Goal: Information Seeking & Learning: Learn about a topic

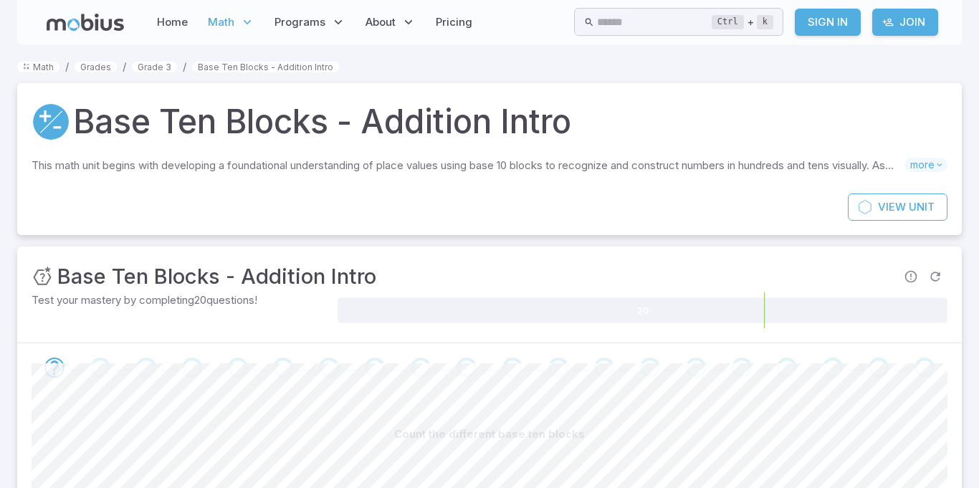
click at [1, 347] on section "Math / Grades / Grade 3 / Base Ten Blocks - Addition Intro Base Ten Blocks - Ad…" at bounding box center [489, 433] width 979 height 778
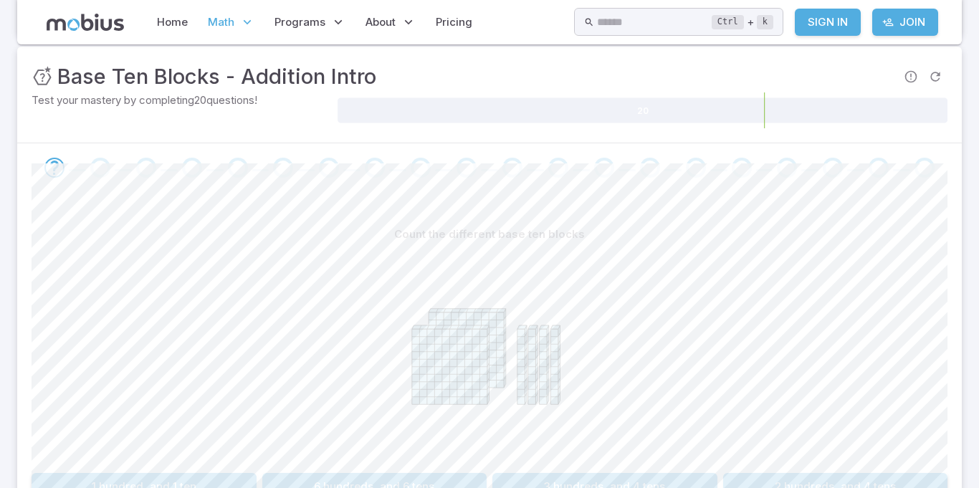
scroll to position [202, 0]
click at [1, 324] on section "Math / Grades / Grade 3 / Base Ten Blocks - Addition Intro Base Ten Blocks - Ad…" at bounding box center [489, 231] width 979 height 778
click at [0, 323] on section "Math / Grades / Grade 3 / Base Ten Blocks - Addition Intro Base Ten Blocks - Ad…" at bounding box center [489, 231] width 979 height 778
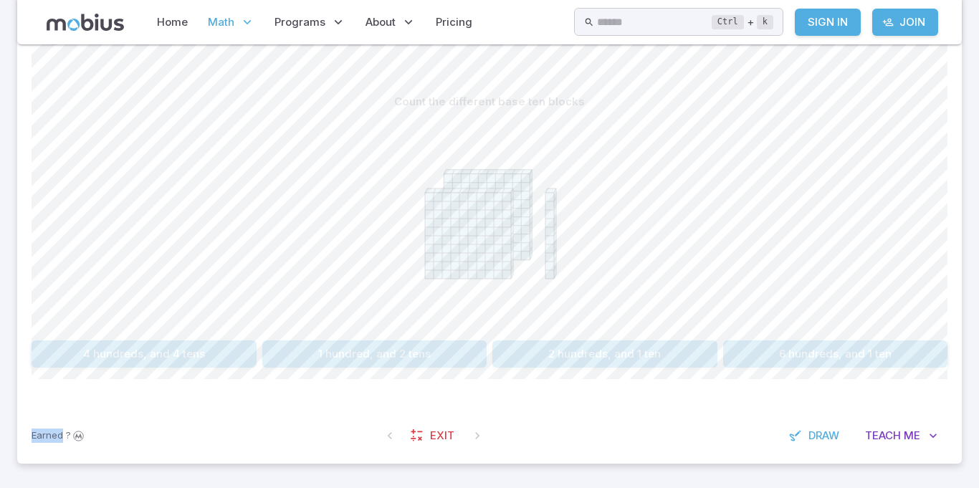
scroll to position [332, 0]
click at [622, 367] on button "2 hundreds, and 1 ten" at bounding box center [605, 354] width 225 height 27
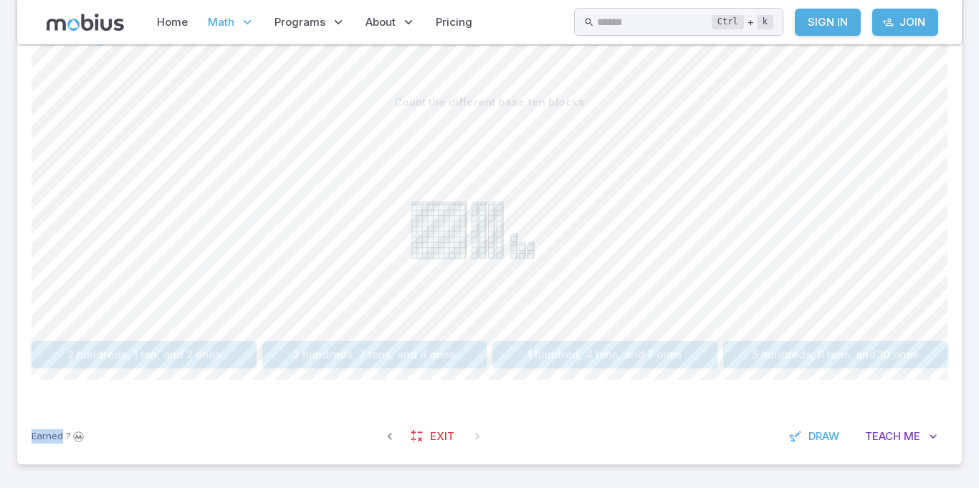
click at [594, 368] on button "1 hundred, 4 tens, and 7 ones" at bounding box center [605, 354] width 225 height 27
click at [360, 353] on button "four hundred and fifty" at bounding box center [374, 354] width 225 height 27
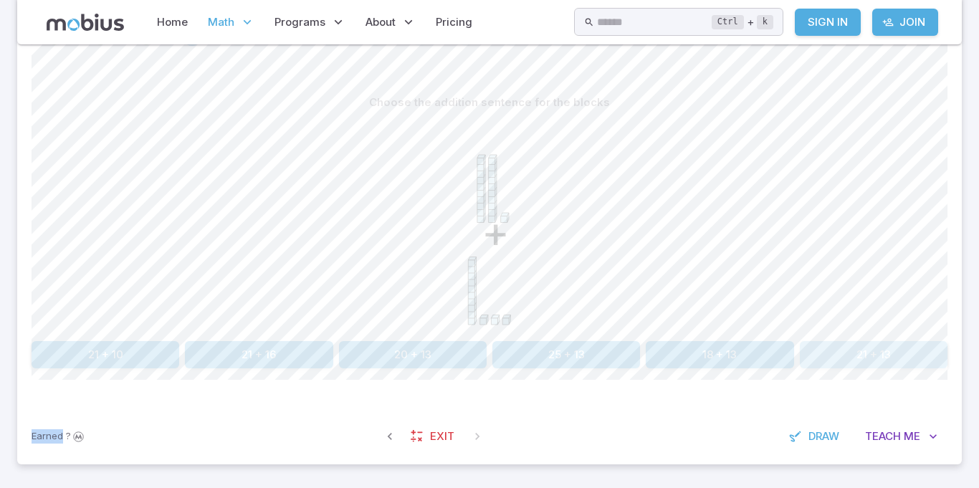
click at [850, 351] on button "21 + 13" at bounding box center [874, 354] width 148 height 27
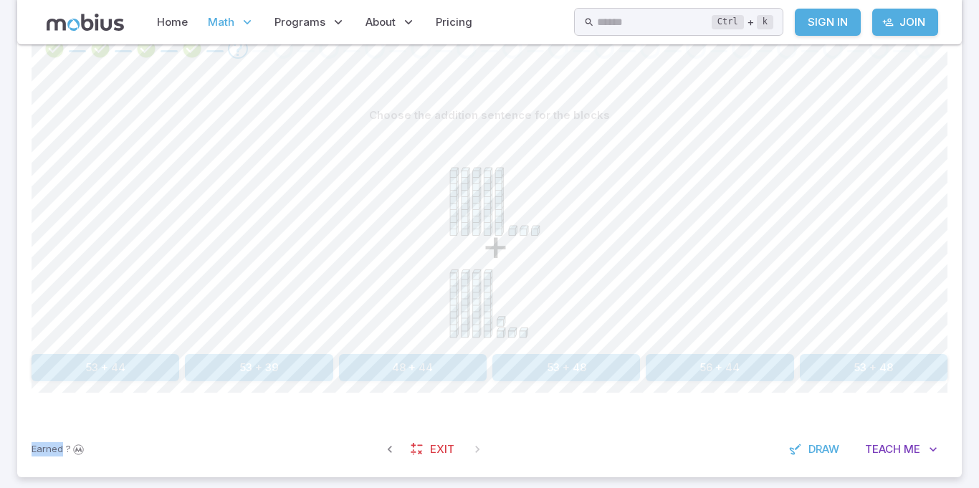
scroll to position [320, 0]
click at [52, 363] on button "53 + 44" at bounding box center [106, 366] width 148 height 27
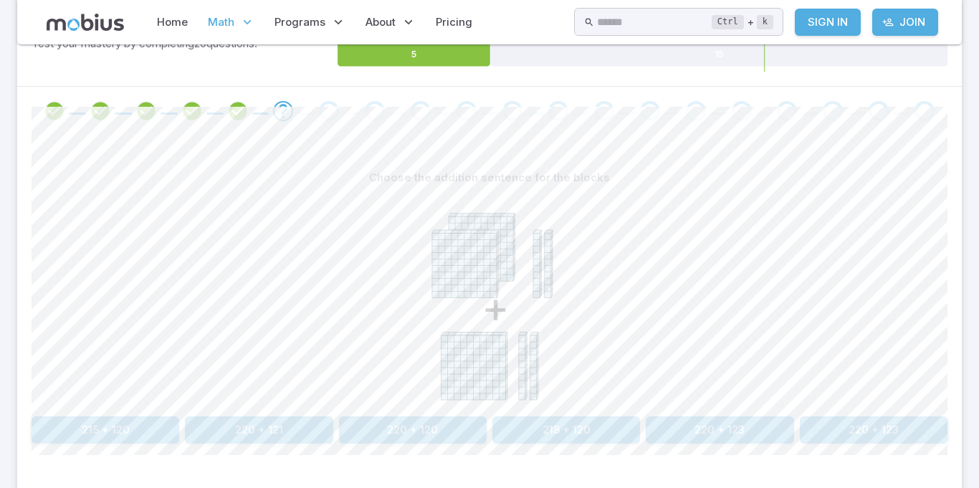
scroll to position [256, 0]
click at [568, 180] on p "Choose the addition sentence for the blocks" at bounding box center [489, 179] width 241 height 16
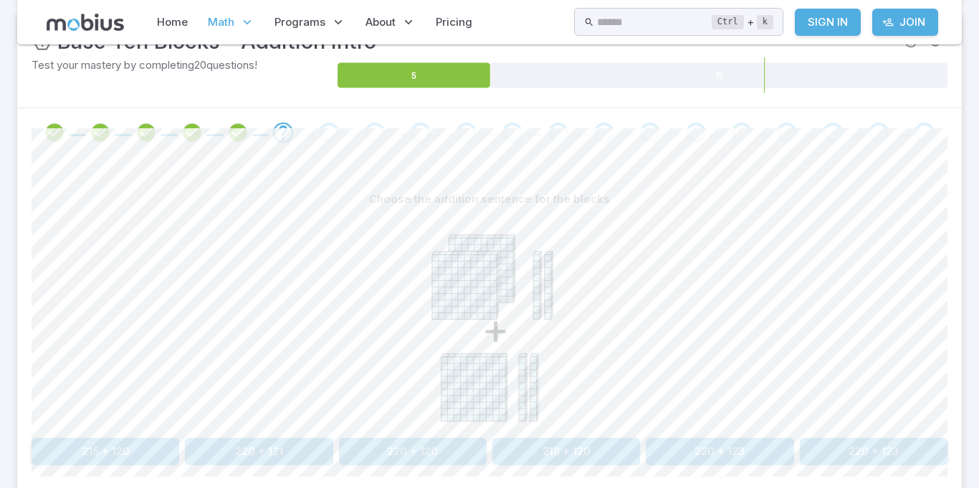
scroll to position [202, 0]
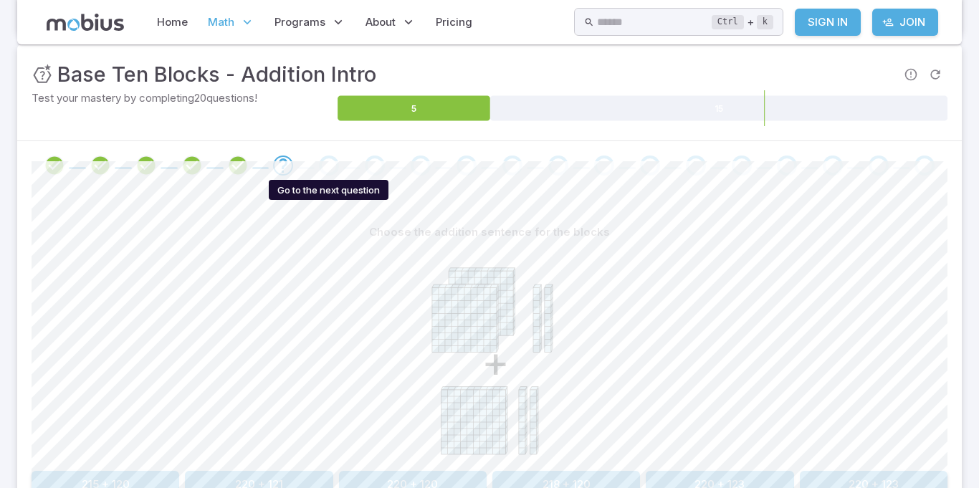
click at [320, 172] on div "Go to the next question" at bounding box center [329, 166] width 20 height 20
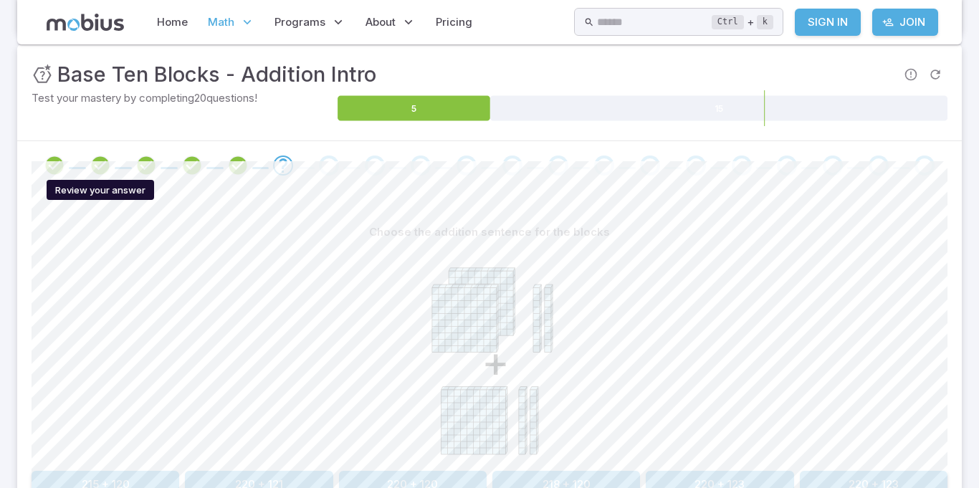
click at [95, 161] on icon "Review your answer" at bounding box center [101, 166] width 22 height 22
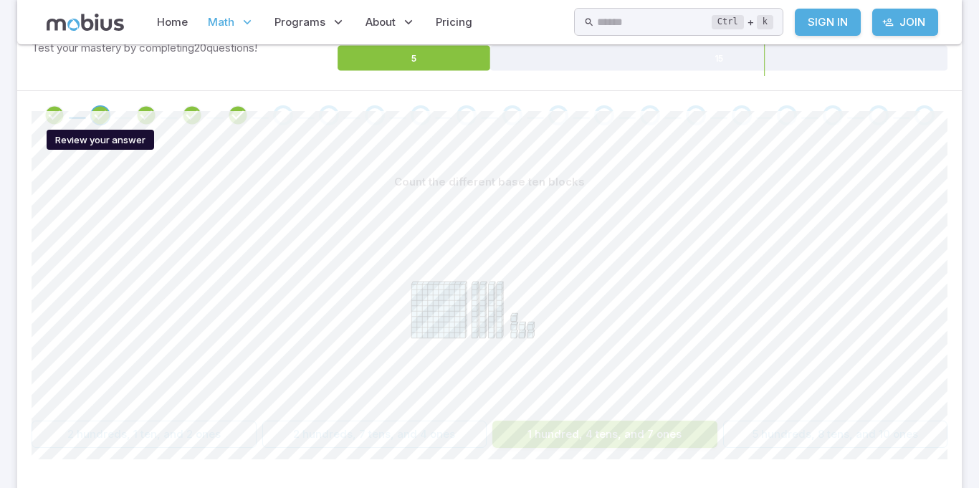
scroll to position [254, 0]
click at [163, 119] on span at bounding box center [146, 113] width 34 height 20
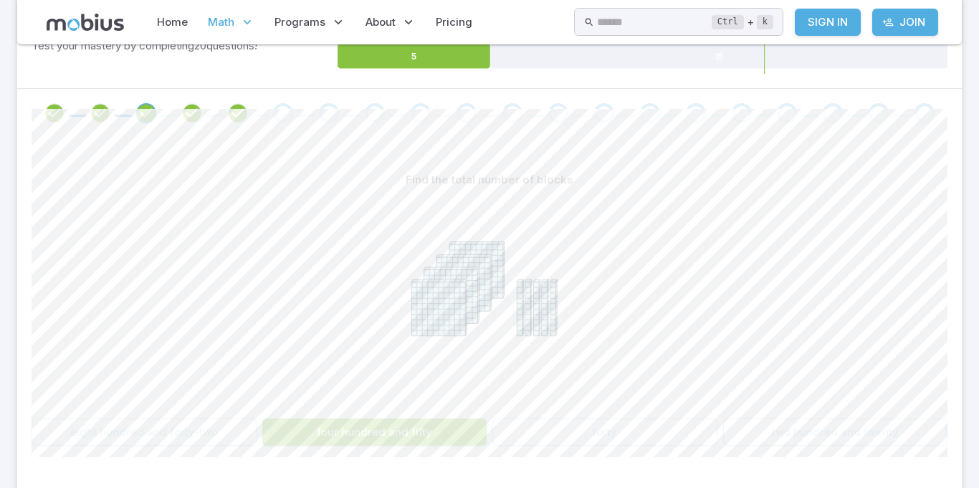
click at [195, 115] on icon "Review your answer" at bounding box center [192, 114] width 22 height 22
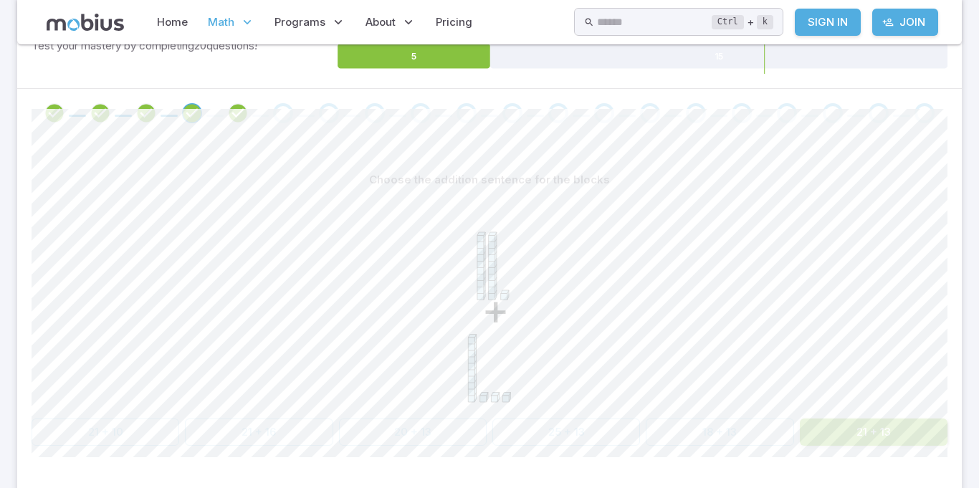
click at [258, 146] on div "Choose the addition sentence for the blocks + 21 + 10 21 + 16 20 + 13 25 + 13 1…" at bounding box center [490, 312] width 916 height 348
click at [230, 119] on icon "Review your answer" at bounding box center [238, 114] width 22 height 22
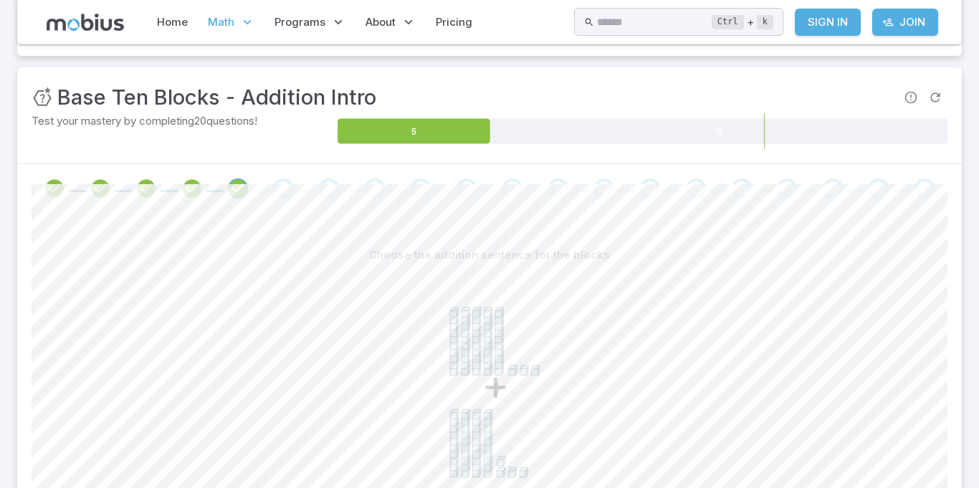
scroll to position [207, 0]
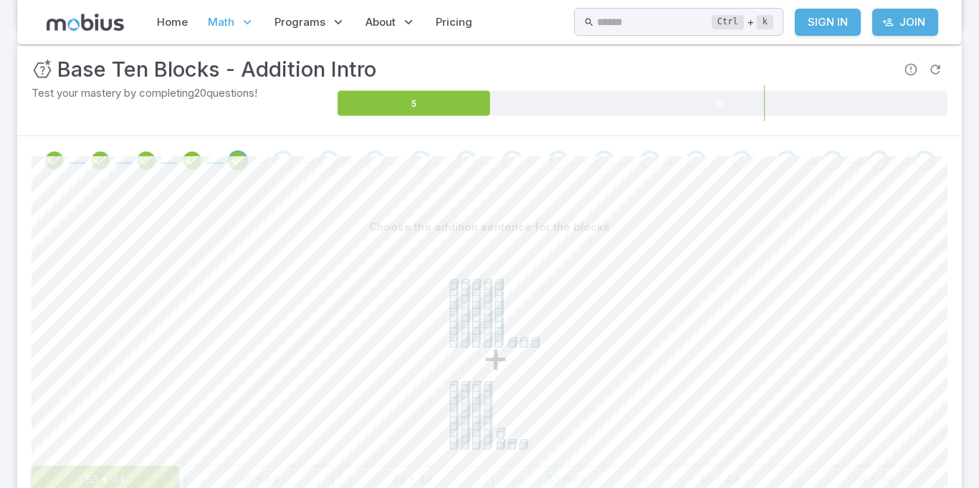
click at [278, 153] on div "Go to the next question" at bounding box center [283, 161] width 20 height 20
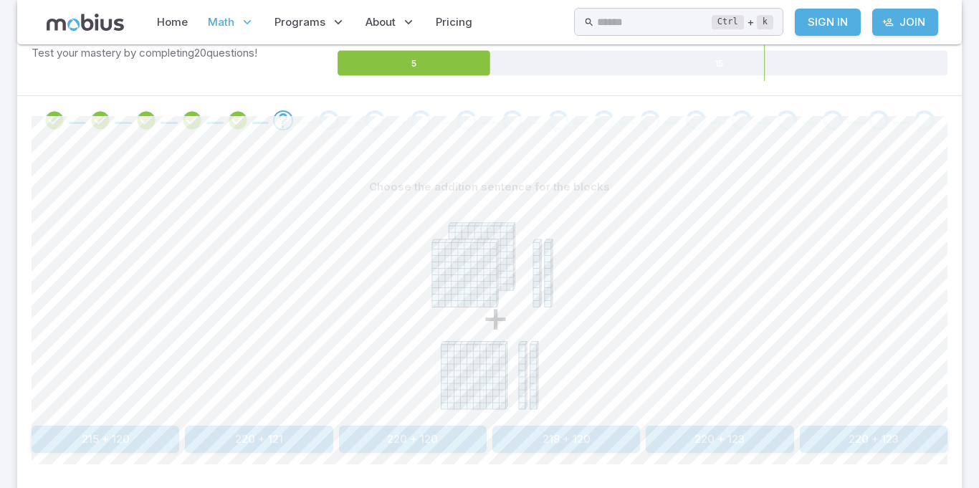
scroll to position [249, 0]
click at [429, 432] on button "220 + 120" at bounding box center [413, 437] width 148 height 27
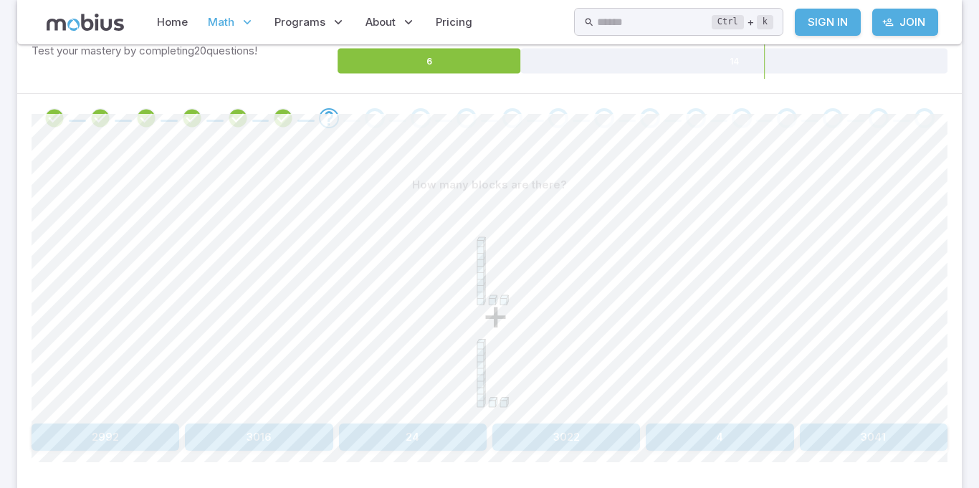
click at [472, 247] on icon "+" at bounding box center [489, 306] width 215 height 215
click at [432, 417] on div "+" at bounding box center [489, 308] width 215 height 219
click at [434, 444] on button "24" at bounding box center [413, 437] width 148 height 27
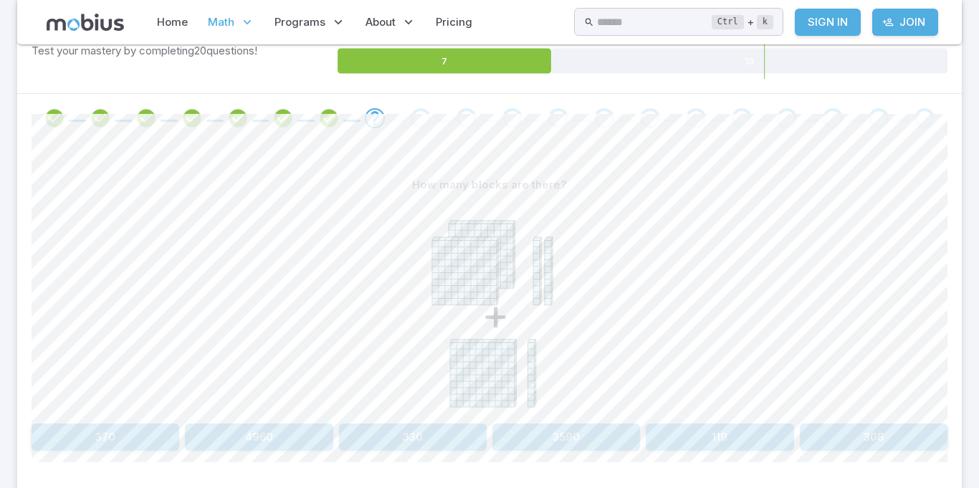
click at [299, 434] on button "4960" at bounding box center [259, 437] width 148 height 27
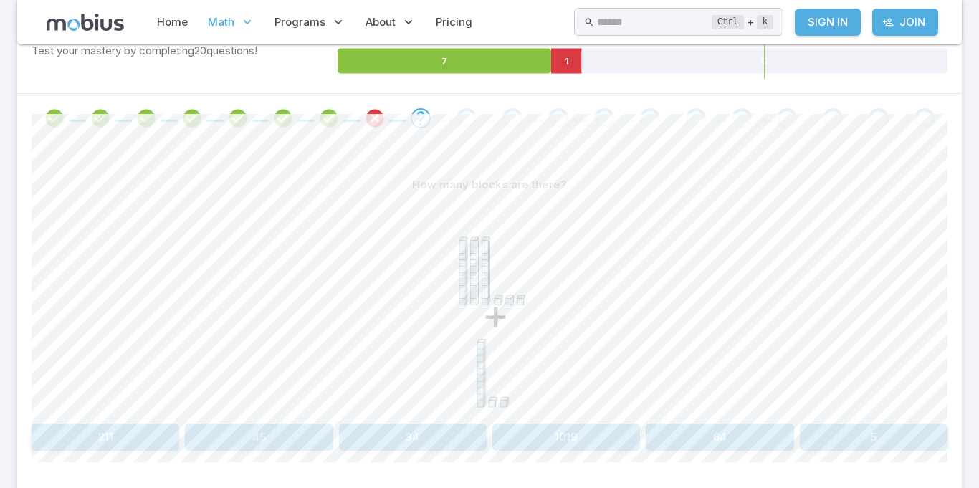
click at [267, 443] on button "45" at bounding box center [259, 437] width 148 height 27
click at [586, 438] on button "48" at bounding box center [567, 437] width 148 height 27
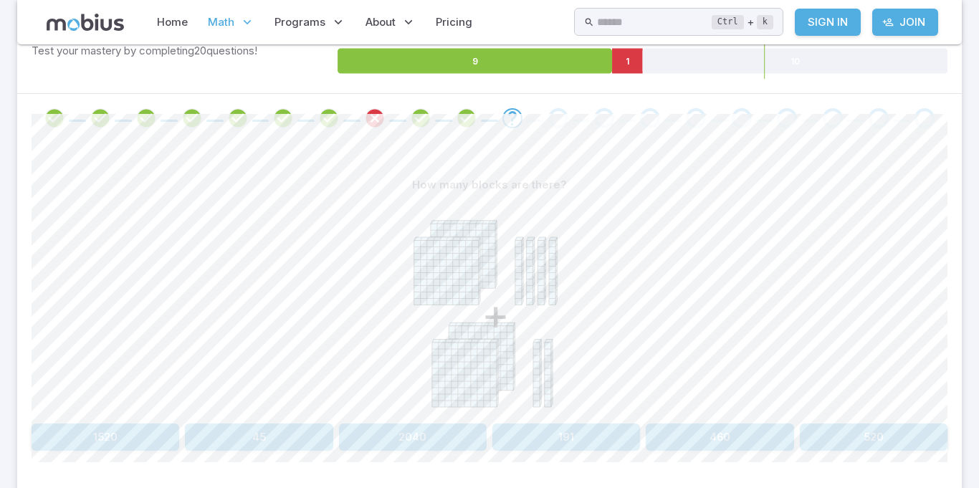
click at [419, 462] on div "How many blocks are there? + 1520 45 2040 191 460 520 Canvas actions 100 % Exit…" at bounding box center [490, 317] width 916 height 348
click at [411, 439] on button "2040" at bounding box center [413, 437] width 148 height 27
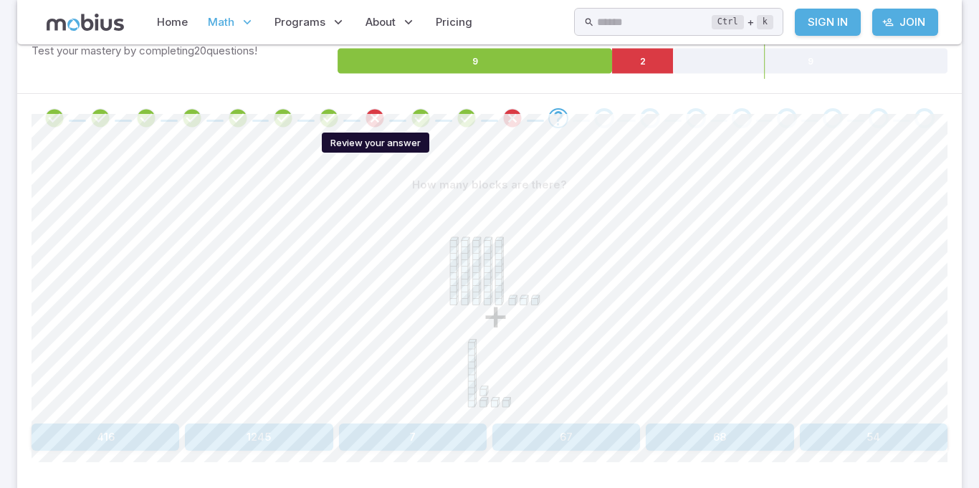
click at [374, 108] on icon "Review your answer" at bounding box center [375, 119] width 22 height 22
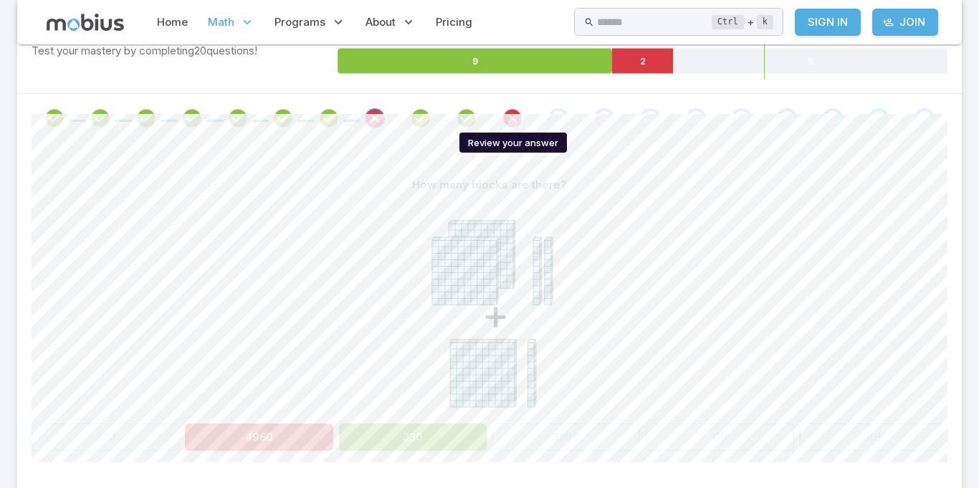
click at [510, 120] on icon "Review your answer" at bounding box center [513, 119] width 22 height 22
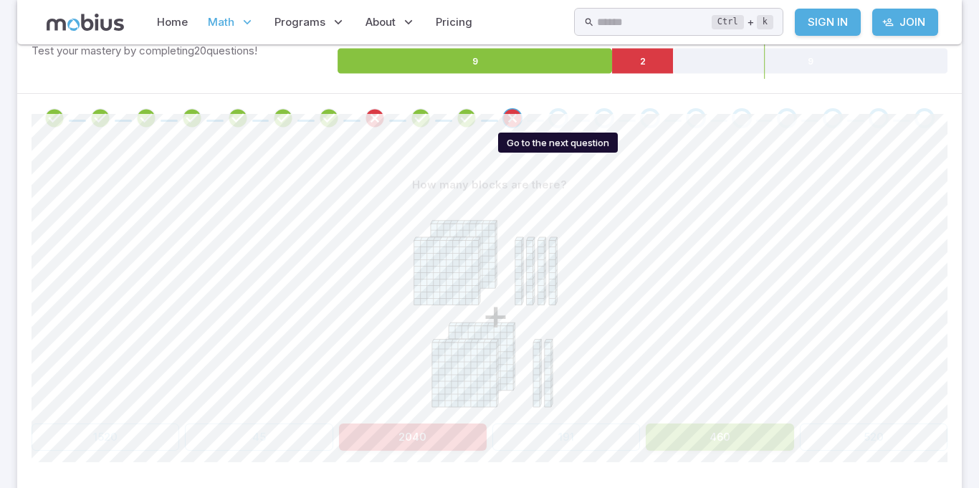
click at [549, 120] on div "Go to the next question" at bounding box center [558, 118] width 20 height 20
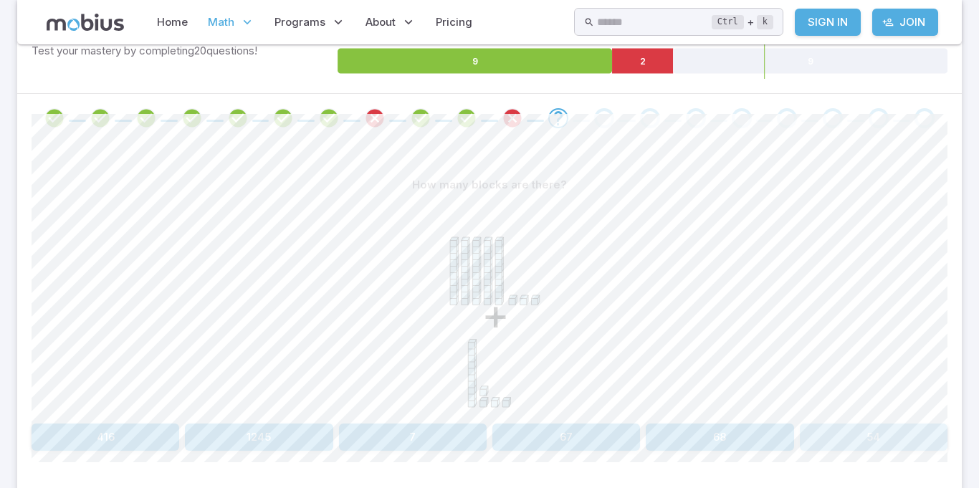
click at [880, 427] on button "54" at bounding box center [874, 437] width 148 height 27
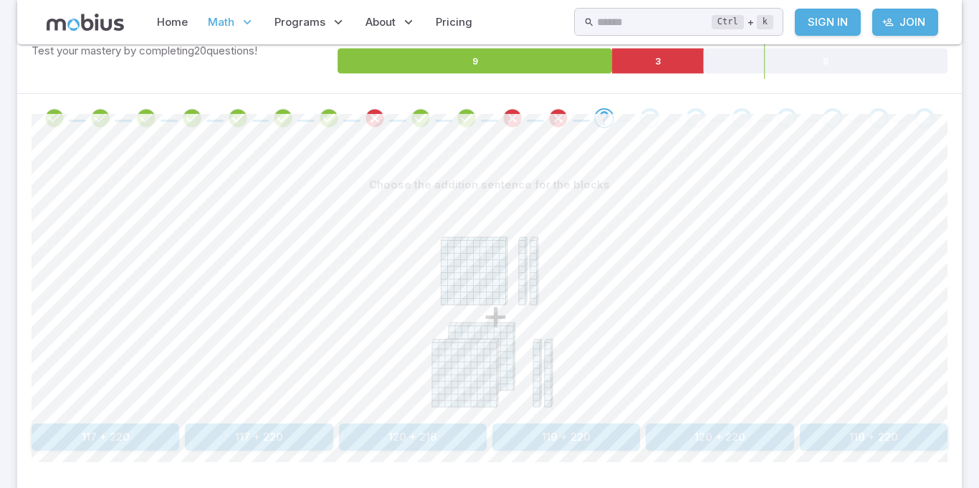
click at [829, 349] on div "+" at bounding box center [490, 308] width 916 height 219
click at [975, 418] on section "Math / Grades / Grade 3 / Base Ten Blocks - Addition Intro Base Ten Blocks - Ad…" at bounding box center [489, 184] width 979 height 778
click at [975, 429] on section "Math / Grades / Grade 3 / Base Ten Blocks - Addition Intro Base Ten Blocks - Ad…" at bounding box center [489, 184] width 979 height 778
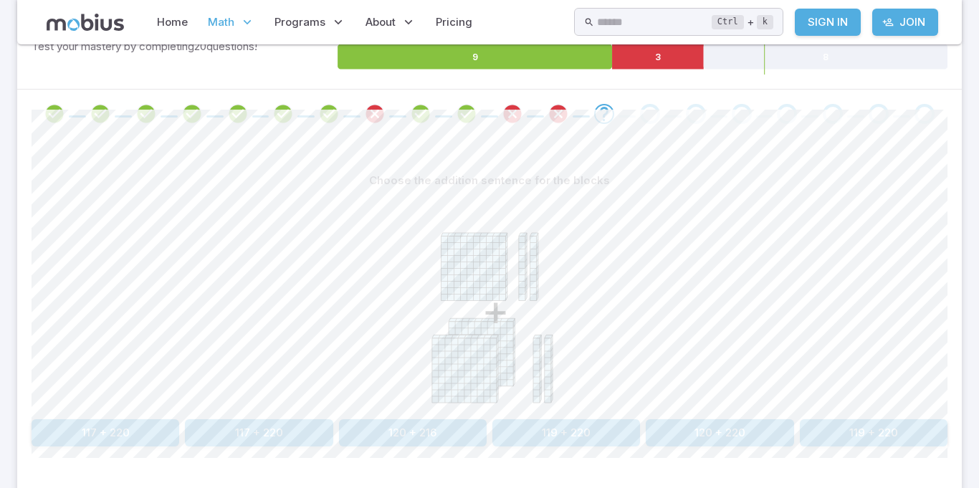
scroll to position [254, 0]
click at [695, 434] on button "120 + 220" at bounding box center [720, 432] width 148 height 27
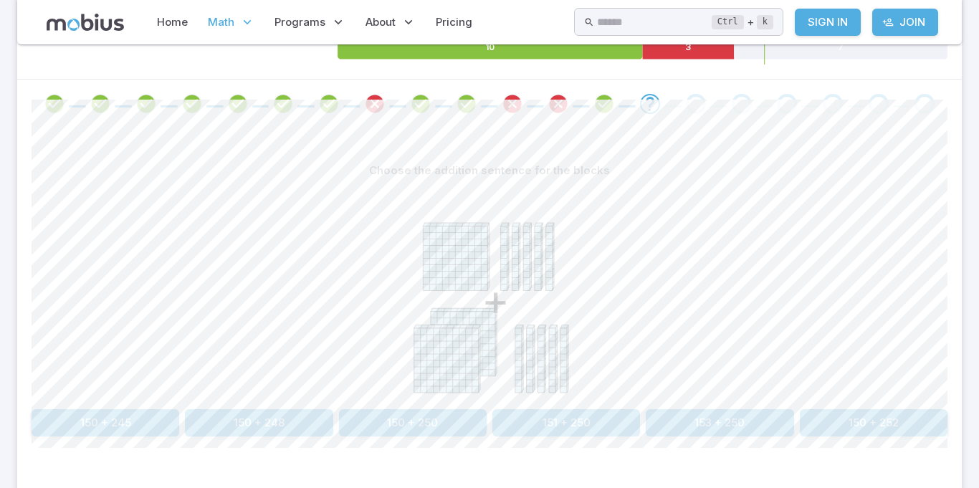
scroll to position [235, 0]
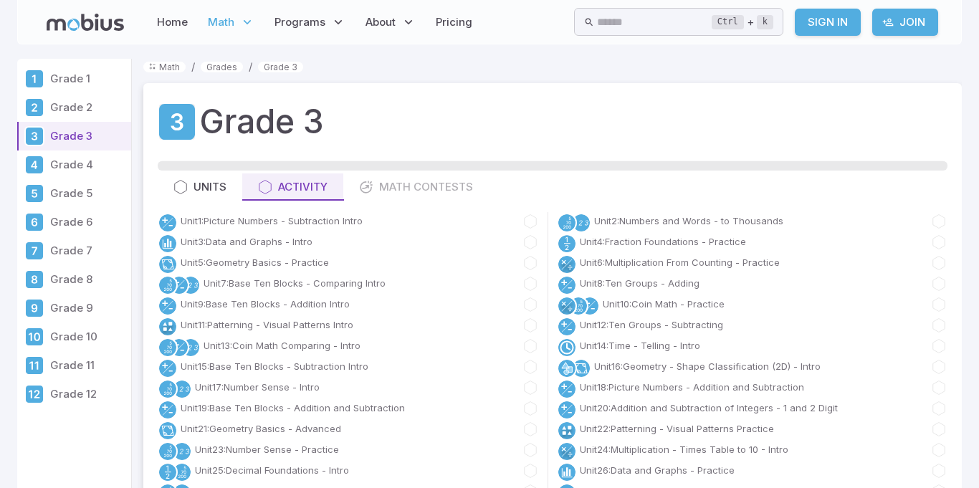
click at [67, 140] on p "Grade 3" at bounding box center [87, 136] width 75 height 16
click at [170, 285] on icon at bounding box center [168, 280] width 8 height 11
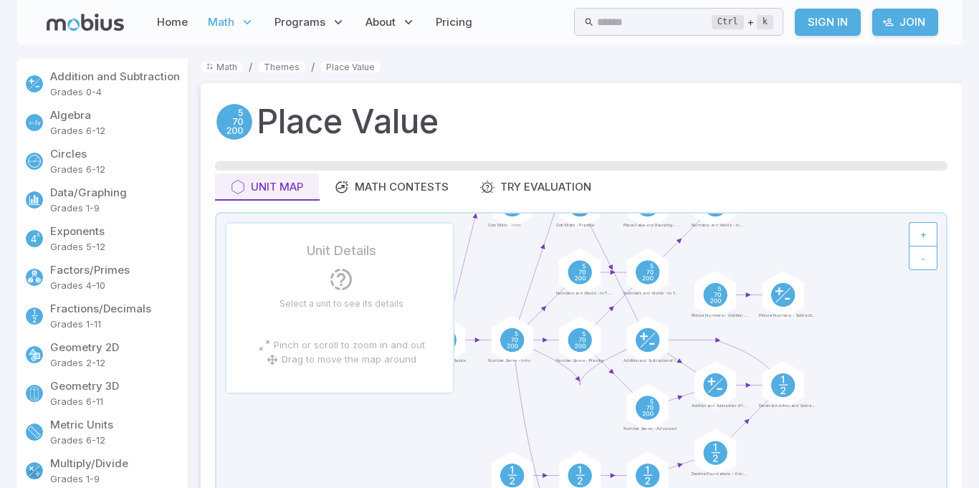
click at [228, 28] on span "Math" at bounding box center [221, 22] width 27 height 16
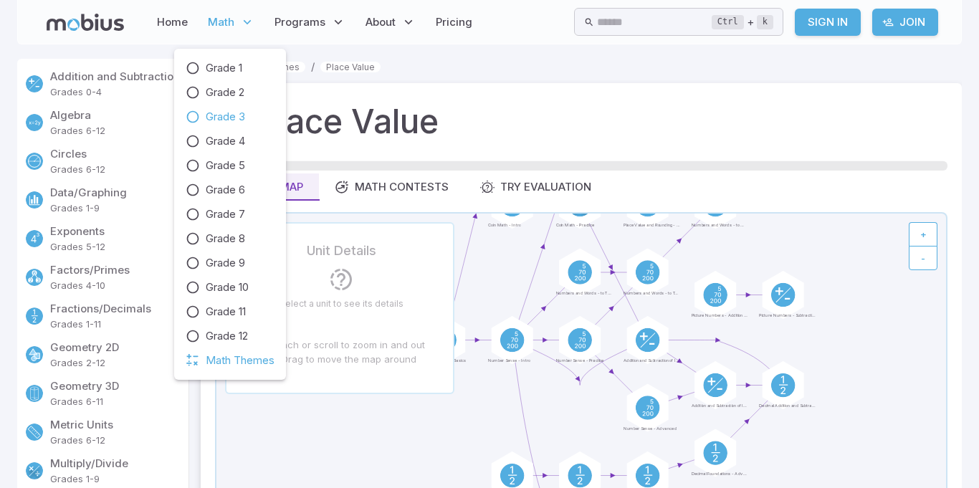
click at [243, 113] on span "Grade 3" at bounding box center [225, 117] width 39 height 16
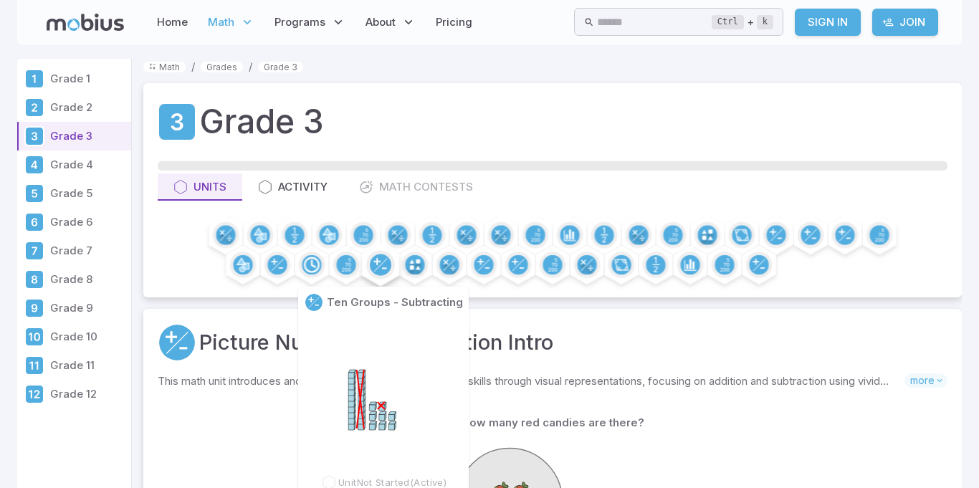
click at [384, 260] on circle at bounding box center [381, 265] width 22 height 22
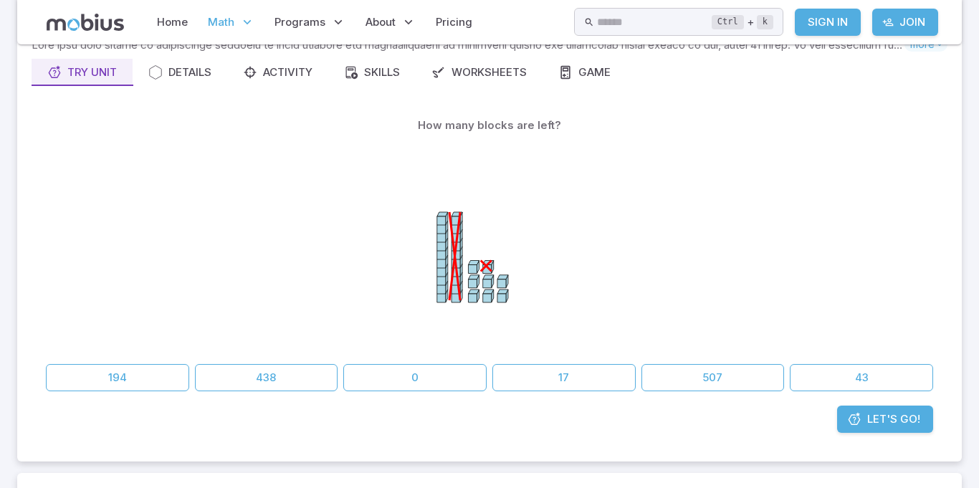
scroll to position [208, 0]
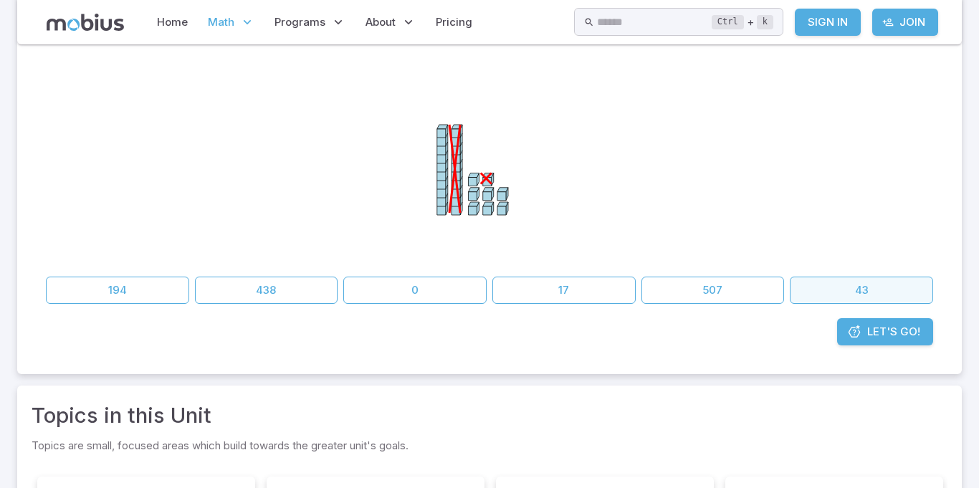
click at [832, 282] on button "43" at bounding box center [861, 290] width 143 height 27
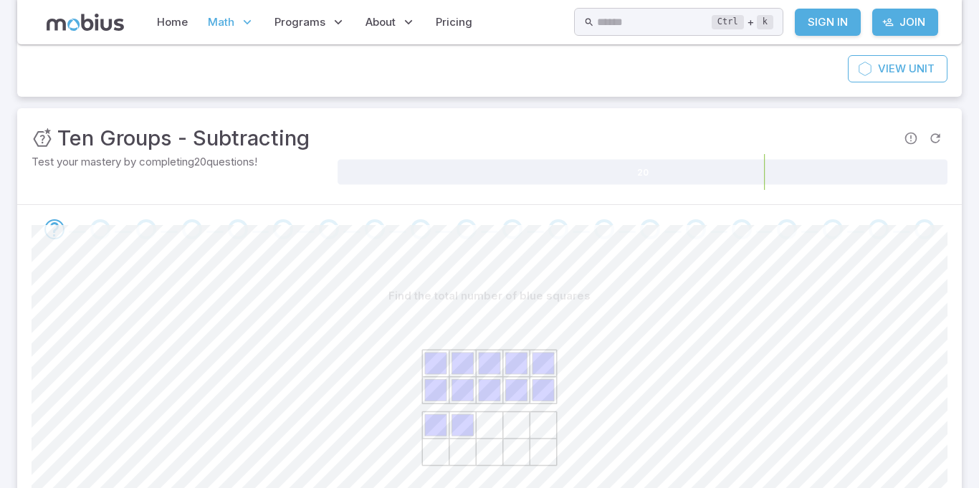
scroll to position [133, 0]
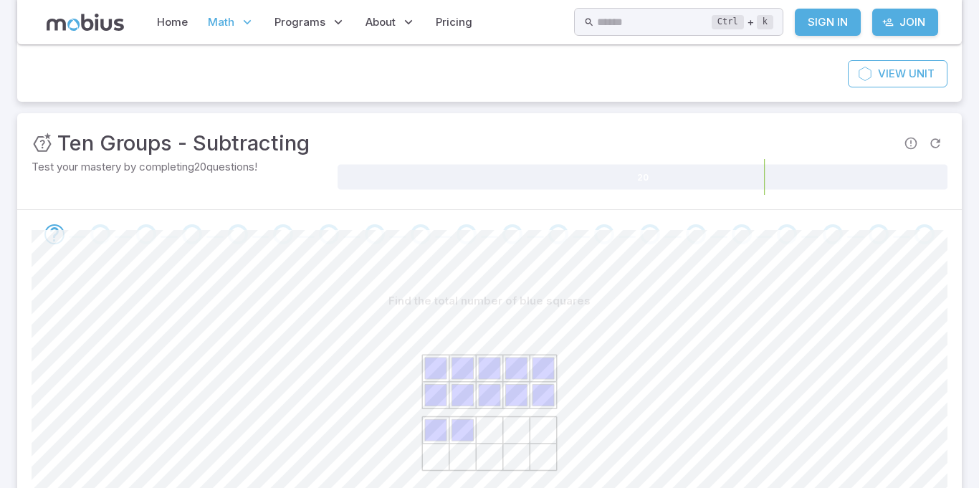
click at [226, 18] on span "Math" at bounding box center [221, 22] width 27 height 16
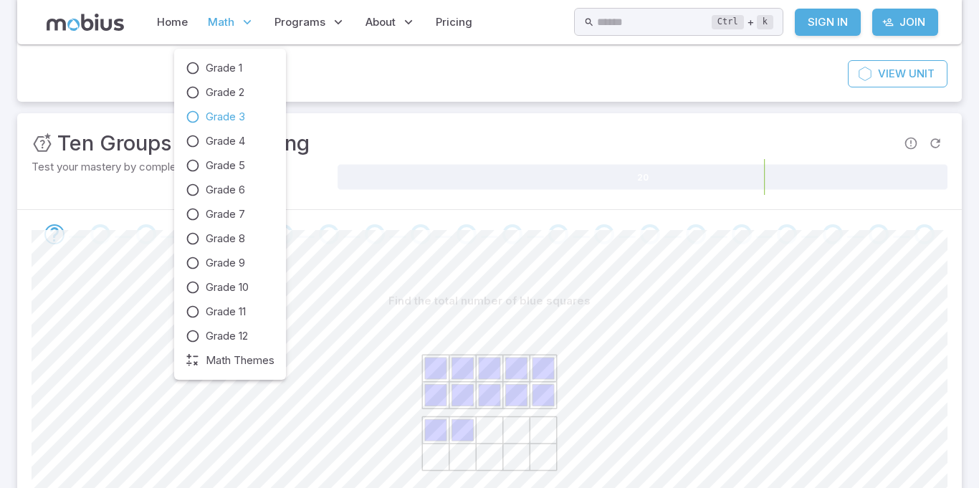
click at [229, 119] on span "Grade 3" at bounding box center [225, 117] width 39 height 16
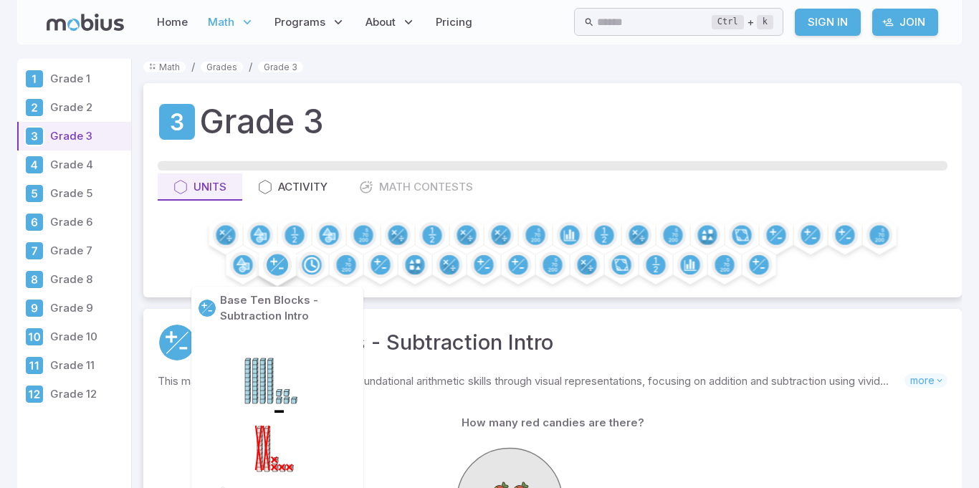
click at [277, 260] on circle at bounding box center [278, 265] width 22 height 22
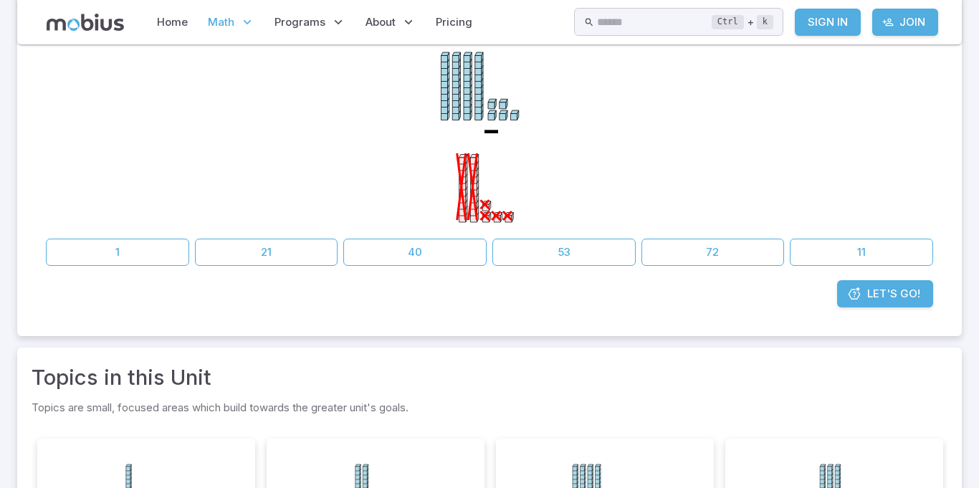
scroll to position [261, 0]
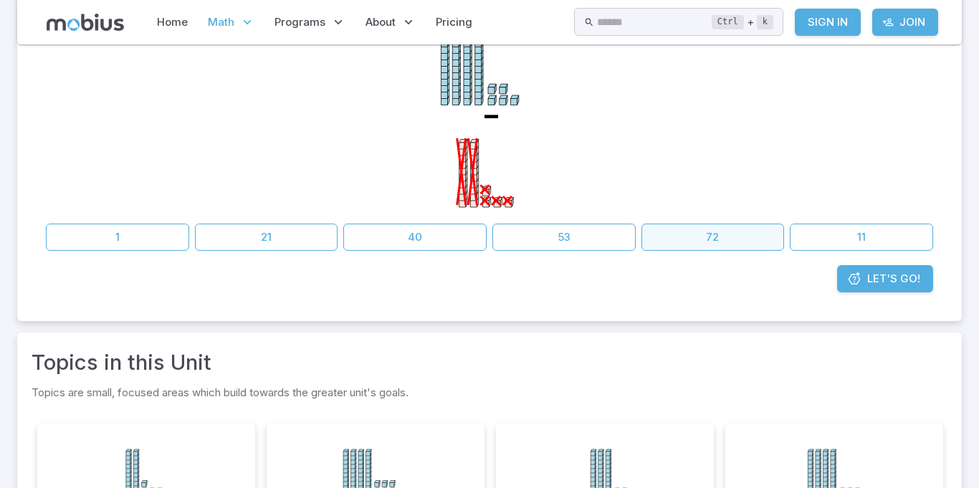
click at [719, 248] on button "72" at bounding box center [713, 237] width 143 height 27
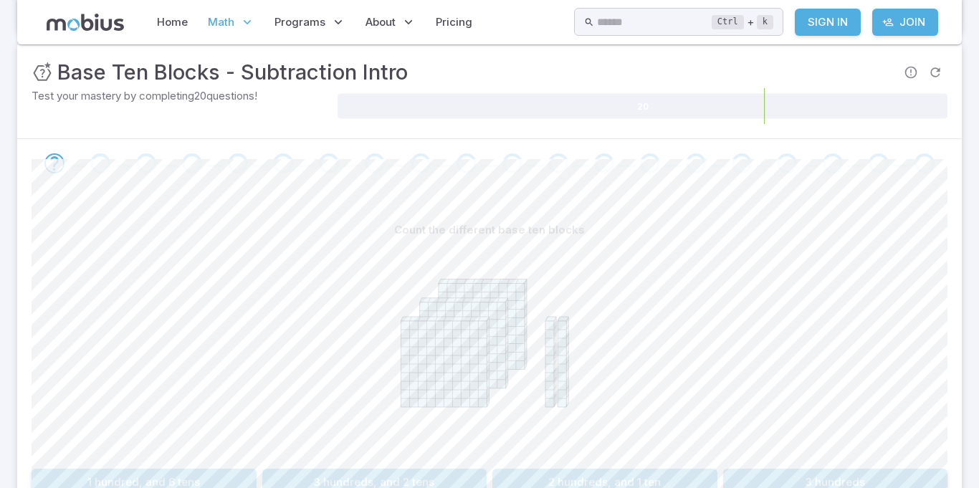
scroll to position [247, 0]
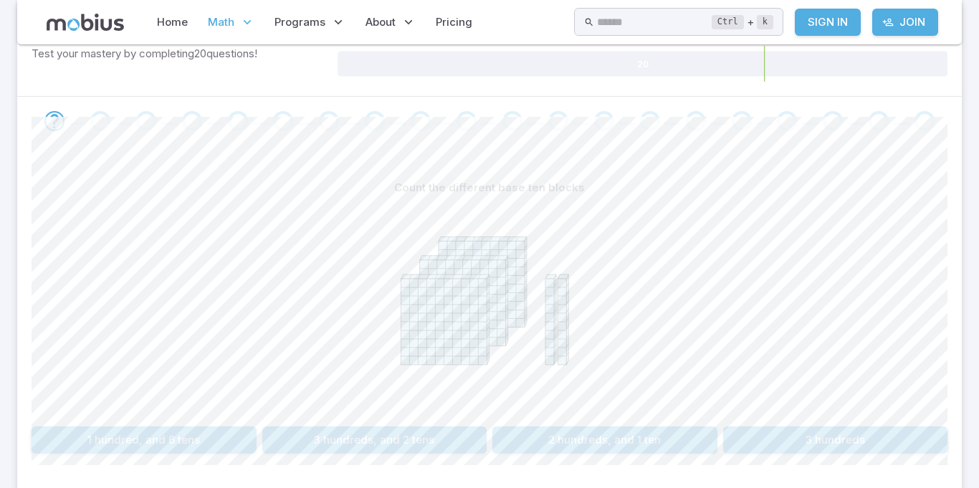
click at [375, 448] on button "3 hundreds, and 2 tens" at bounding box center [374, 440] width 225 height 27
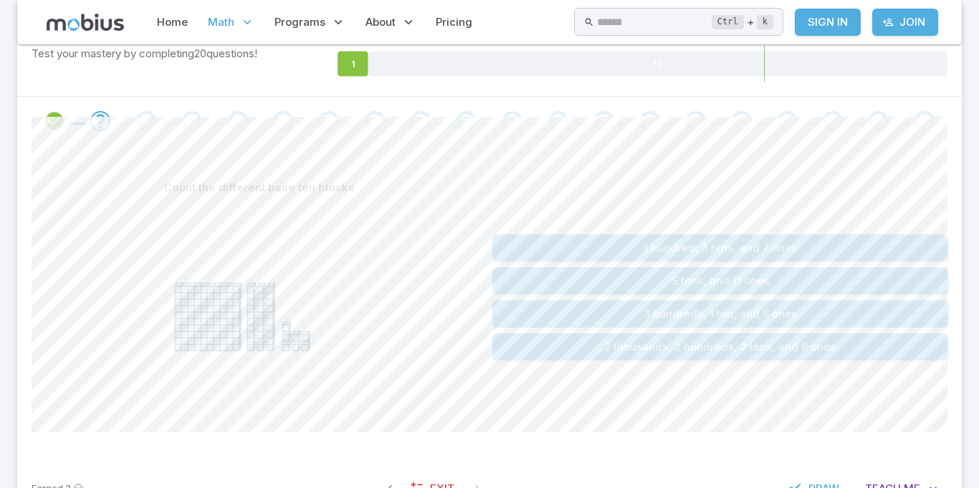
click at [693, 245] on button "1 hundred, 3 tens, and 7 ones" at bounding box center [720, 247] width 455 height 27
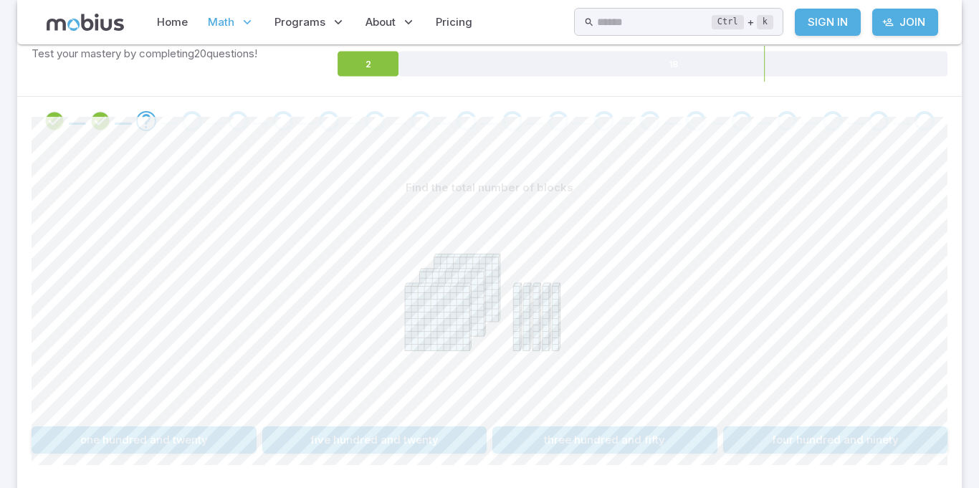
click at [566, 446] on button "three hundred and fifty" at bounding box center [605, 440] width 225 height 27
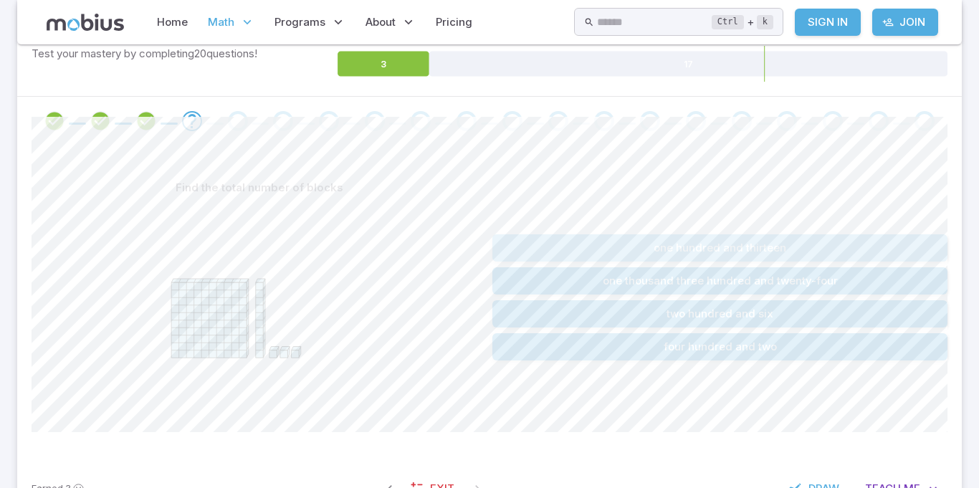
click at [520, 238] on button "one hundred and thirteen" at bounding box center [720, 247] width 455 height 27
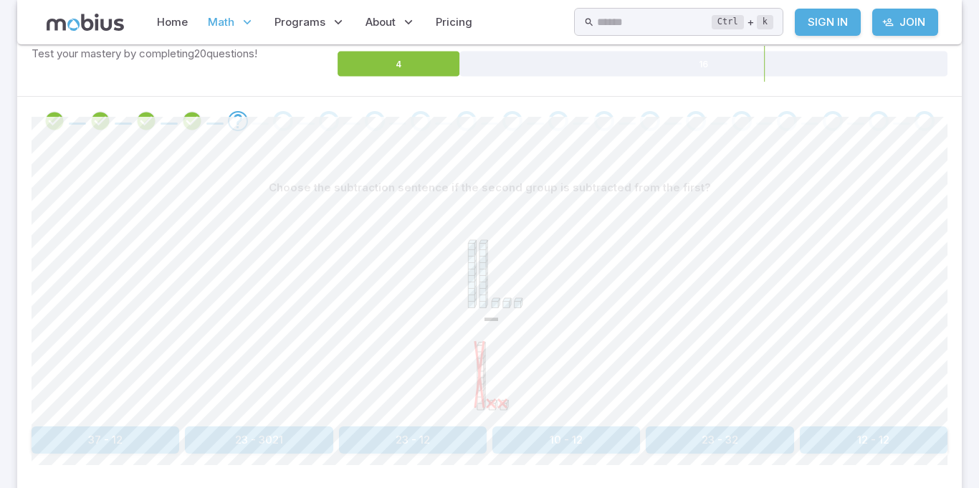
click at [462, 432] on button "23 - 12" at bounding box center [413, 440] width 148 height 27
click at [528, 317] on icon "-" at bounding box center [489, 308] width 215 height 215
click at [695, 439] on button "23 - 21" at bounding box center [720, 440] width 148 height 27
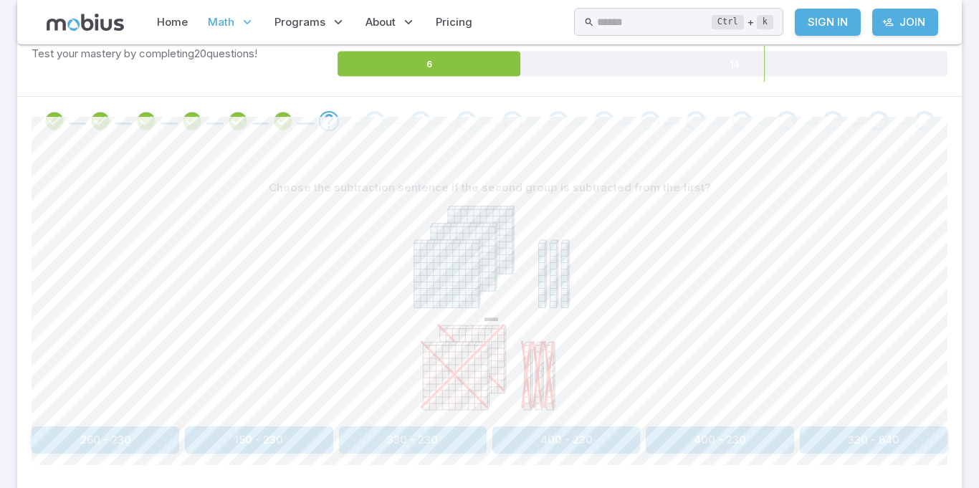
click at [383, 436] on button "330 - 230" at bounding box center [413, 440] width 148 height 27
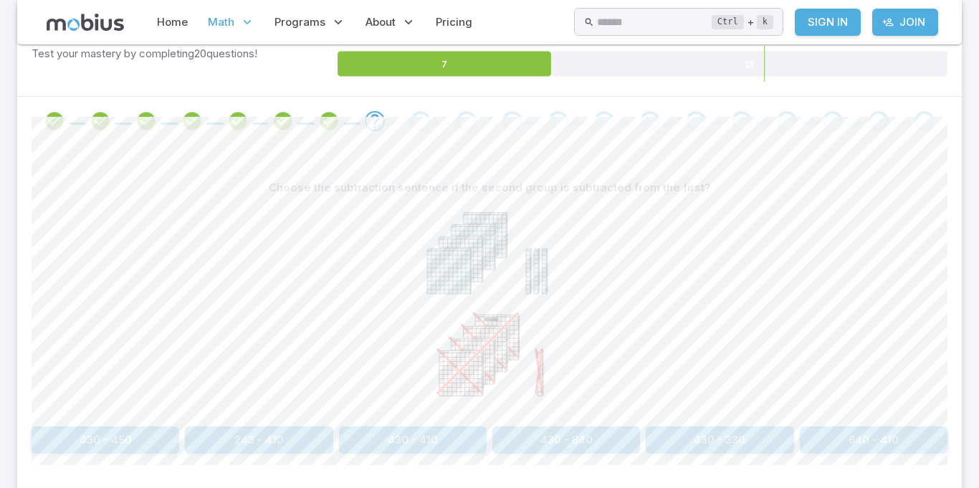
click at [662, 182] on p "Choose the subtraction sentence if the second group is subtracted from the firs…" at bounding box center [490, 188] width 442 height 16
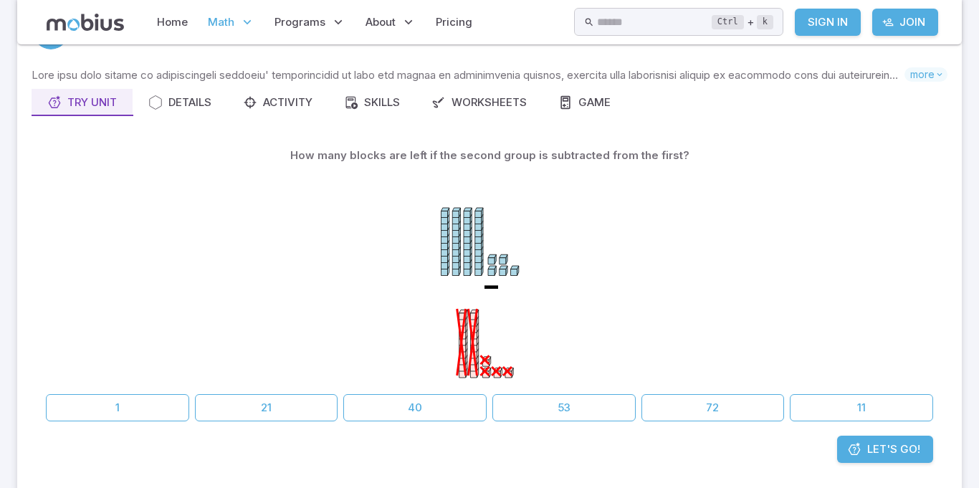
scroll to position [142, 0]
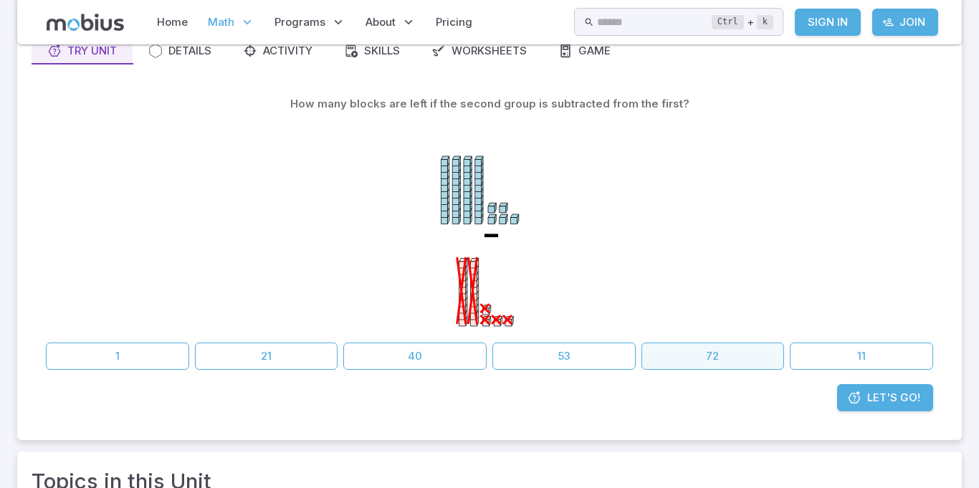
click at [726, 358] on button "72" at bounding box center [713, 356] width 143 height 27
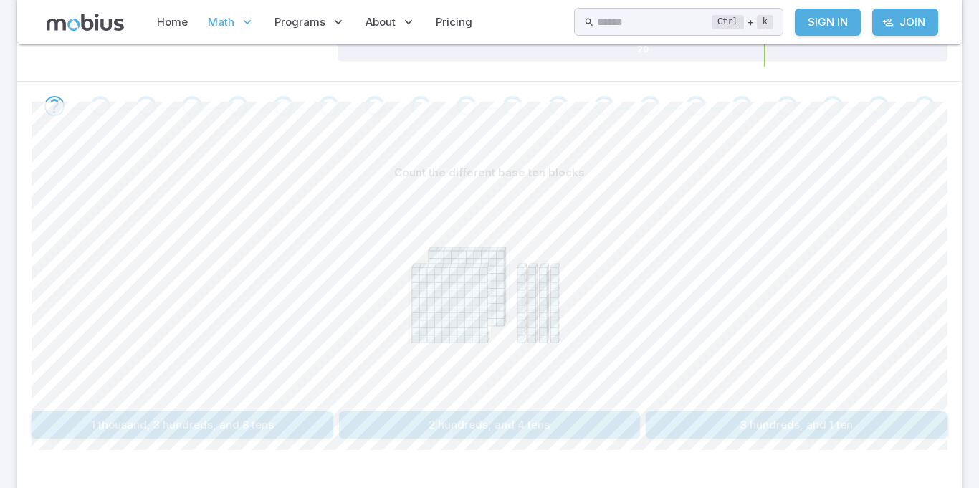
scroll to position [260, 0]
click at [536, 411] on div "Count the different base ten blocks 1 thousand, 3 hundreds, and 8 tens 2 hundre…" at bounding box center [490, 301] width 916 height 280
click at [496, 425] on button "2 hundreds, and 4 tens" at bounding box center [490, 427] width 302 height 27
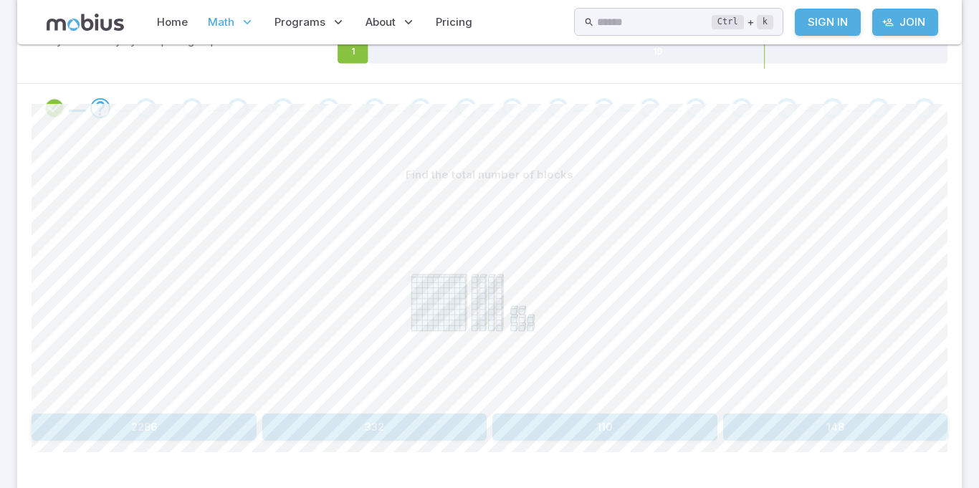
click at [379, 399] on div at bounding box center [490, 298] width 916 height 219
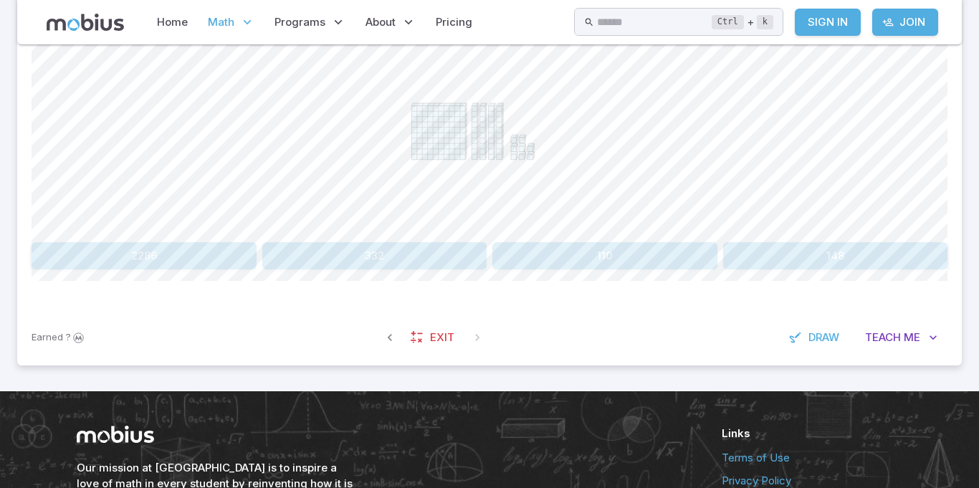
scroll to position [533, 0]
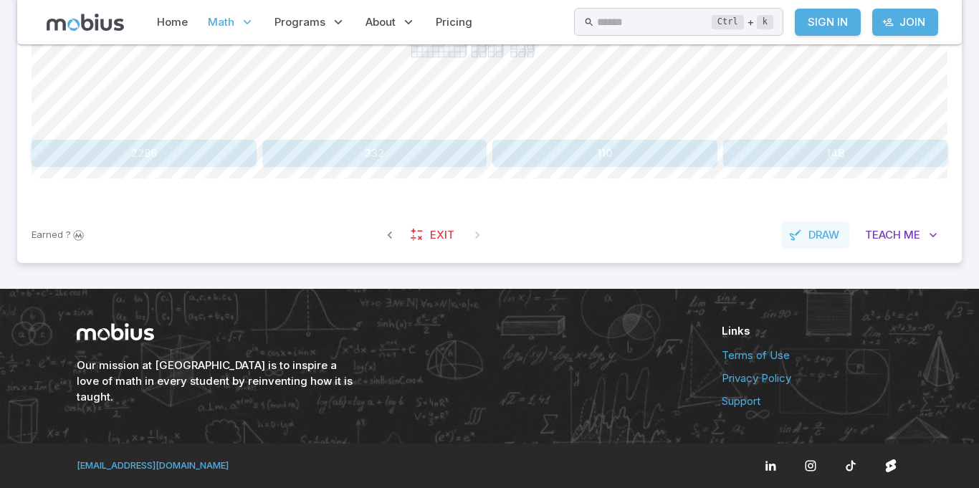
click at [829, 229] on span "Draw" at bounding box center [824, 235] width 31 height 16
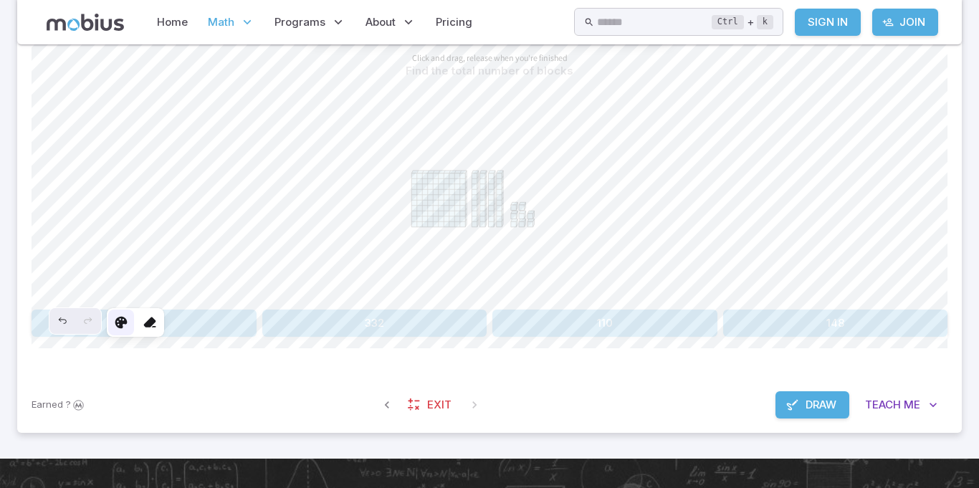
click at [124, 335] on div at bounding box center [121, 323] width 26 height 26
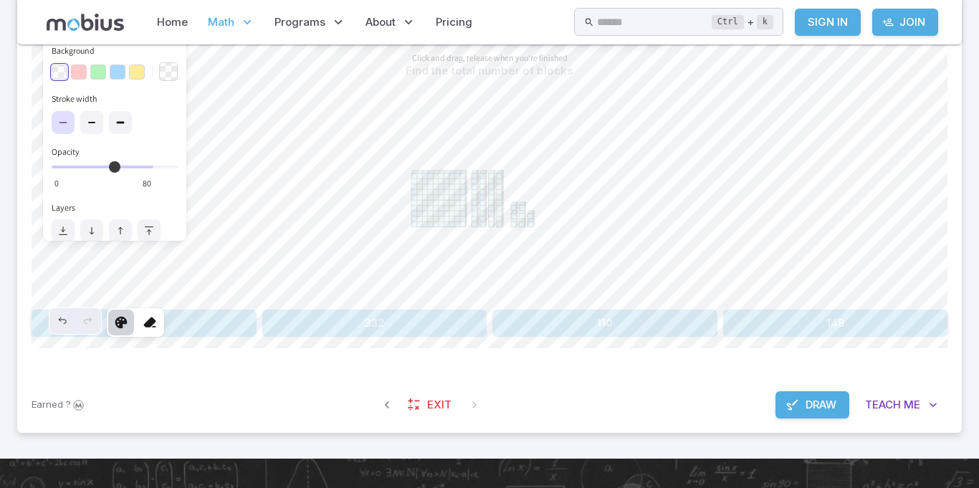
scroll to position [37, 0]
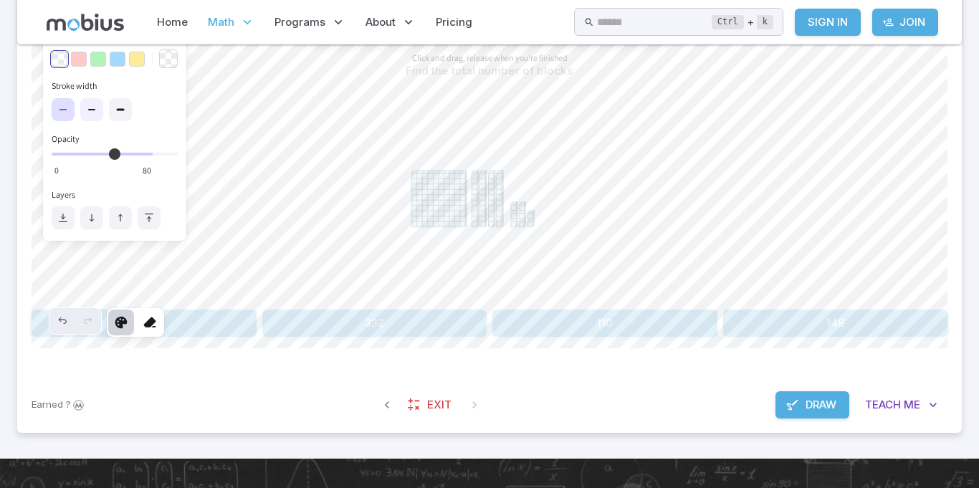
click at [83, 110] on label at bounding box center [91, 109] width 23 height 23
click at [153, 333] on div at bounding box center [150, 323] width 26 height 26
click at [162, 328] on div at bounding box center [150, 323] width 26 height 26
click at [91, 44] on div "Home Math Grade 1 Grade 2 Grade 3 Grade 4 Grade 5 Grade 6 Grade 7 Grade 8 Grade…" at bounding box center [489, 22] width 945 height 44
click at [77, 54] on button "button" at bounding box center [79, 60] width 16 height 16
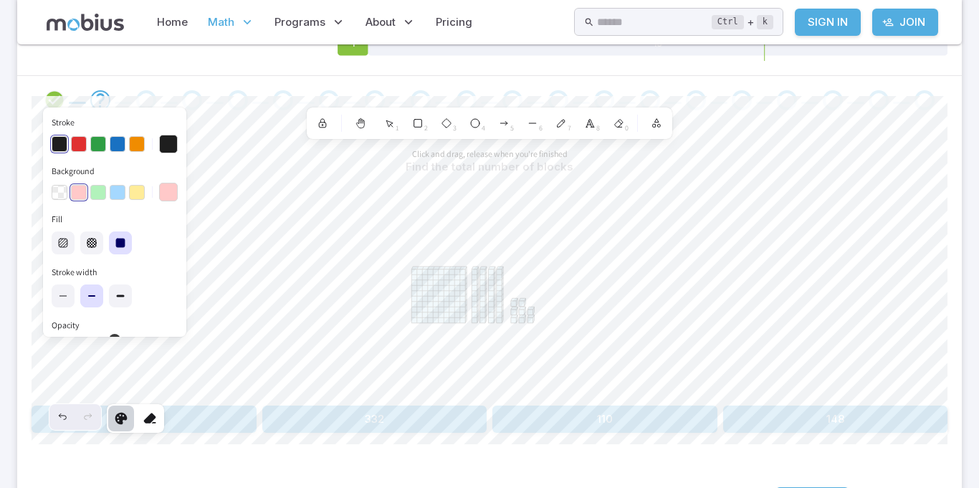
scroll to position [253, 0]
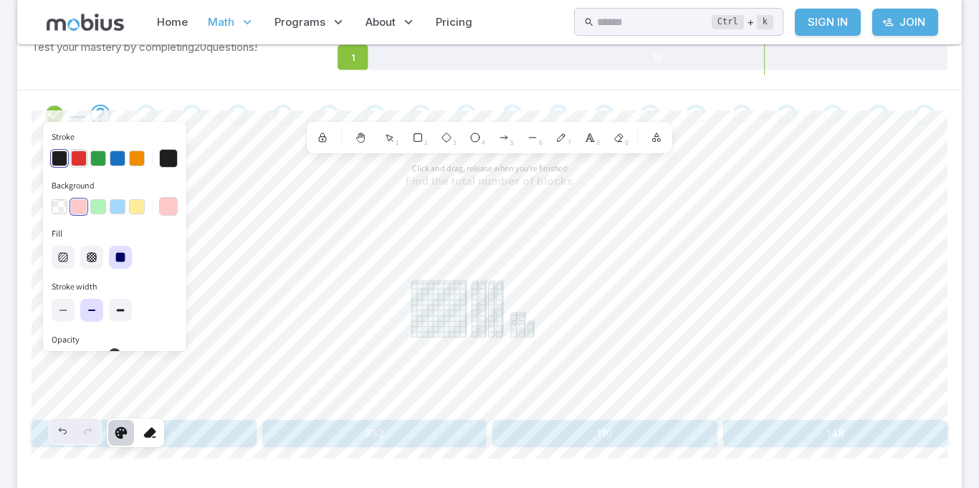
click at [76, 162] on button "button" at bounding box center [79, 159] width 16 height 16
click at [151, 436] on icon at bounding box center [150, 433] width 14 height 14
click at [130, 209] on button "button" at bounding box center [137, 207] width 16 height 16
click at [159, 214] on button "Background" at bounding box center [168, 206] width 19 height 19
click at [135, 162] on button "button" at bounding box center [137, 159] width 16 height 16
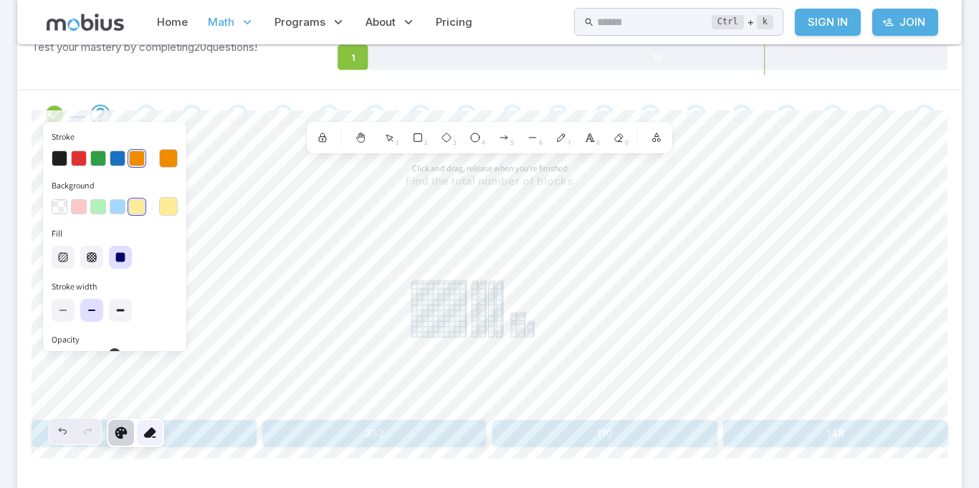
click at [152, 439] on icon at bounding box center [150, 433] width 14 height 14
click at [141, 201] on div "button" at bounding box center [136, 207] width 17 height 17
click at [132, 158] on div "button" at bounding box center [136, 158] width 17 height 17
click at [159, 201] on button "Background" at bounding box center [168, 206] width 19 height 19
click at [132, 202] on div "button" at bounding box center [136, 207] width 17 height 17
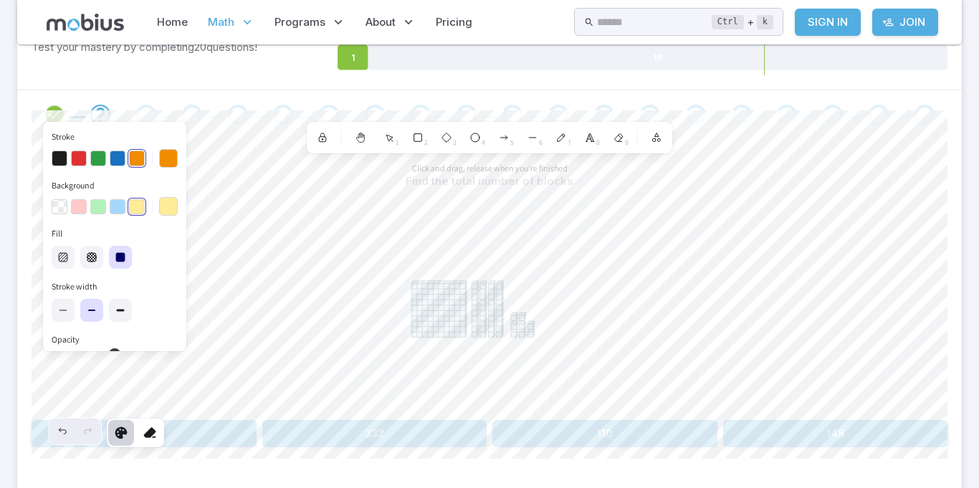
click at [135, 201] on div "button" at bounding box center [136, 207] width 17 height 17
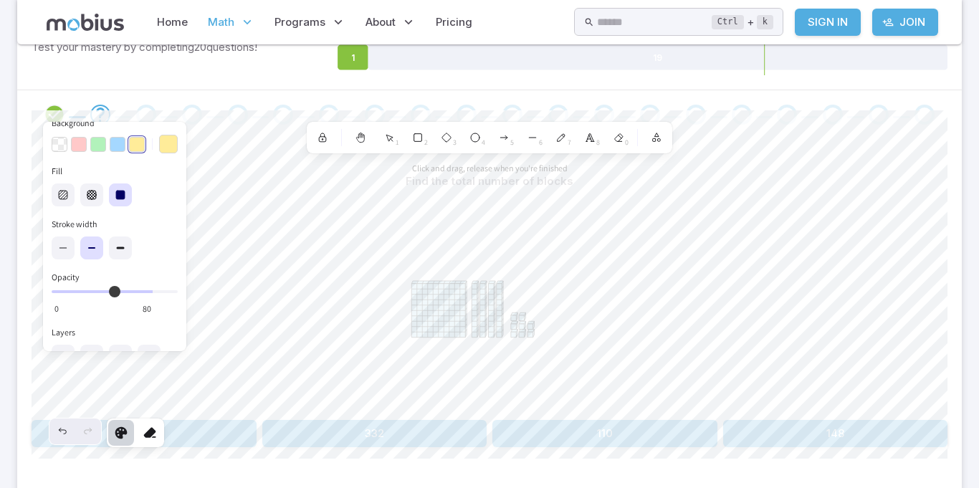
scroll to position [90, 0]
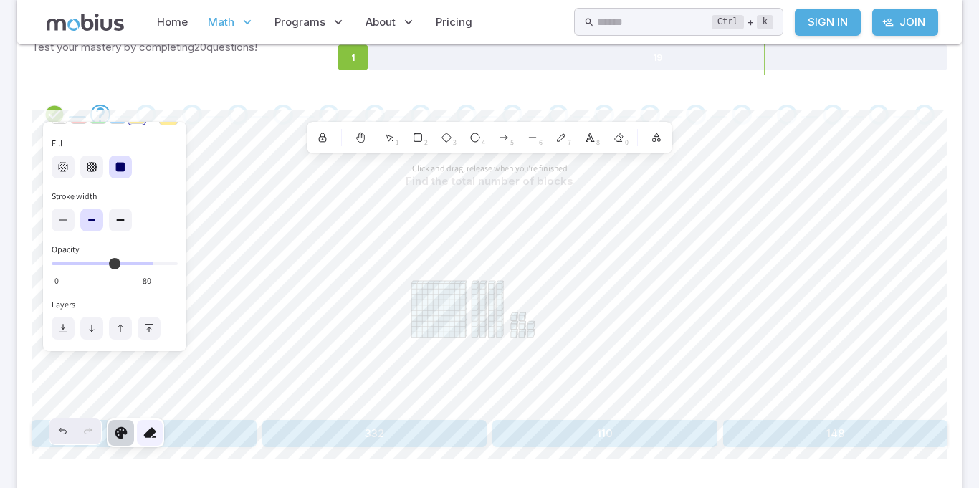
click at [155, 434] on icon at bounding box center [150, 433] width 14 height 14
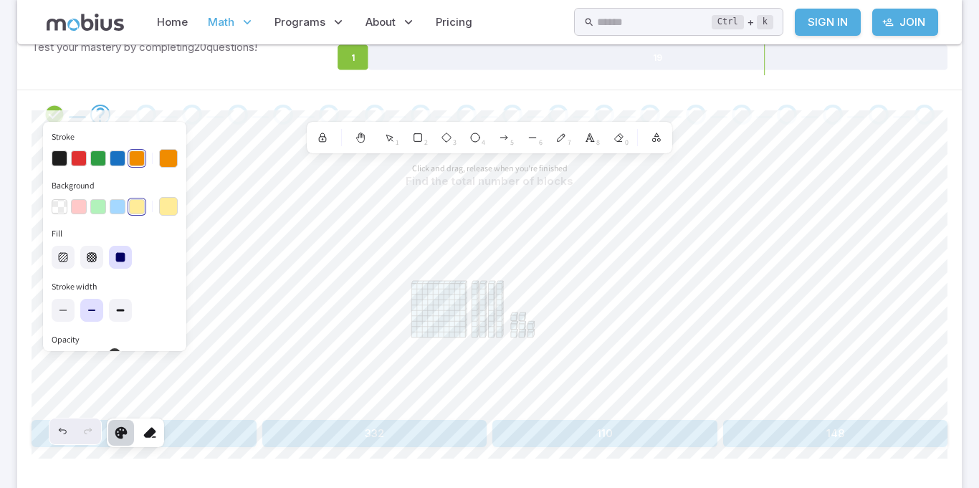
click at [130, 203] on div "button" at bounding box center [136, 207] width 17 height 17
click at [92, 203] on button "button" at bounding box center [98, 207] width 16 height 16
click at [102, 209] on div "button" at bounding box center [98, 207] width 17 height 17
click at [96, 153] on button "button" at bounding box center [98, 159] width 16 height 16
click at [98, 151] on div "button" at bounding box center [98, 158] width 17 height 17
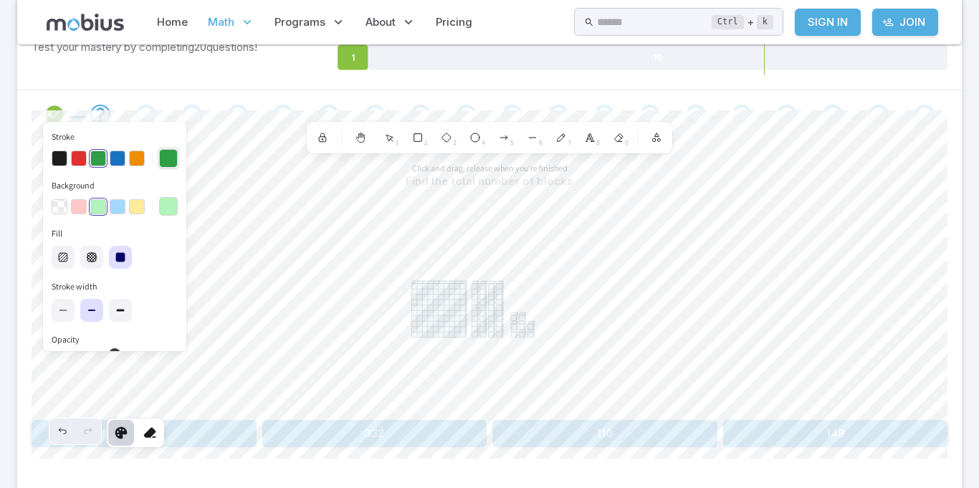
click at [173, 162] on button "Stroke" at bounding box center [168, 158] width 19 height 19
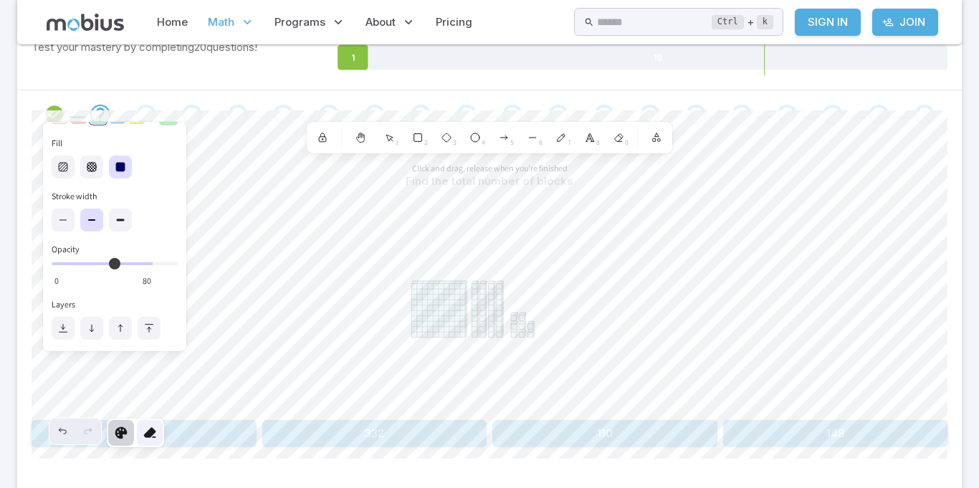
click at [141, 445] on div at bounding box center [150, 433] width 26 height 26
click at [142, 431] on div at bounding box center [150, 433] width 26 height 26
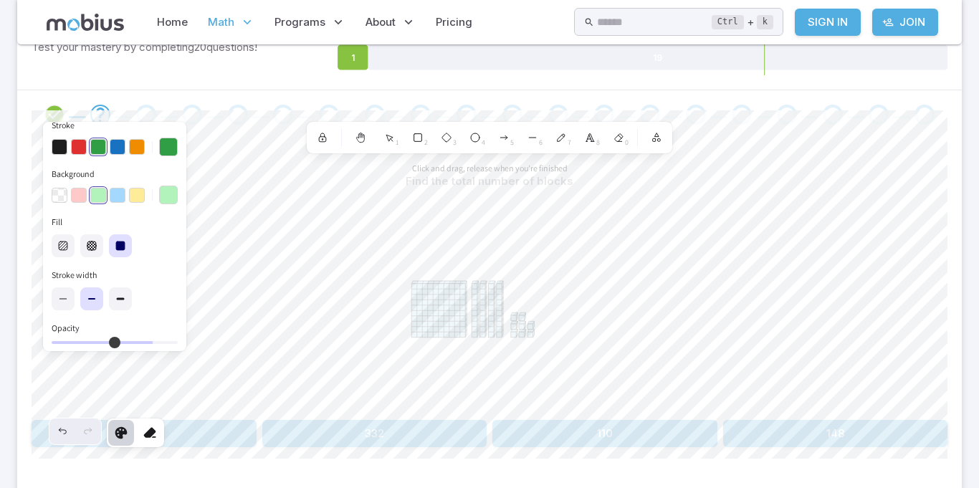
scroll to position [9, 0]
click at [79, 202] on button "button" at bounding box center [79, 199] width 16 height 16
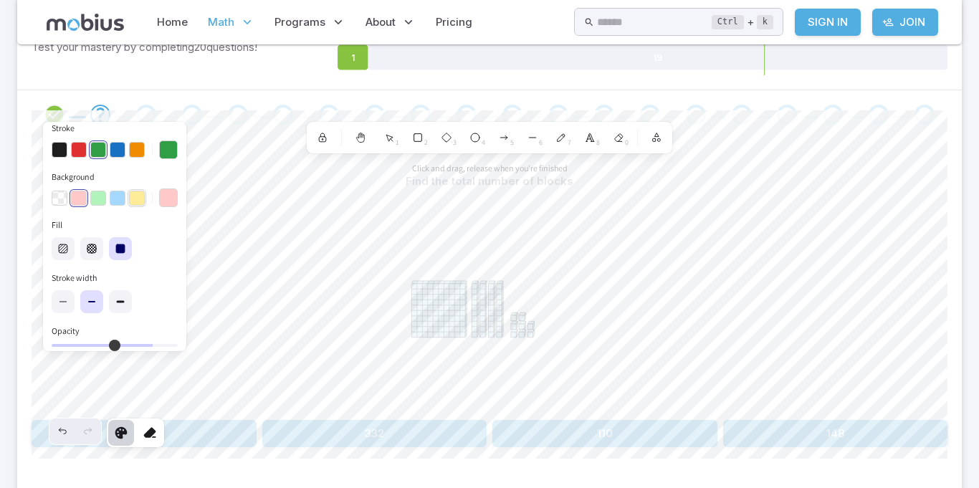
click at [135, 195] on button "button" at bounding box center [137, 199] width 16 height 16
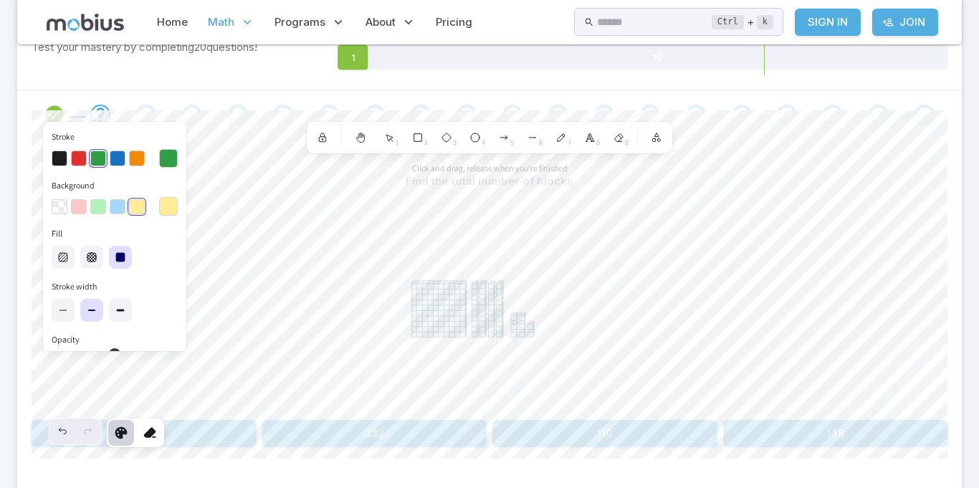
scroll to position [0, 0]
click at [95, 162] on div "button" at bounding box center [98, 158] width 17 height 17
click at [96, 159] on div "button" at bounding box center [98, 158] width 17 height 17
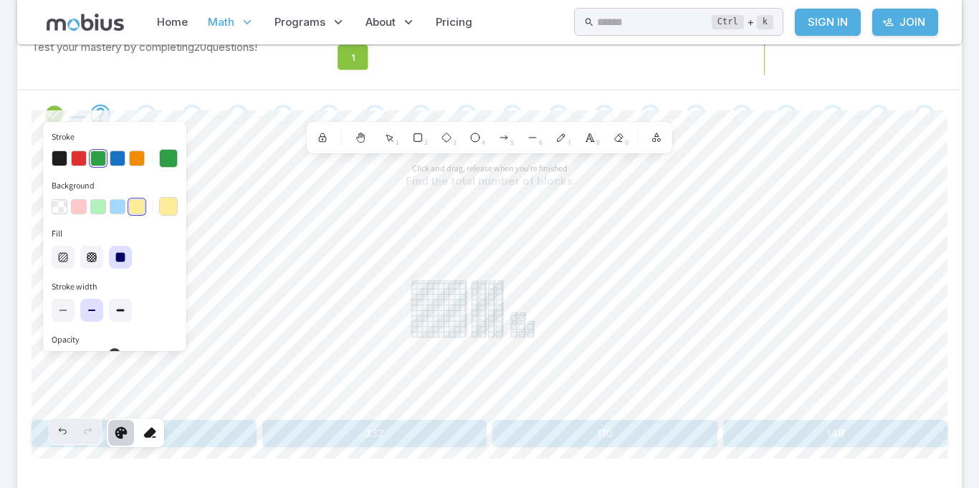
click at [714, 59] on icon at bounding box center [657, 57] width 579 height 25
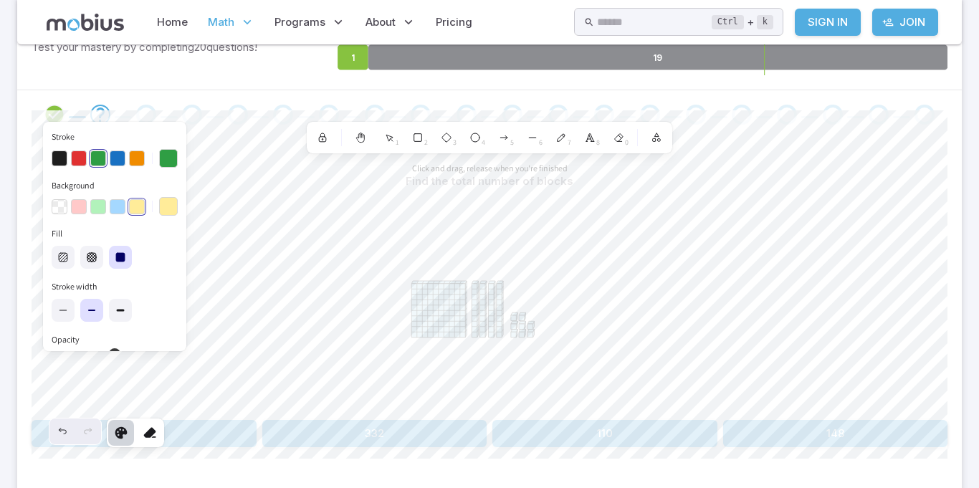
click at [714, 60] on icon at bounding box center [657, 57] width 579 height 25
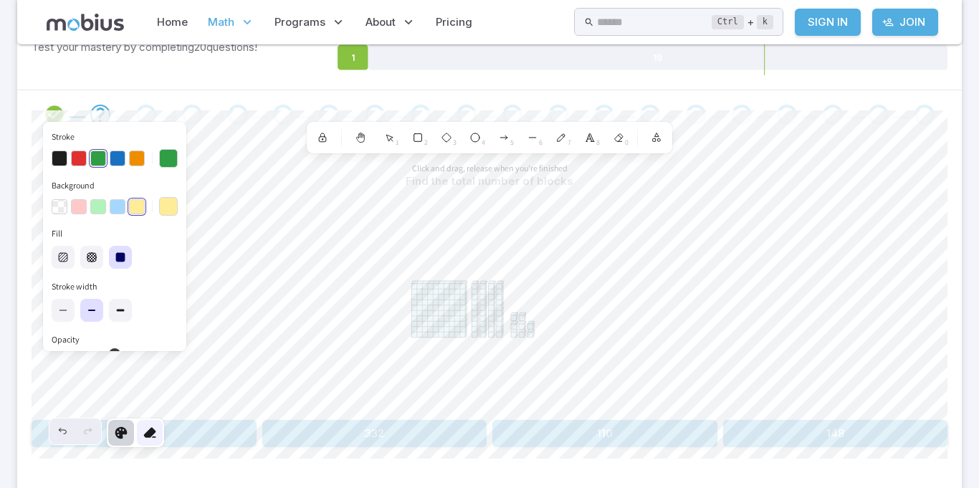
click at [156, 423] on div at bounding box center [150, 433] width 26 height 26
click at [115, 148] on div at bounding box center [115, 158] width 126 height 24
click at [135, 197] on div at bounding box center [115, 206] width 126 height 24
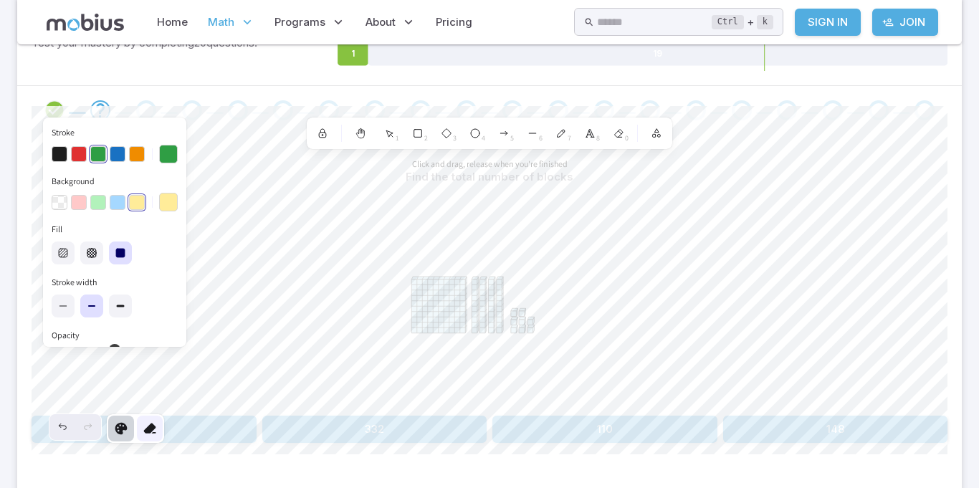
click at [153, 426] on icon at bounding box center [150, 429] width 14 height 14
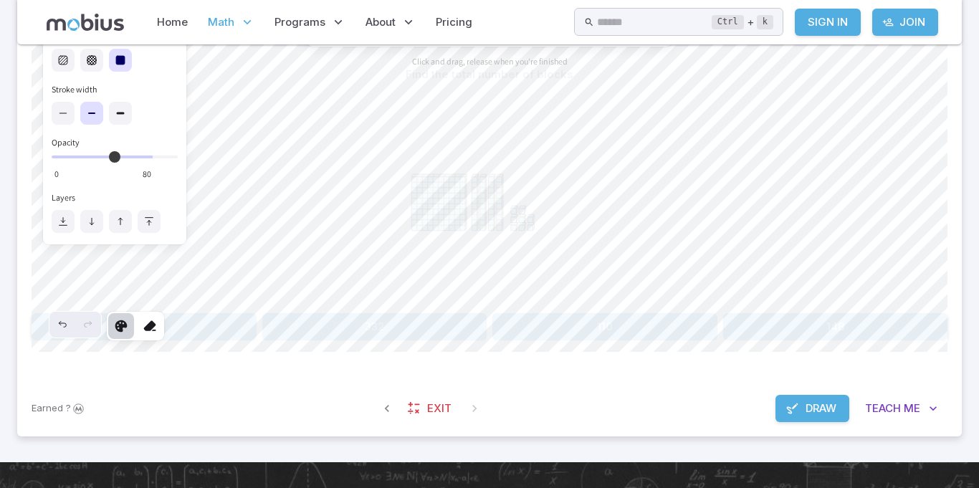
scroll to position [361, 0]
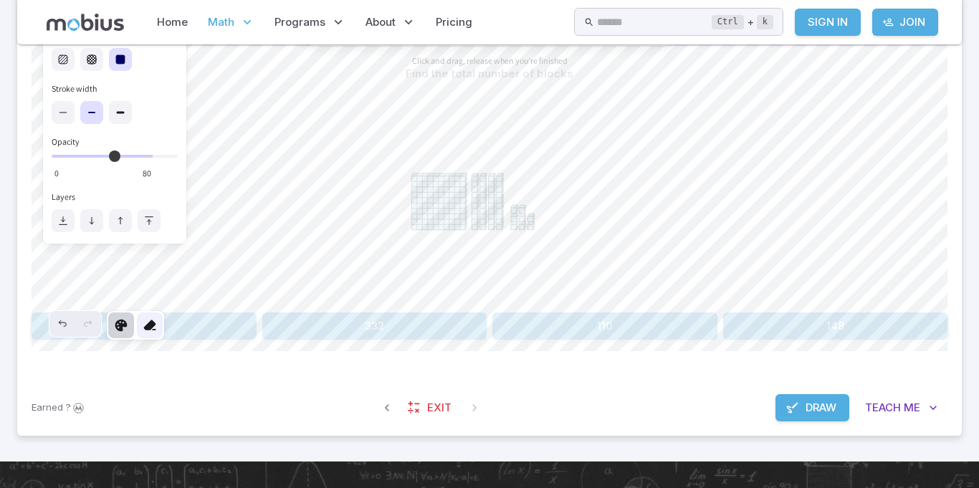
click at [147, 326] on icon at bounding box center [150, 325] width 14 height 14
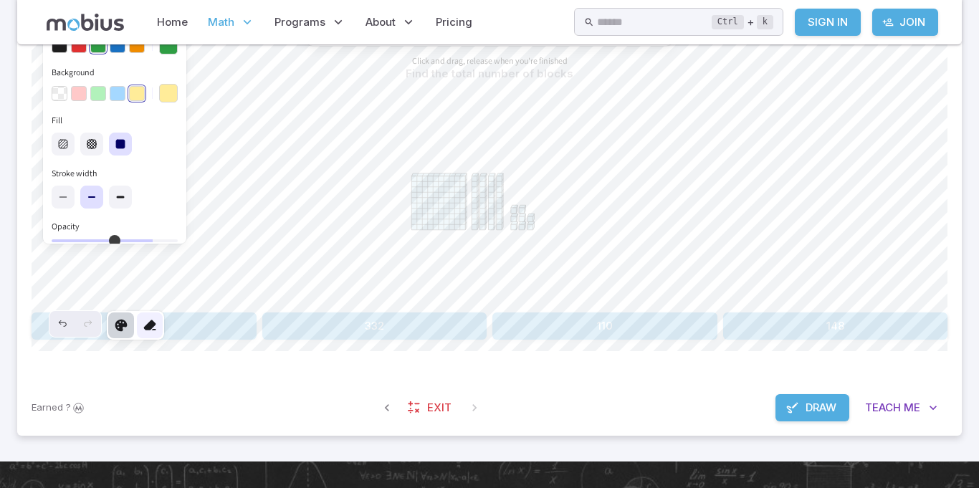
scroll to position [0, 0]
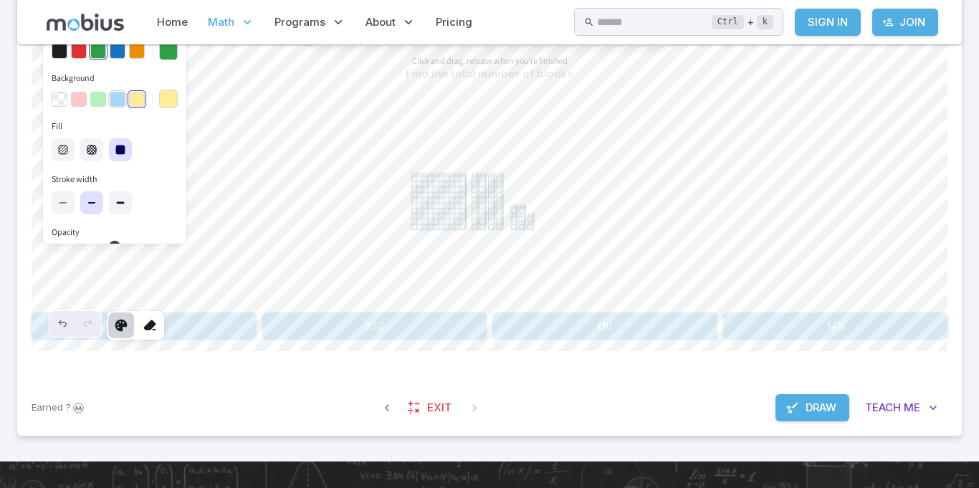
click at [118, 93] on button "button" at bounding box center [118, 100] width 16 height 16
click at [137, 92] on button "button" at bounding box center [137, 100] width 16 height 16
click at [159, 102] on button "Background" at bounding box center [168, 99] width 19 height 19
click at [136, 93] on div "button" at bounding box center [136, 99] width 17 height 17
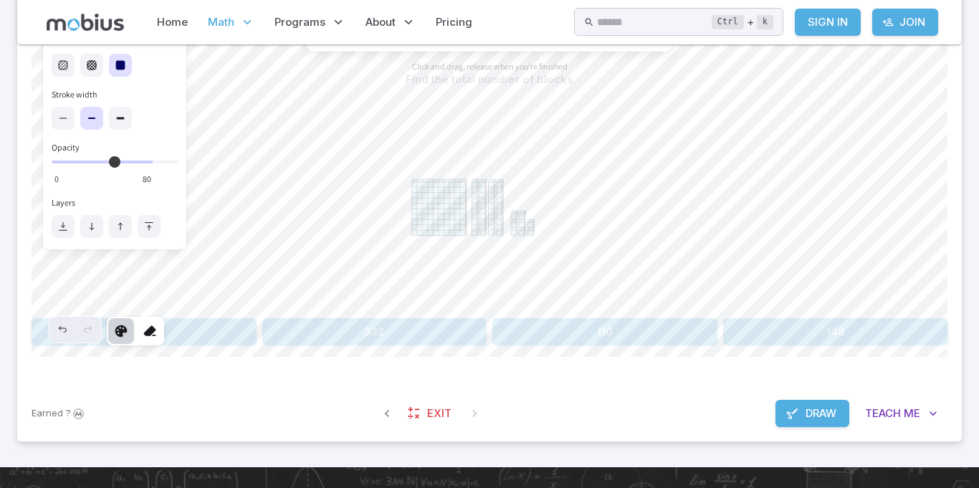
scroll to position [533, 0]
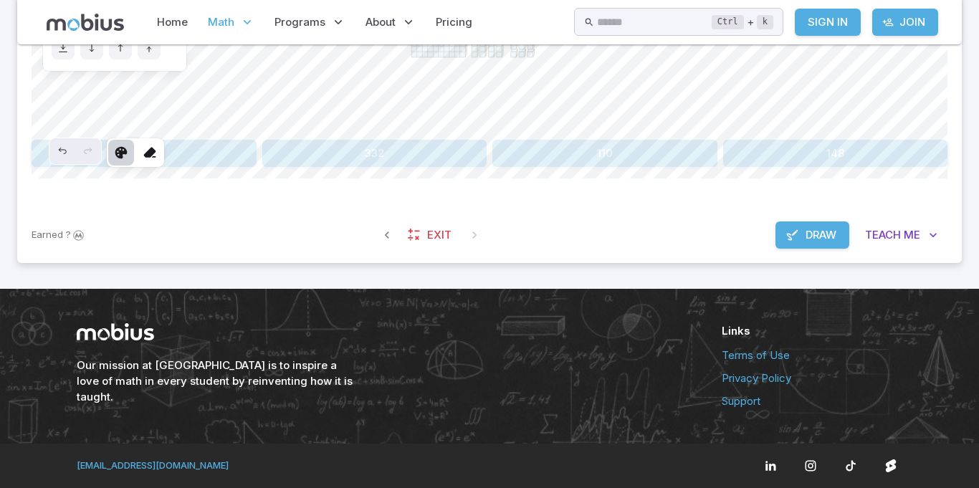
click at [814, 232] on span "Draw" at bounding box center [821, 235] width 31 height 16
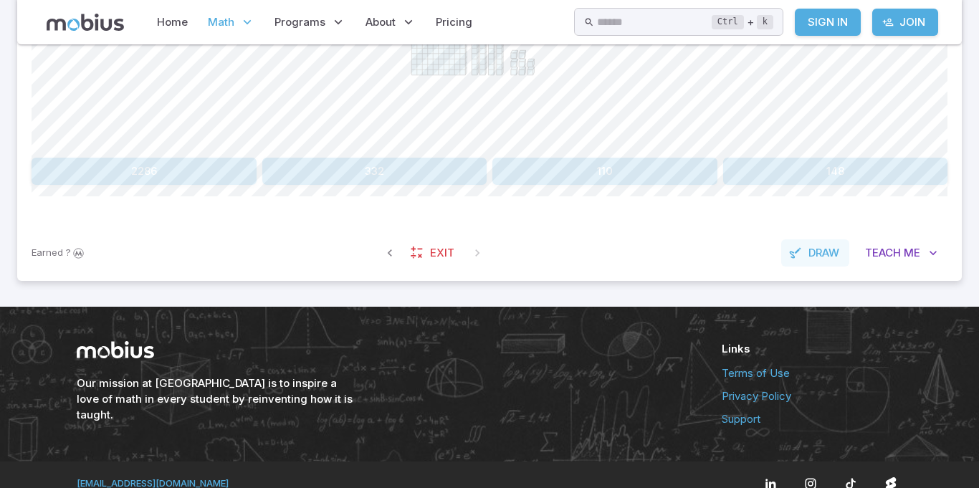
scroll to position [514, 0]
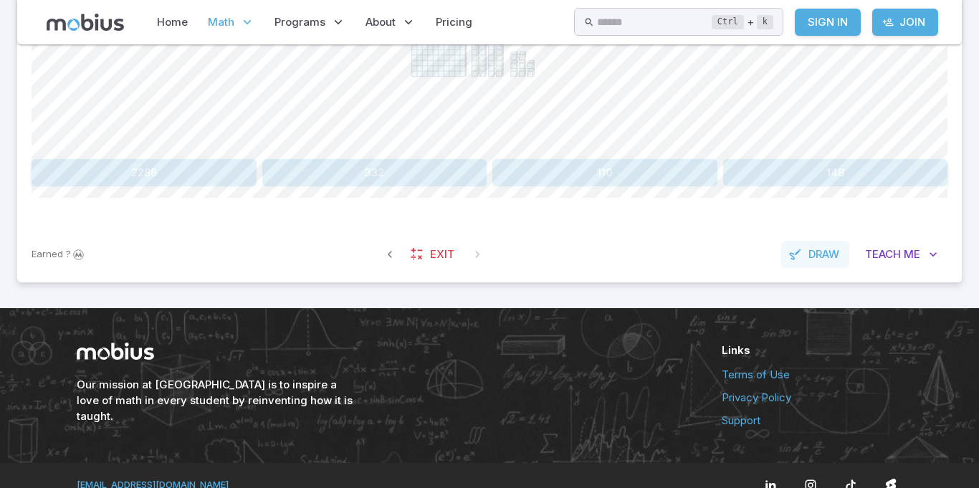
click at [809, 262] on span "Draw" at bounding box center [824, 255] width 31 height 16
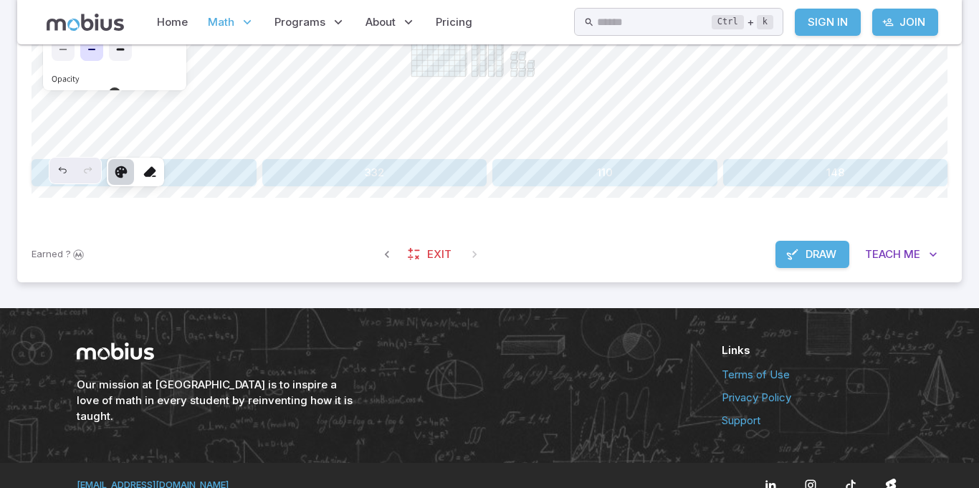
scroll to position [363, 0]
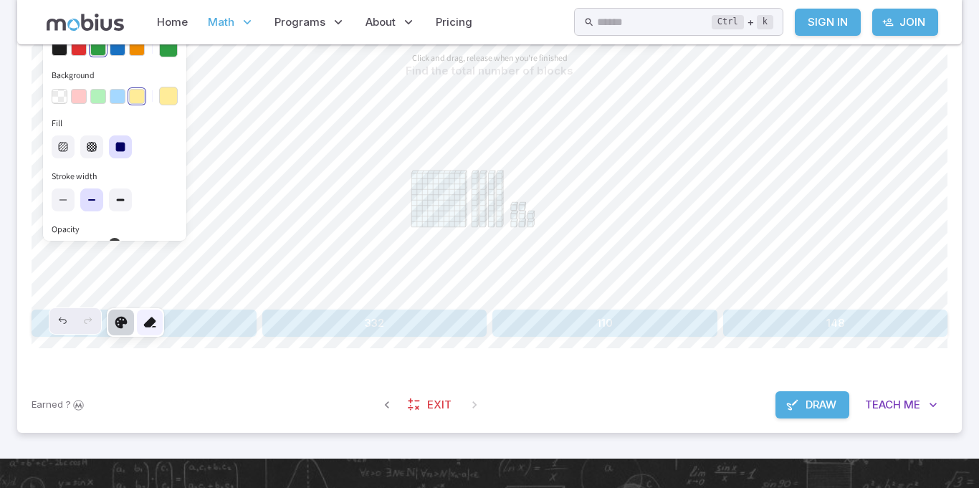
click at [158, 333] on div at bounding box center [150, 323] width 26 height 26
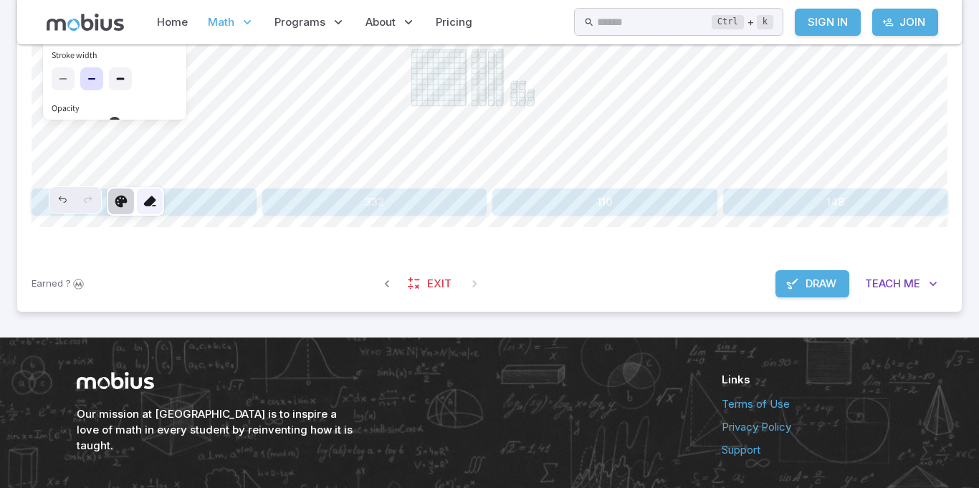
scroll to position [487, 0]
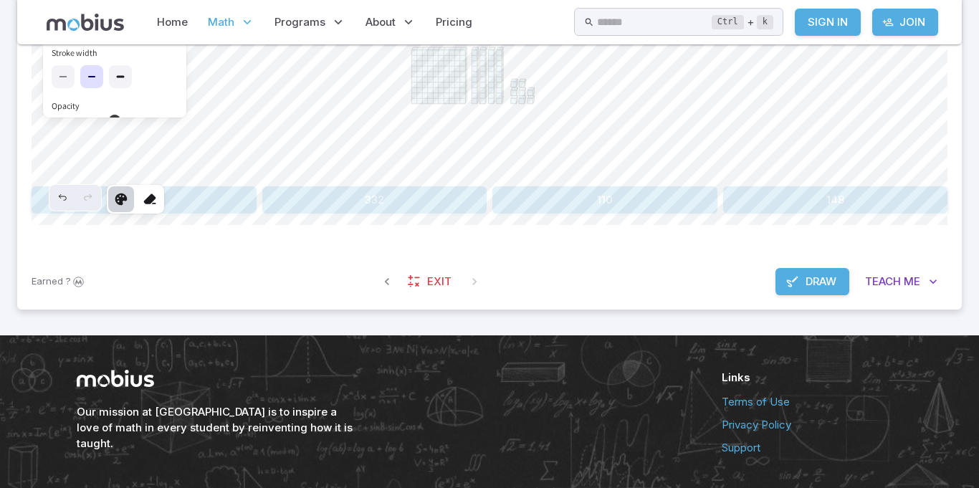
click at [817, 285] on span "Draw" at bounding box center [821, 282] width 31 height 16
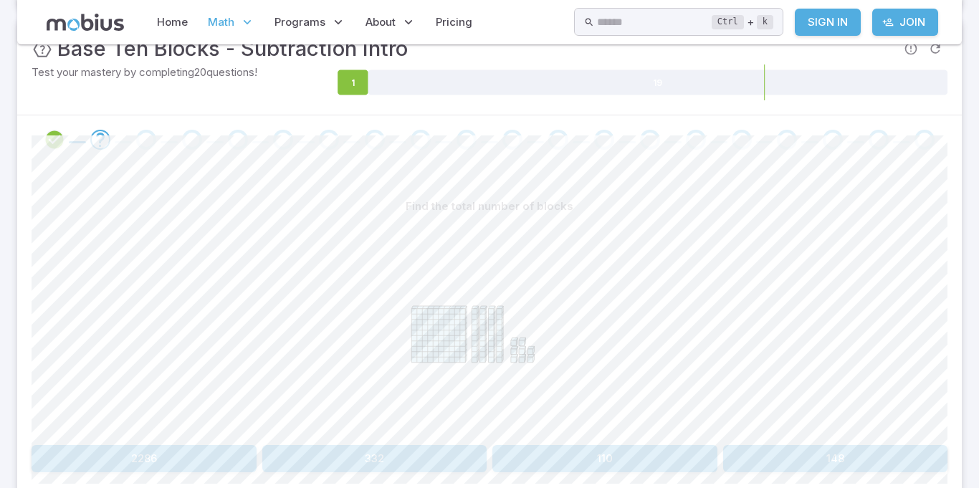
scroll to position [229, 0]
click at [624, 461] on button "110" at bounding box center [605, 457] width 225 height 27
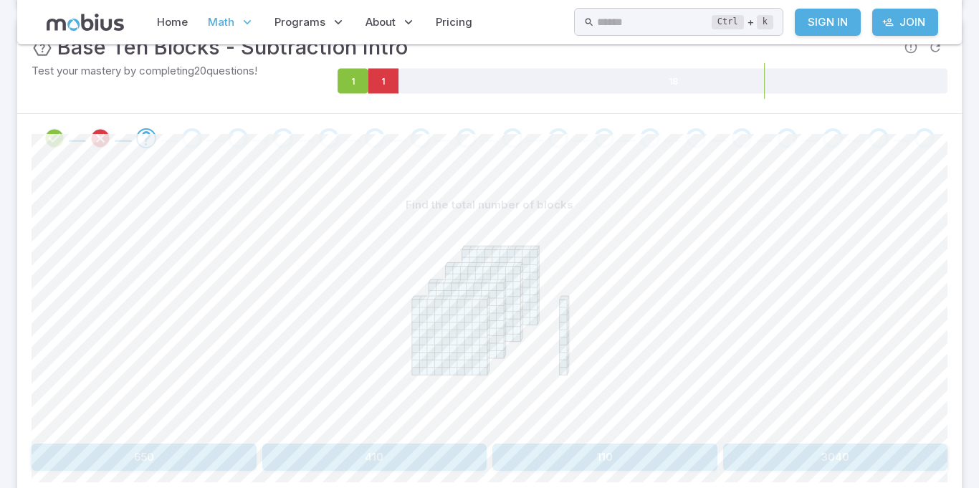
click at [417, 460] on button "410" at bounding box center [374, 457] width 225 height 27
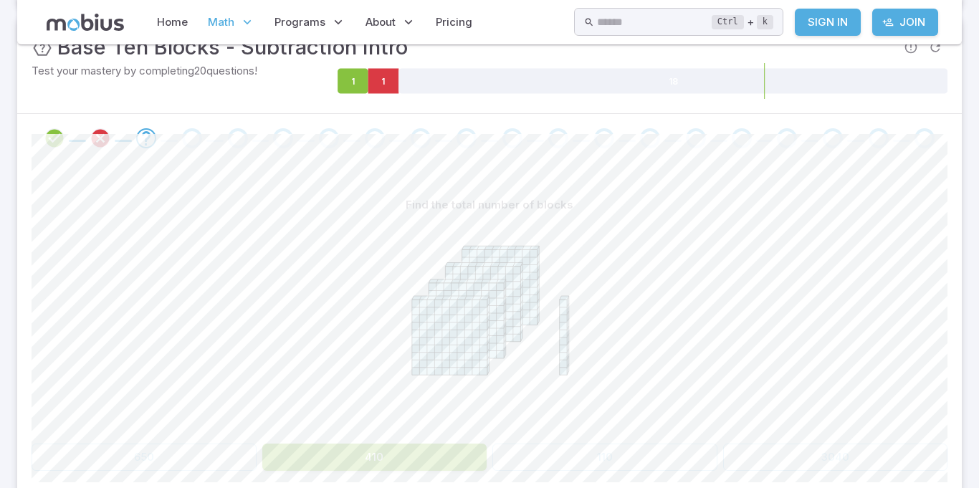
click at [417, 460] on button "410" at bounding box center [374, 457] width 225 height 27
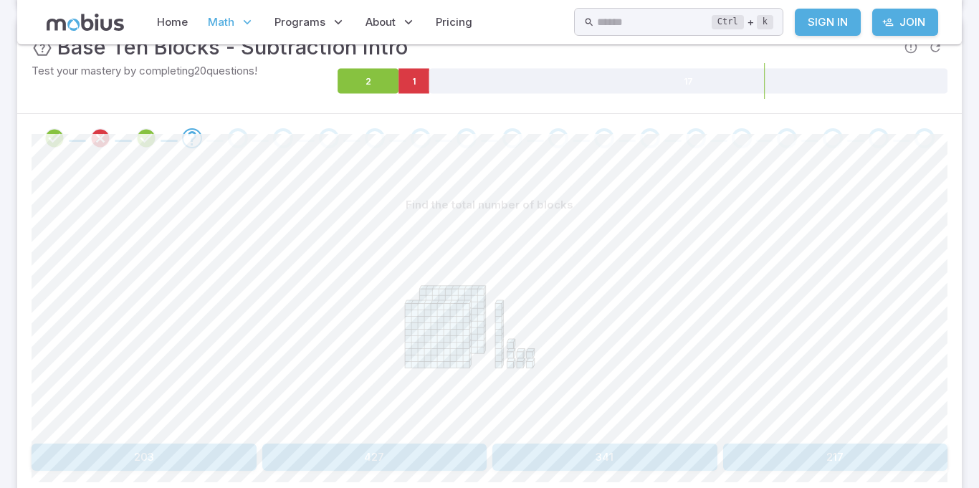
click at [778, 445] on button "217" at bounding box center [835, 457] width 225 height 27
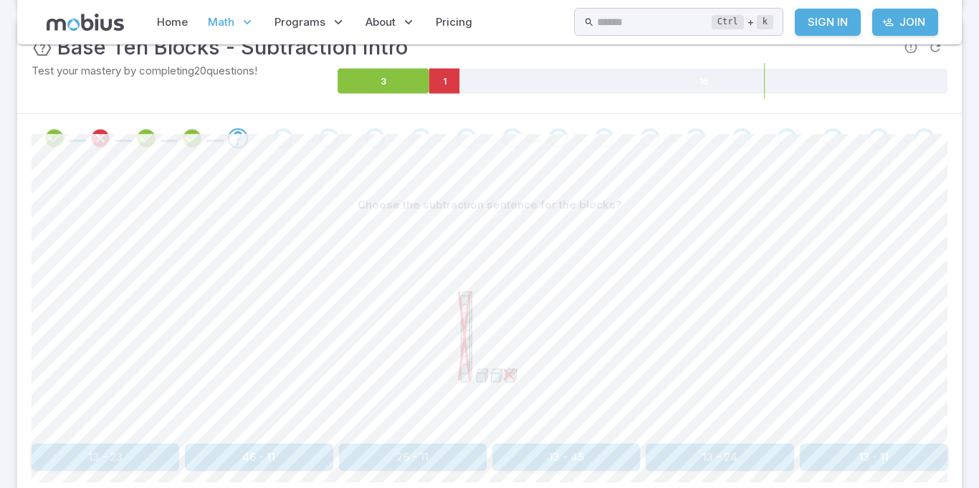
click at [442, 310] on icon at bounding box center [489, 326] width 215 height 215
click at [669, 342] on div at bounding box center [490, 328] width 916 height 219
click at [867, 452] on button "13 - 11" at bounding box center [874, 457] width 148 height 27
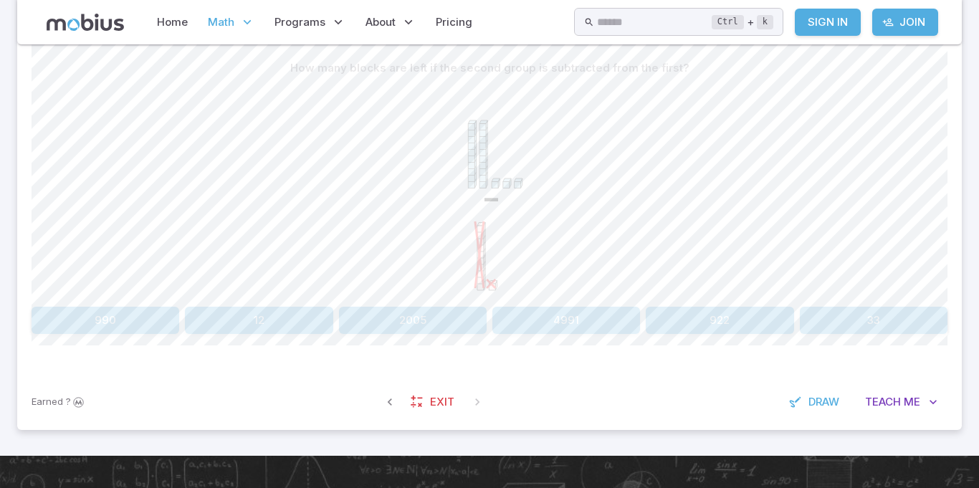
scroll to position [383, 0]
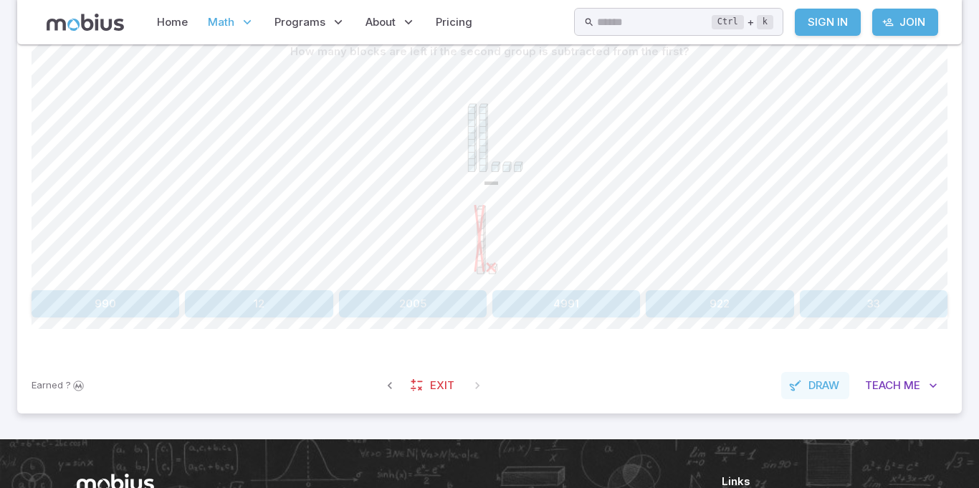
click at [832, 394] on span "Draw" at bounding box center [824, 386] width 31 height 16
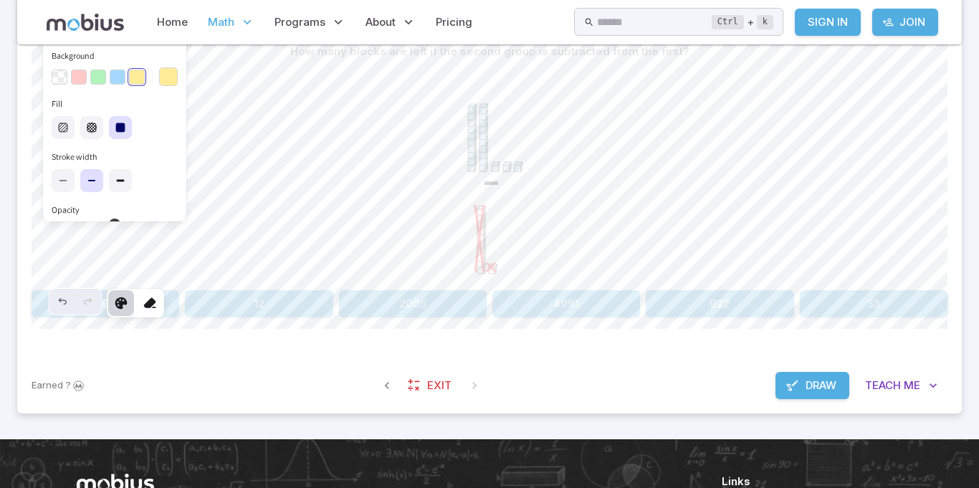
scroll to position [363, 0]
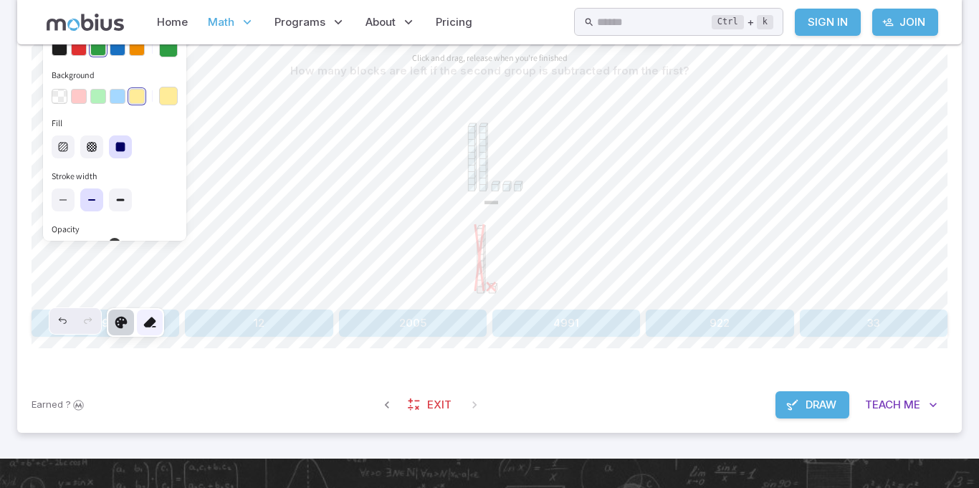
click at [152, 333] on div at bounding box center [150, 323] width 26 height 26
click at [829, 403] on span "Draw" at bounding box center [821, 405] width 31 height 16
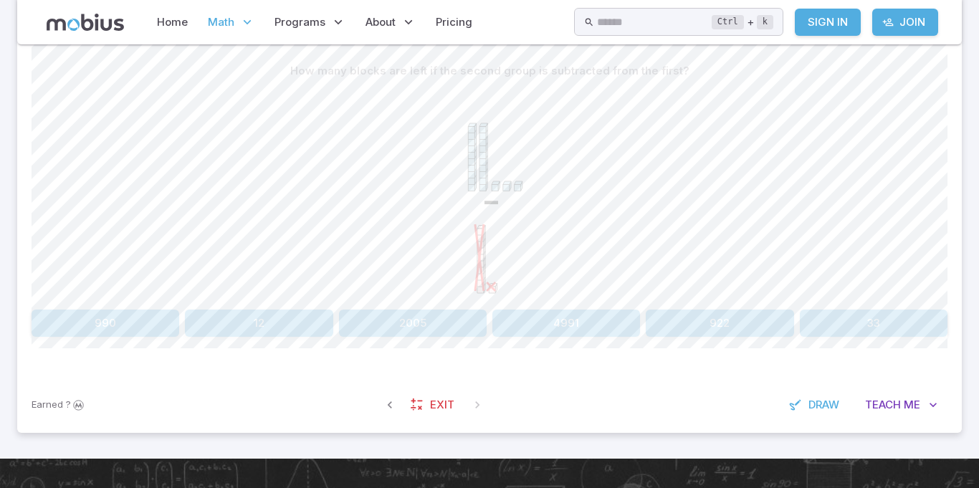
click at [824, 431] on div "Earned ? Exit Draw Teach Me" at bounding box center [489, 405] width 945 height 56
click at [817, 406] on span "Draw" at bounding box center [824, 405] width 31 height 16
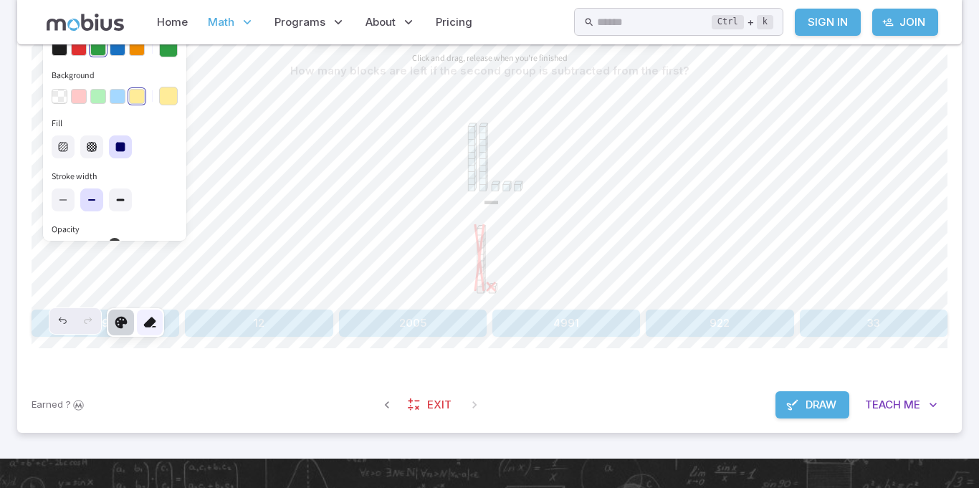
click at [154, 323] on icon at bounding box center [150, 322] width 14 height 14
click at [160, 331] on div at bounding box center [150, 323] width 26 height 26
click at [827, 412] on span "Draw" at bounding box center [821, 405] width 31 height 16
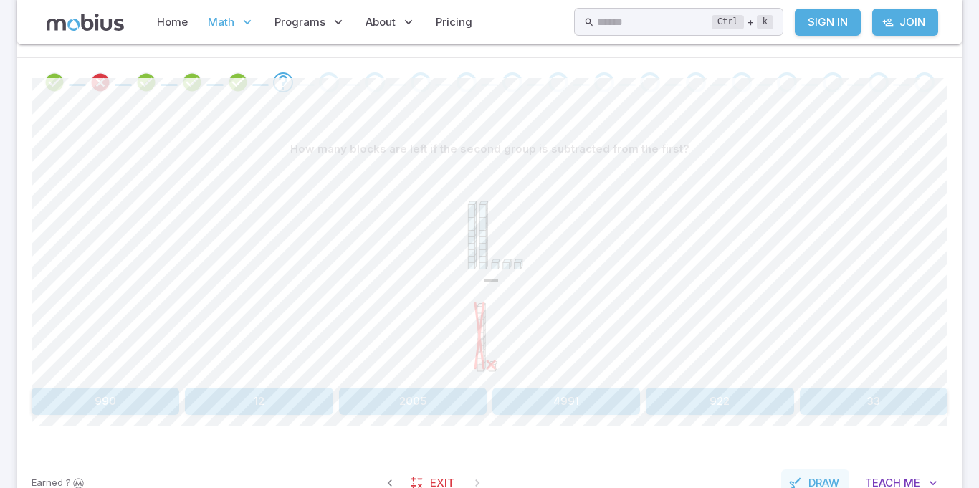
scroll to position [285, 0]
click at [293, 394] on button "12" at bounding box center [259, 402] width 148 height 27
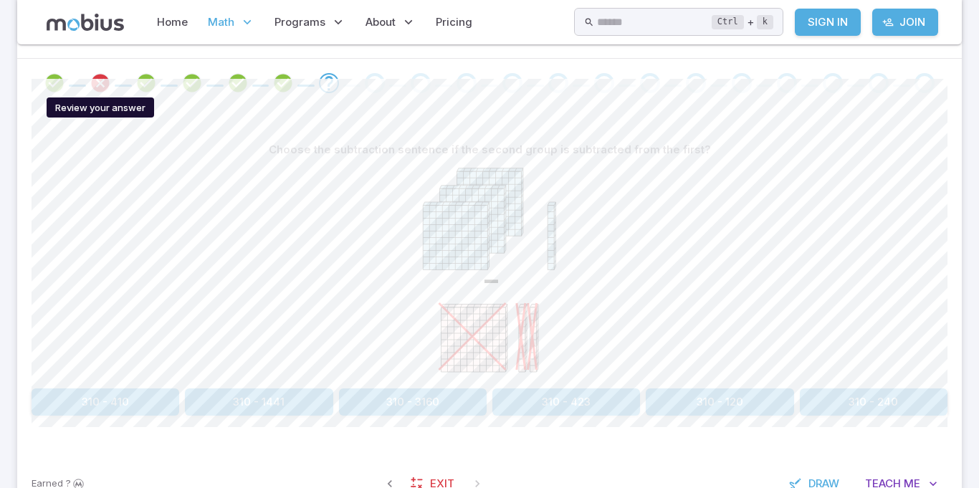
click at [92, 74] on icon "Review your answer" at bounding box center [101, 83] width 22 height 22
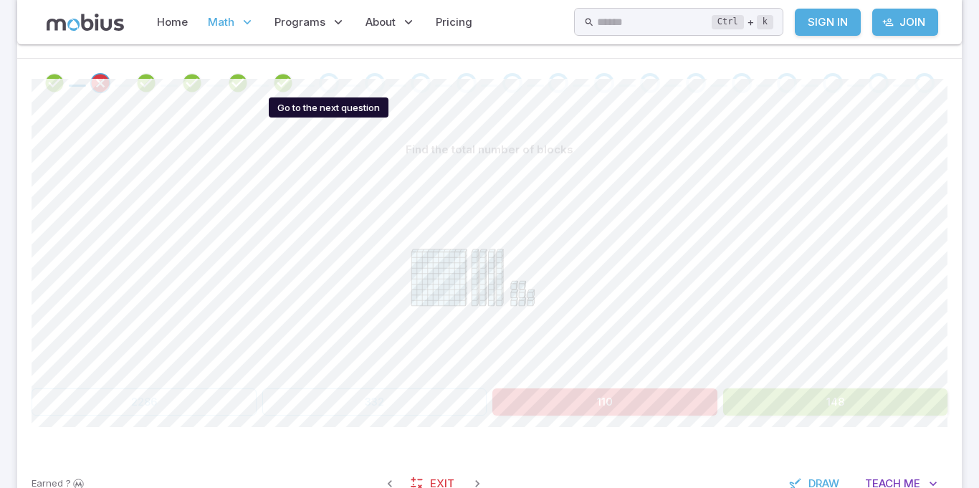
click at [330, 77] on div "Go to the next question" at bounding box center [329, 83] width 20 height 20
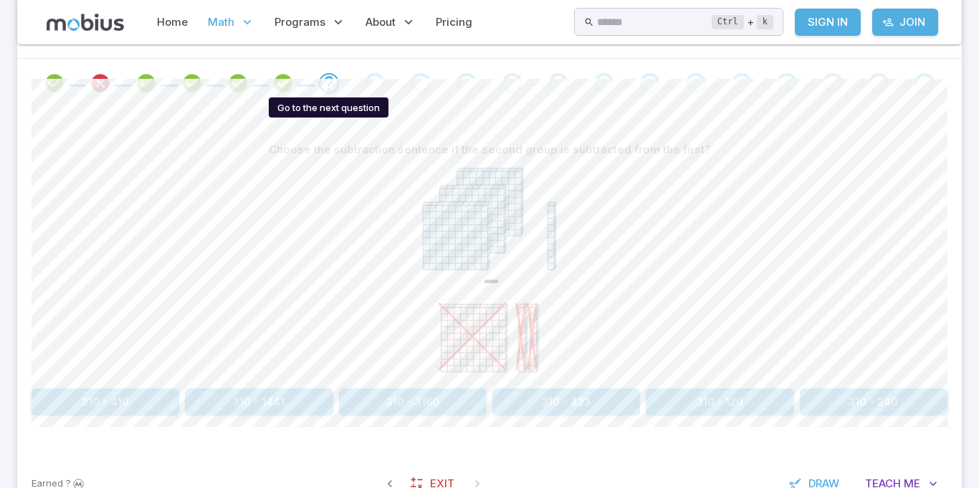
click at [330, 77] on icon "Go to the next question" at bounding box center [328, 83] width 17 height 17
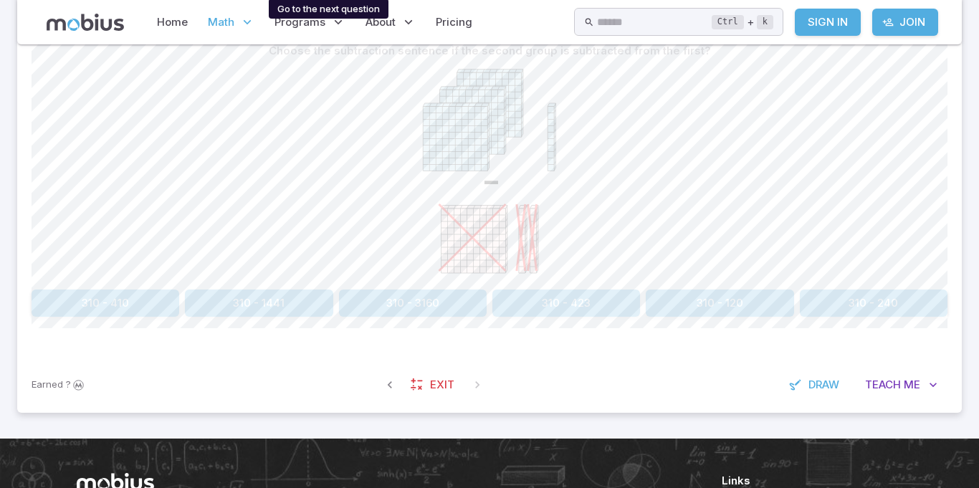
scroll to position [386, 0]
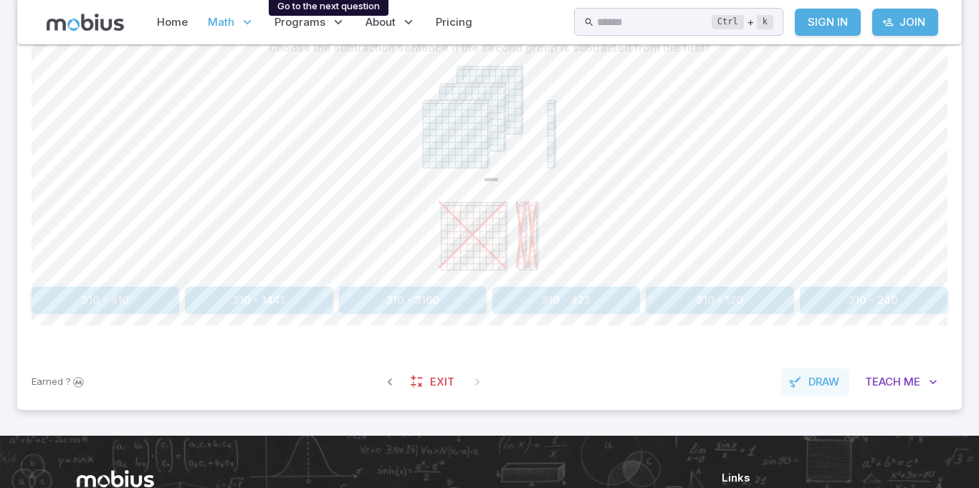
click at [809, 387] on span "Draw" at bounding box center [824, 382] width 31 height 16
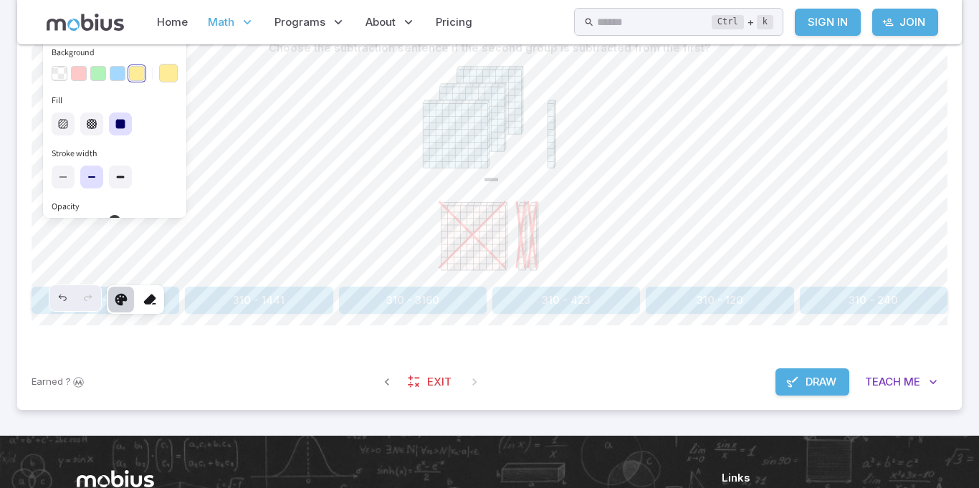
click at [817, 382] on span "Draw" at bounding box center [821, 382] width 31 height 16
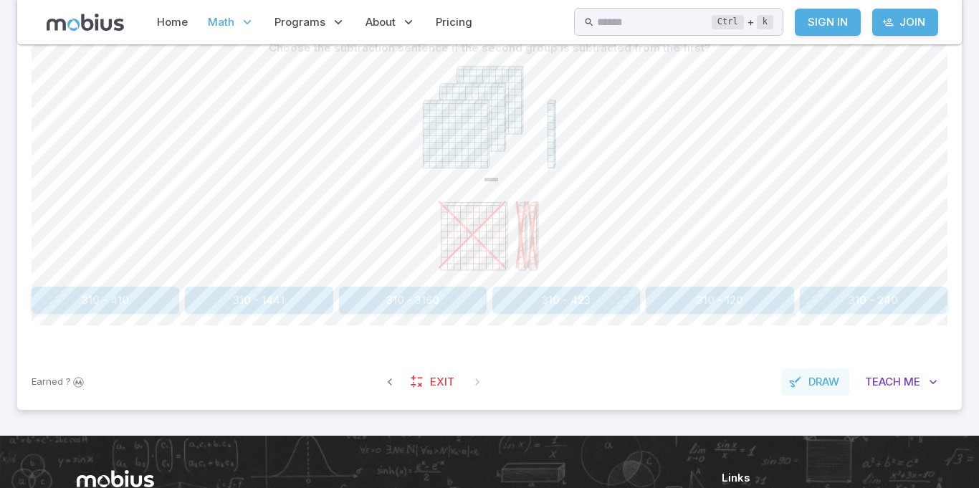
click at [822, 386] on span "Draw" at bounding box center [824, 382] width 31 height 16
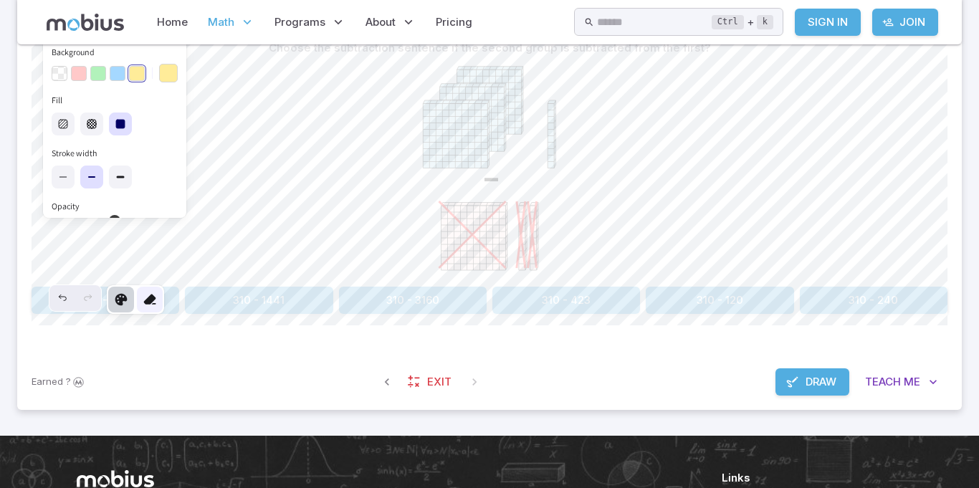
click at [153, 301] on icon at bounding box center [150, 299] width 14 height 14
click at [807, 384] on span "Draw" at bounding box center [821, 382] width 31 height 16
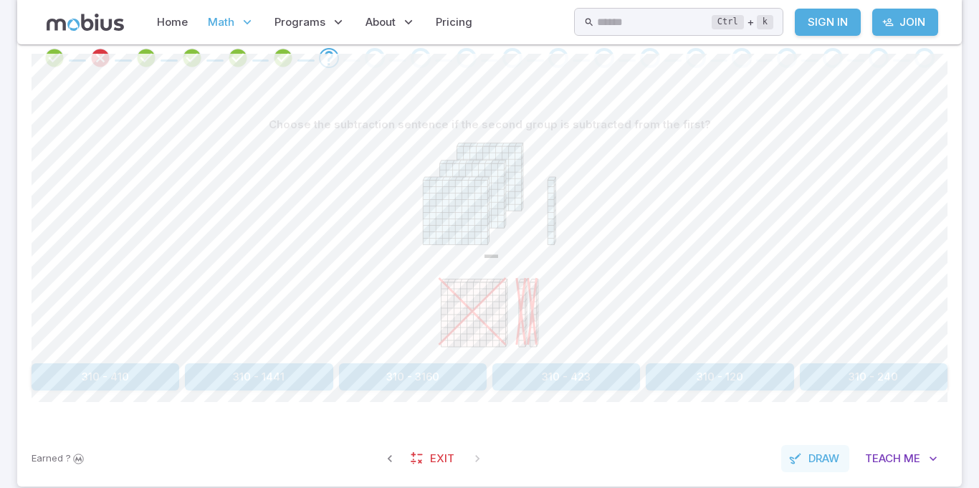
scroll to position [307, 0]
click at [975, 336] on section "Math / Grades / Grade 3 / Base Ten Blocks - Subtraction Intro Base Ten Blocks -…" at bounding box center [489, 127] width 979 height 778
click at [975, 333] on section "Math / Grades / Grade 3 / Base Ten Blocks - Subtraction Intro Base Ten Blocks -…" at bounding box center [489, 127] width 979 height 778
click at [975, 305] on section "Math / Grades / Grade 3 / Base Ten Blocks - Subtraction Intro Base Ten Blocks -…" at bounding box center [489, 127] width 979 height 778
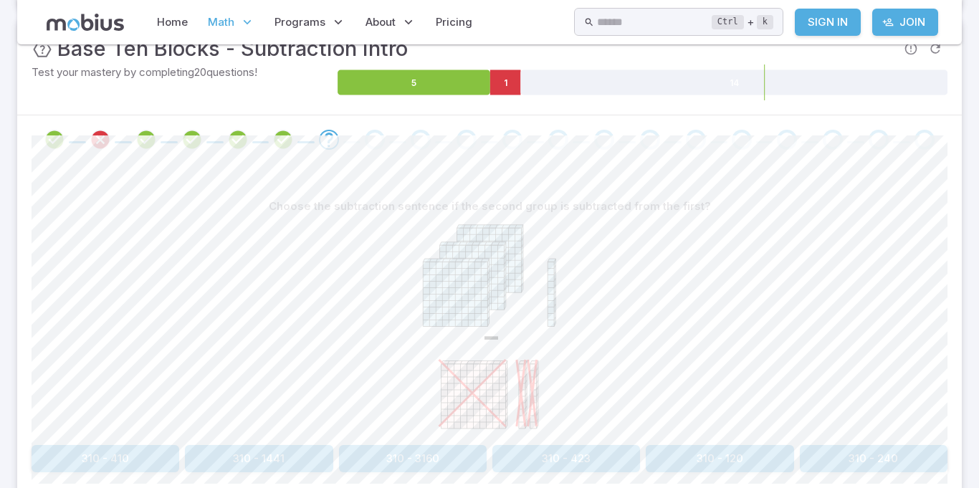
scroll to position [230, 0]
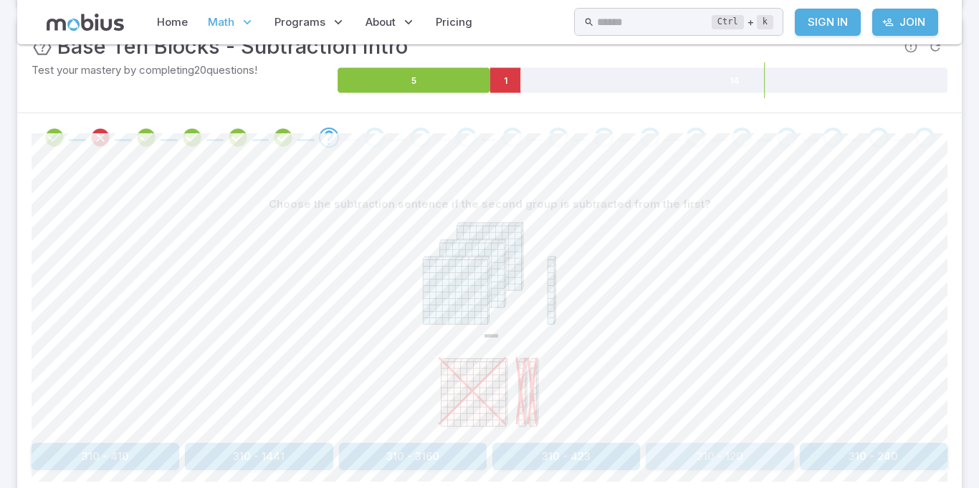
click at [676, 463] on button "310 - 120" at bounding box center [720, 456] width 148 height 27
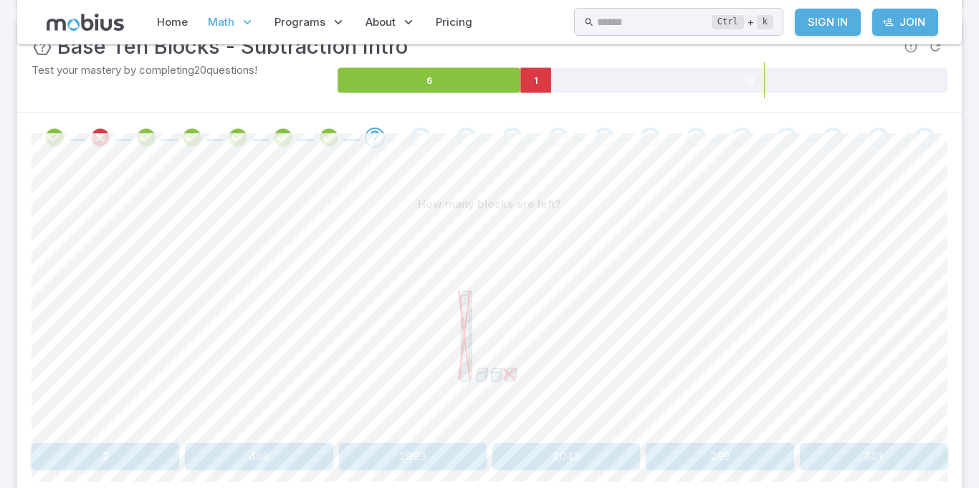
click at [979, 260] on section "Math / Grades / Grade 3 / Base Ten Blocks - Subtraction Intro Base Ten Blocks -…" at bounding box center [489, 203] width 979 height 778
click at [70, 460] on button "2" at bounding box center [106, 456] width 148 height 27
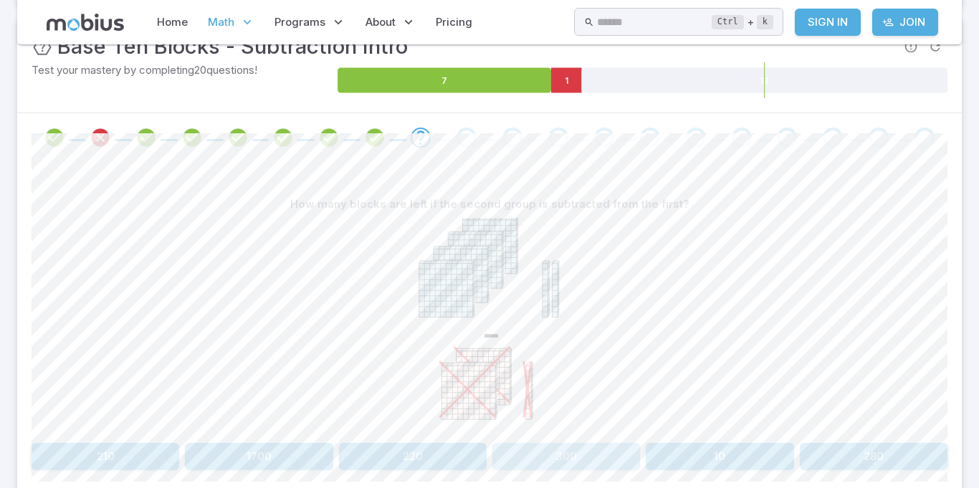
click at [569, 446] on button "300" at bounding box center [567, 456] width 148 height 27
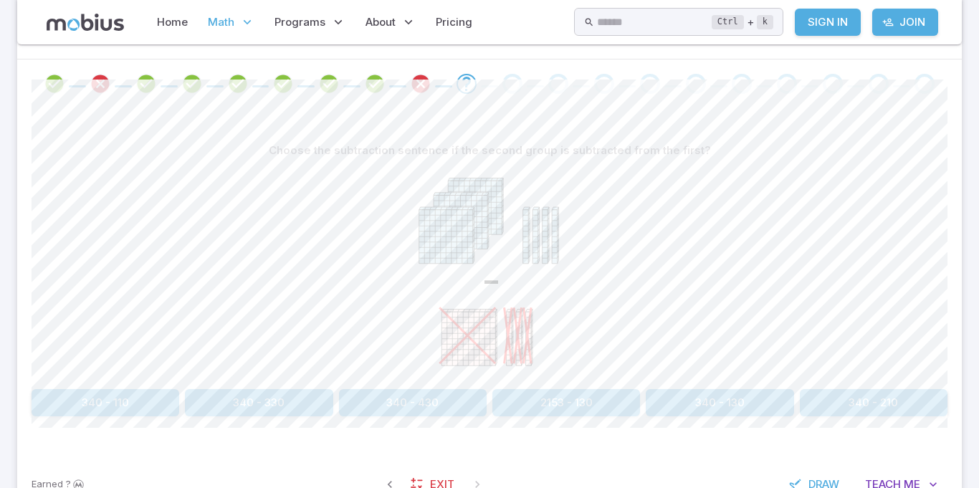
scroll to position [285, 0]
click at [779, 394] on button "340 - 130" at bounding box center [720, 401] width 148 height 27
click at [779, 394] on button "4670" at bounding box center [720, 401] width 148 height 27
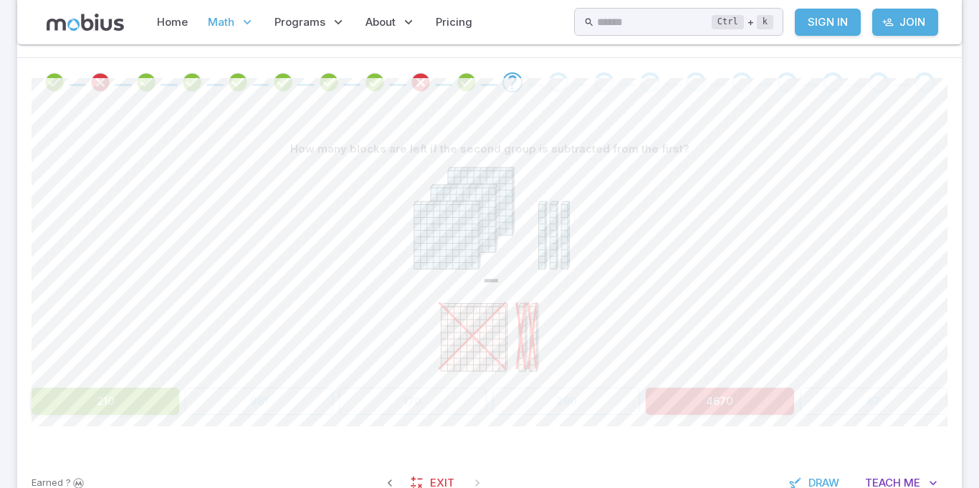
click at [779, 394] on button "4670" at bounding box center [720, 401] width 148 height 27
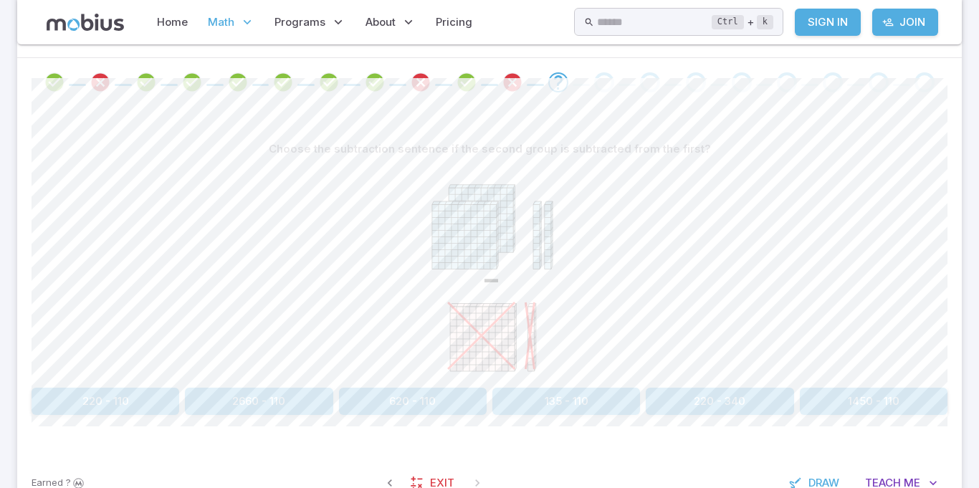
click at [511, 69] on div at bounding box center [489, 82] width 945 height 49
click at [510, 72] on icon "Review your answer" at bounding box center [513, 83] width 22 height 22
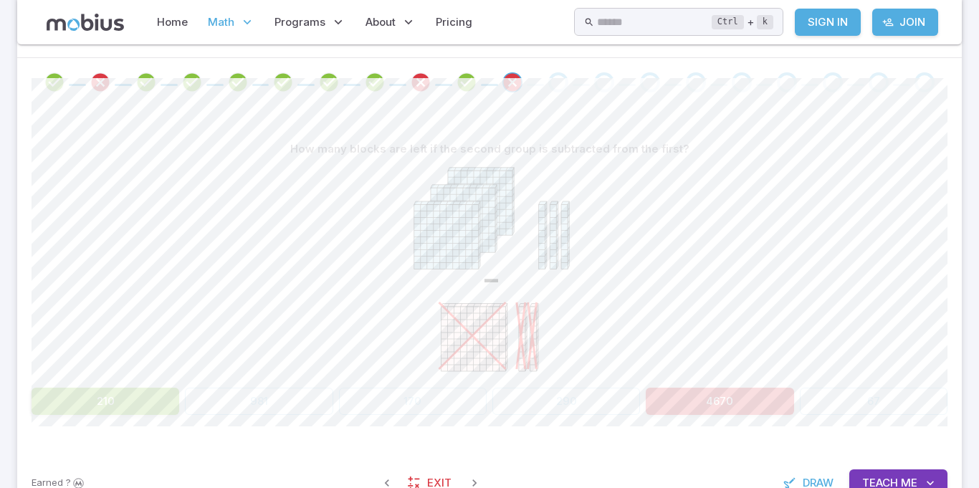
click at [575, 90] on span at bounding box center [558, 82] width 34 height 20
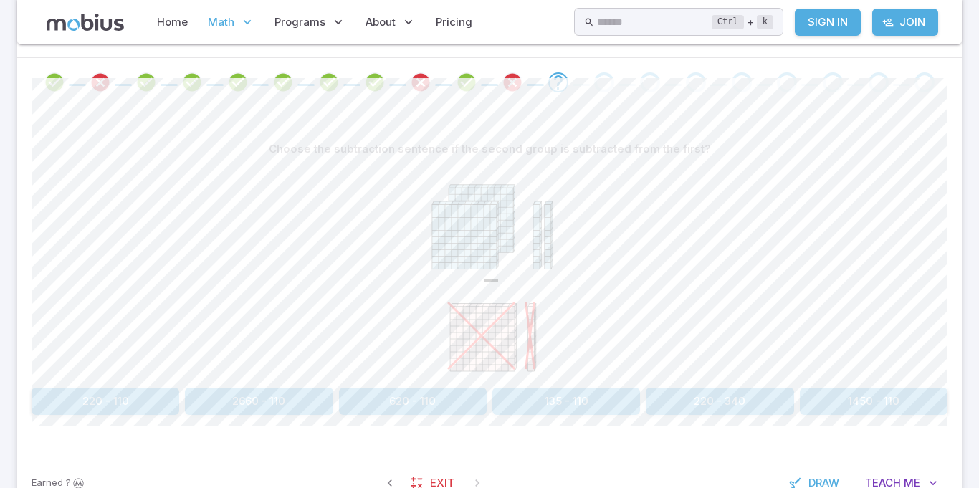
click at [130, 389] on button "220 - 110" at bounding box center [106, 401] width 148 height 27
click at [417, 410] on button "110" at bounding box center [413, 401] width 148 height 27
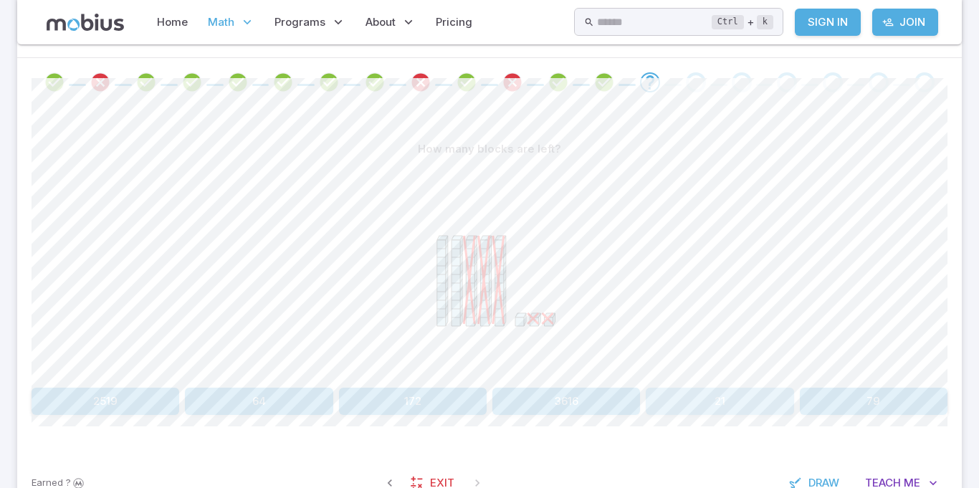
click at [741, 400] on button "21" at bounding box center [720, 401] width 148 height 27
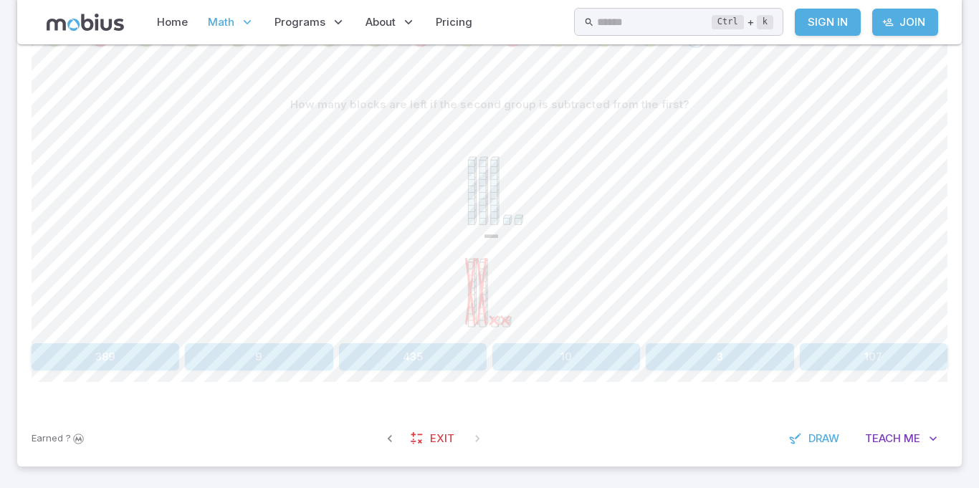
scroll to position [324, 0]
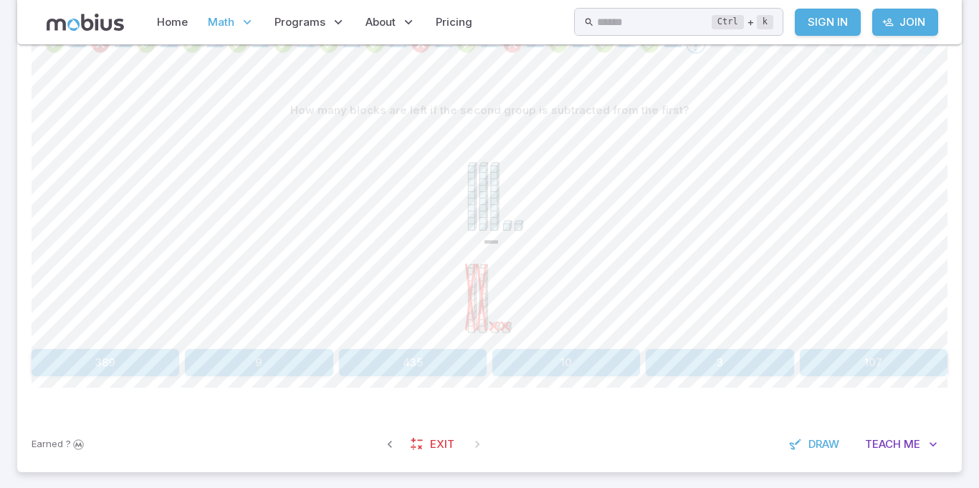
click at [551, 356] on button "10" at bounding box center [567, 362] width 148 height 27
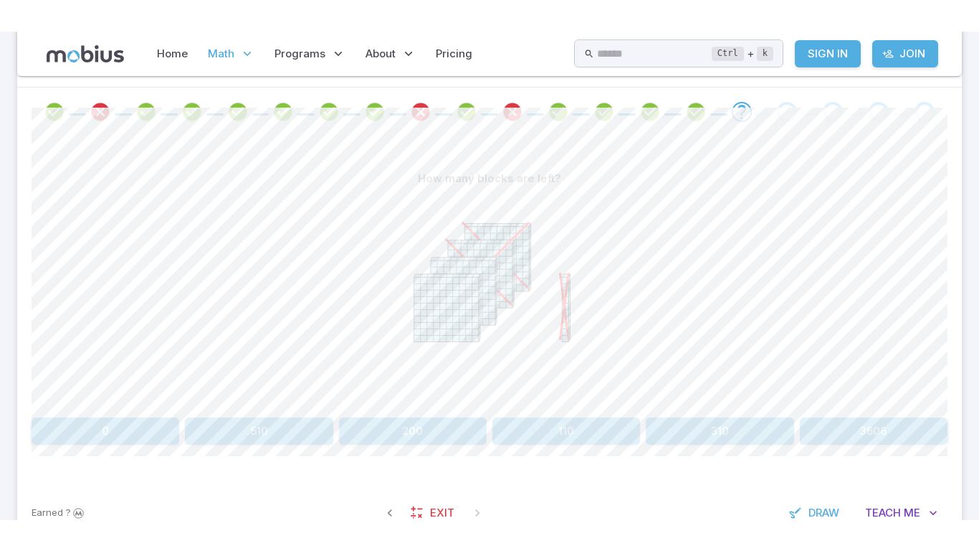
scroll to position [287, 0]
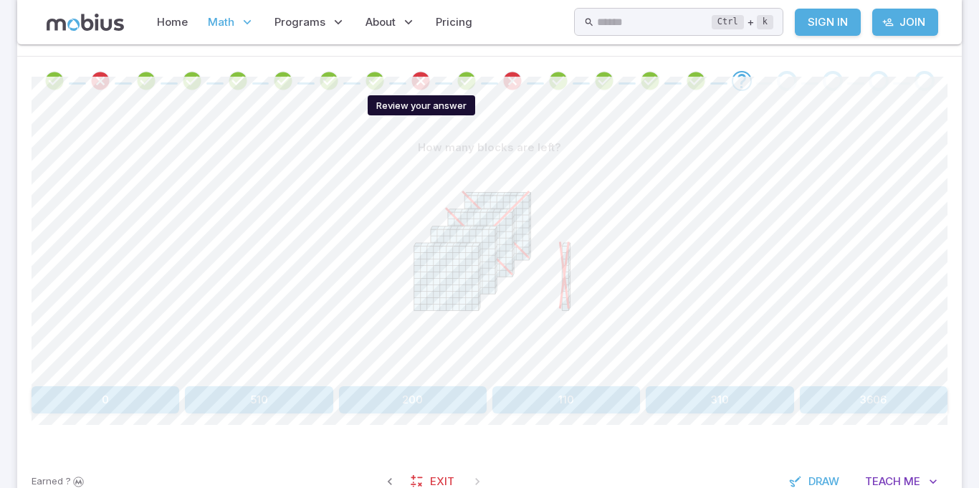
click at [416, 70] on icon "Review your answer" at bounding box center [421, 81] width 22 height 22
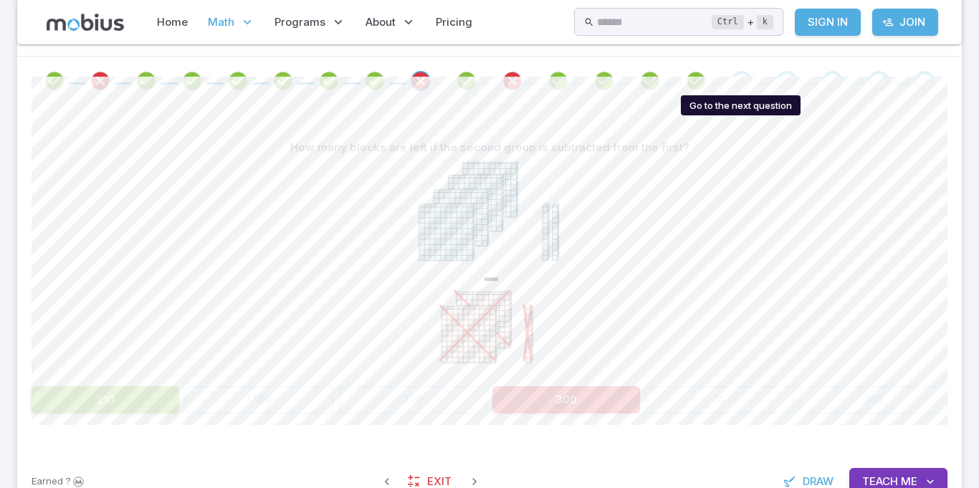
click at [735, 77] on div "Go to the next question" at bounding box center [742, 81] width 20 height 20
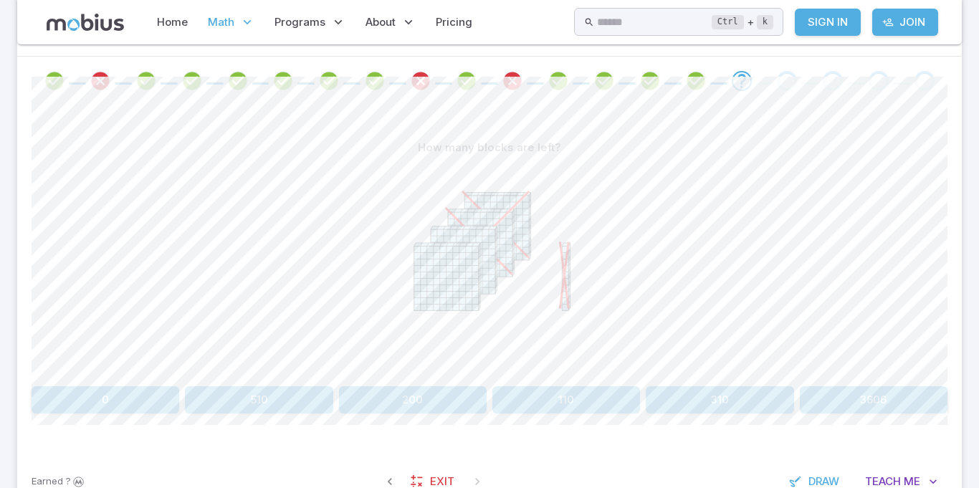
click at [735, 77] on icon "Go to the next question" at bounding box center [741, 80] width 17 height 17
click at [444, 411] on button "200" at bounding box center [413, 399] width 148 height 27
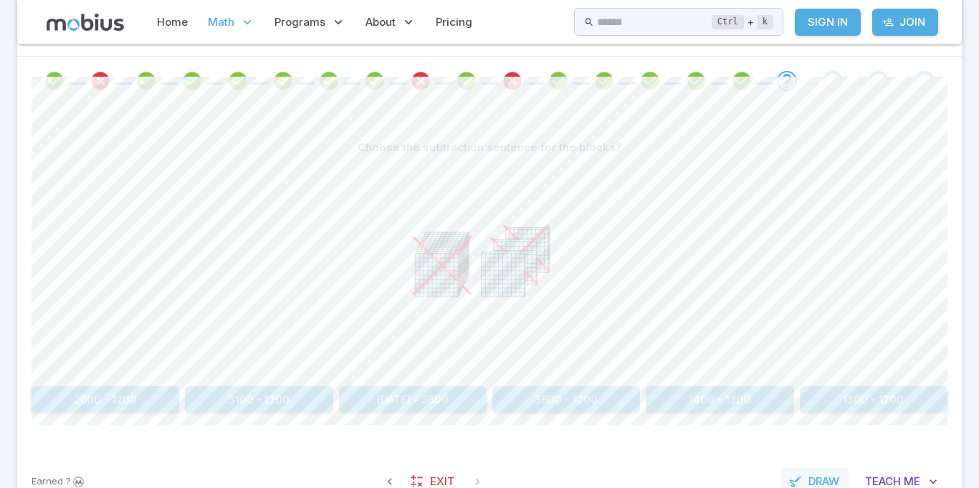
click at [816, 470] on button "Draw" at bounding box center [815, 481] width 68 height 27
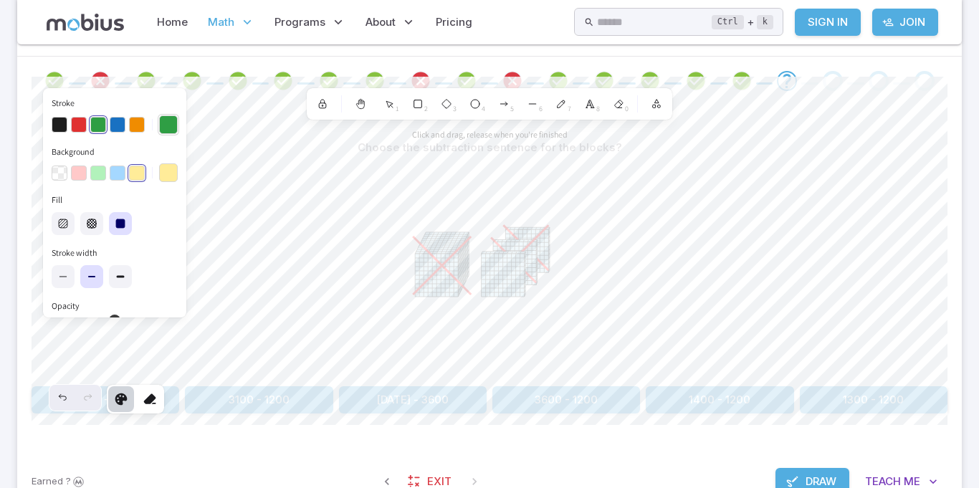
click at [163, 120] on button "Stroke" at bounding box center [168, 124] width 19 height 19
click at [137, 119] on button "button" at bounding box center [137, 125] width 16 height 16
click at [156, 408] on div at bounding box center [150, 399] width 26 height 26
click at [159, 406] on div at bounding box center [150, 399] width 26 height 26
click at [145, 396] on icon at bounding box center [150, 399] width 14 height 14
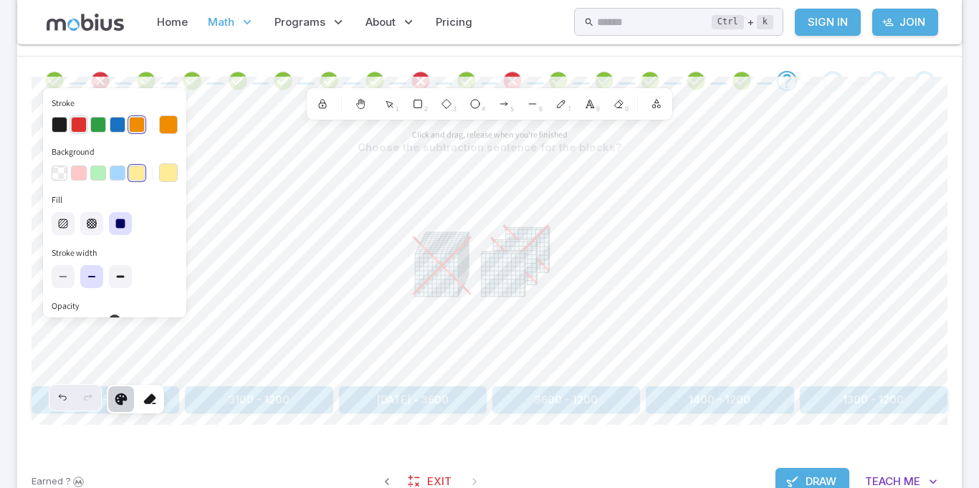
click at [78, 119] on button "button" at bounding box center [79, 125] width 16 height 16
click at [162, 172] on button "Background" at bounding box center [168, 172] width 19 height 19
click at [128, 166] on div "button" at bounding box center [136, 173] width 17 height 17
click at [130, 123] on button "button" at bounding box center [137, 125] width 16 height 16
click at [92, 117] on button "button" at bounding box center [98, 125] width 16 height 16
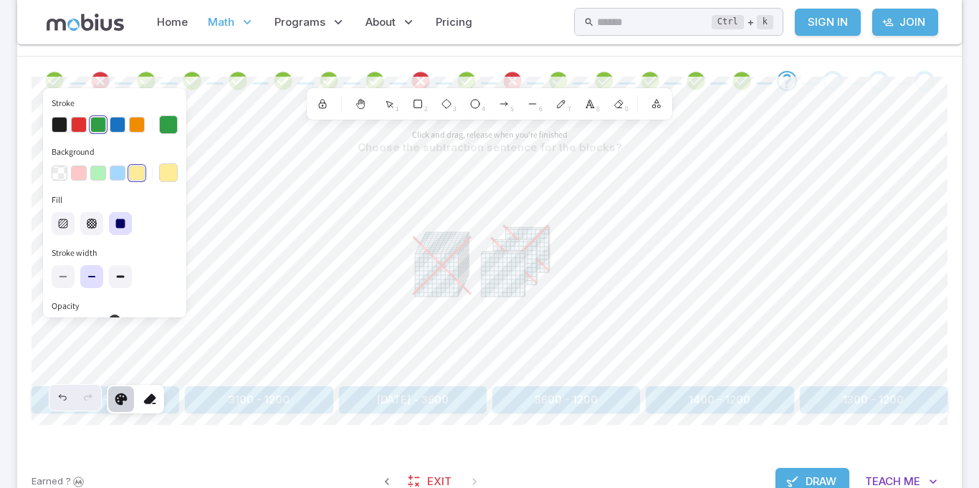
click at [92, 116] on div "button" at bounding box center [98, 124] width 17 height 17
click at [80, 118] on button "button" at bounding box center [79, 125] width 16 height 16
click at [123, 218] on icon "button" at bounding box center [120, 223] width 11 height 11
click at [153, 399] on icon at bounding box center [150, 399] width 14 height 14
click at [822, 478] on span "Draw" at bounding box center [821, 482] width 31 height 16
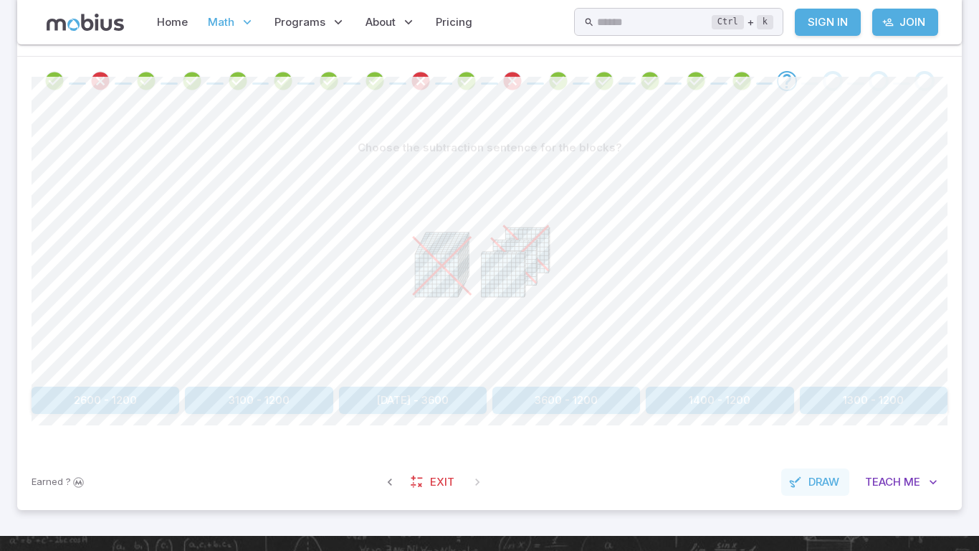
scroll to position [292, 0]
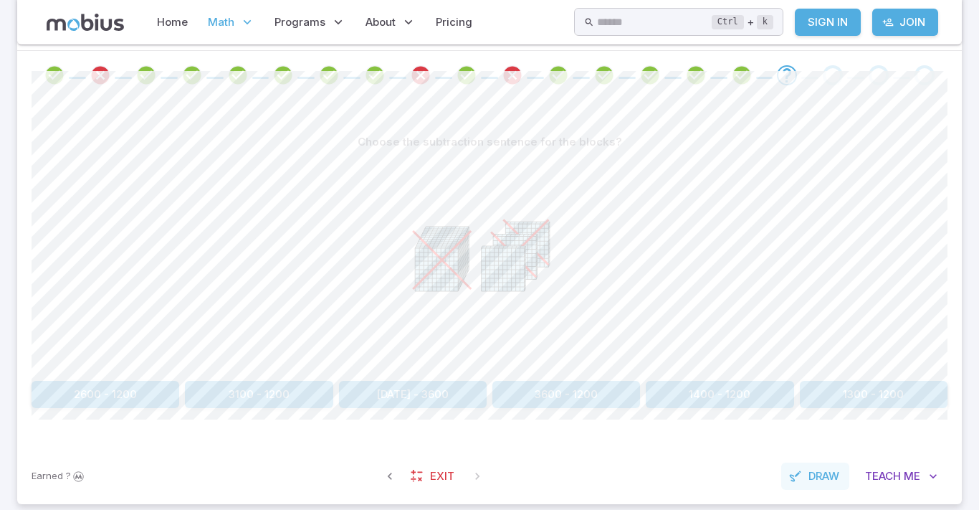
click at [967, 176] on section "Math / Grades / Grade 3 / Base Ten Blocks - Subtraction Intro Base Ten Blocks -…" at bounding box center [489, 141] width 979 height 778
click at [967, 173] on section "Math / Grades / Grade 3 / Base Ten Blocks - Subtraction Intro Base Ten Blocks -…" at bounding box center [489, 141] width 979 height 778
click at [966, 166] on section "Math / Grades / Grade 3 / Base Ten Blocks - Subtraction Intro Base Ten Blocks -…" at bounding box center [489, 141] width 979 height 778
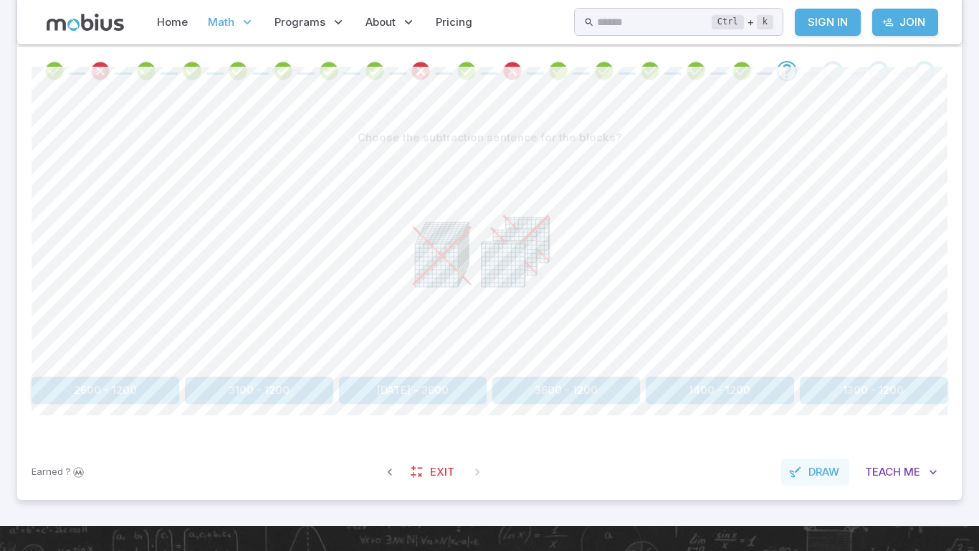
click at [967, 159] on section "Math / Grades / Grade 3 / Base Ten Blocks - Subtraction Intro Base Ten Blocks -…" at bounding box center [489, 137] width 979 height 778
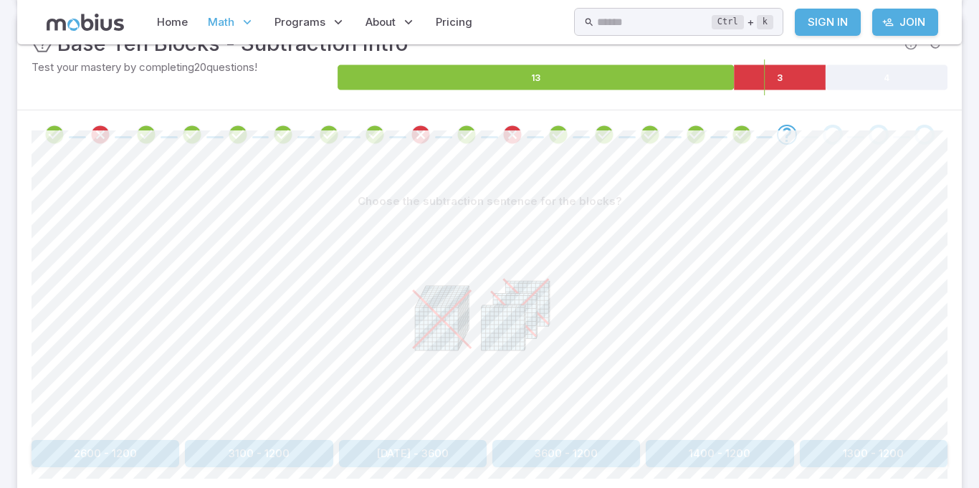
scroll to position [234, 0]
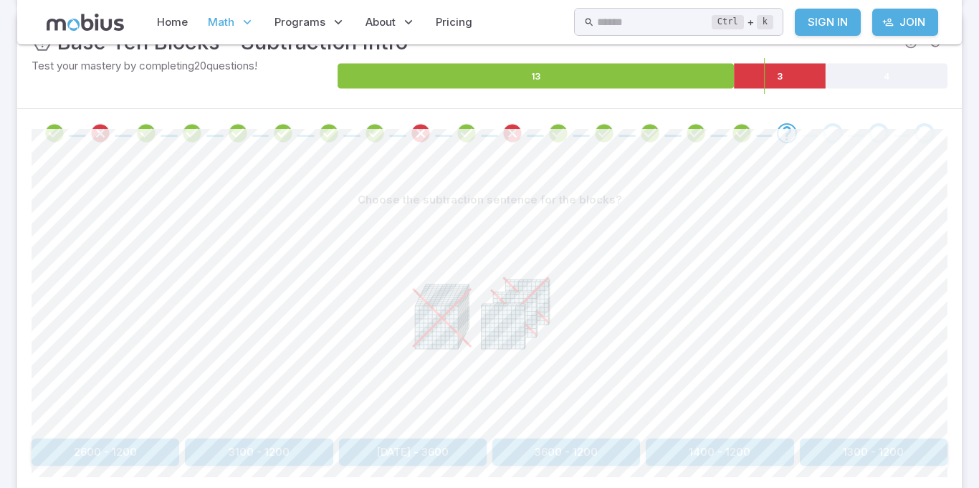
click at [415, 338] on icon at bounding box center [436, 327] width 43 height 43
click at [230, 465] on button "3100 - 1200" at bounding box center [259, 452] width 148 height 27
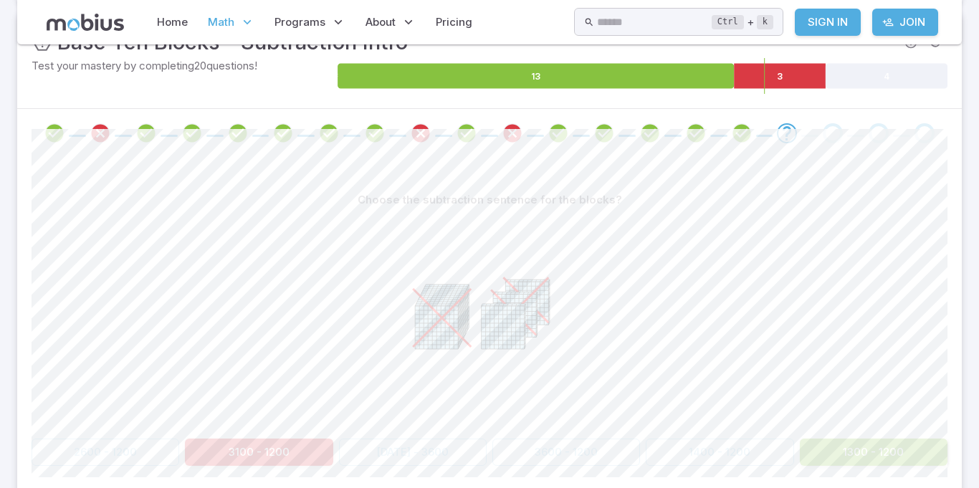
click at [223, 440] on button "3100 - 1200" at bounding box center [259, 452] width 148 height 27
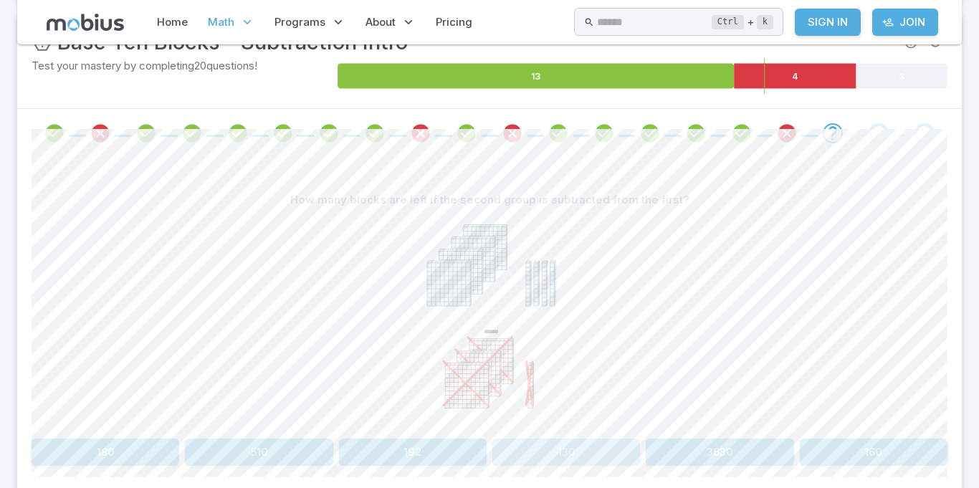
click at [571, 444] on button "130" at bounding box center [567, 452] width 148 height 27
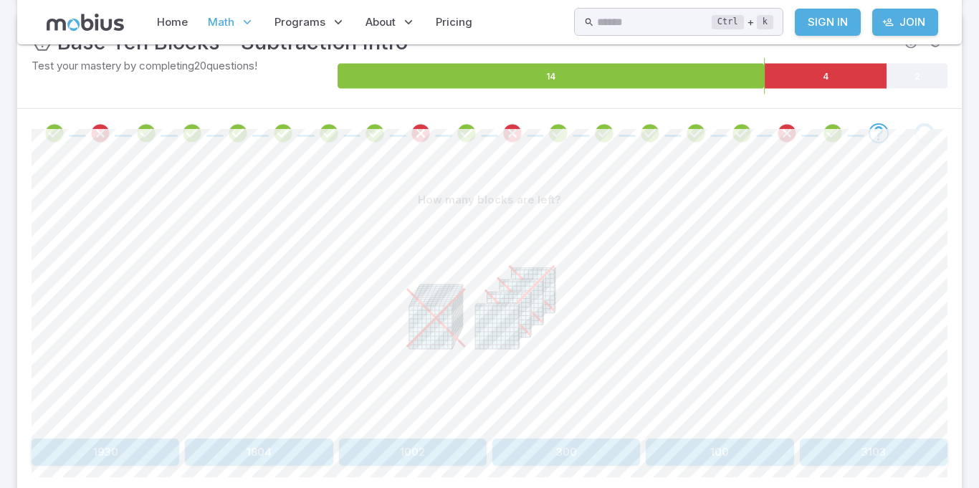
click at [610, 457] on button "300" at bounding box center [567, 452] width 148 height 27
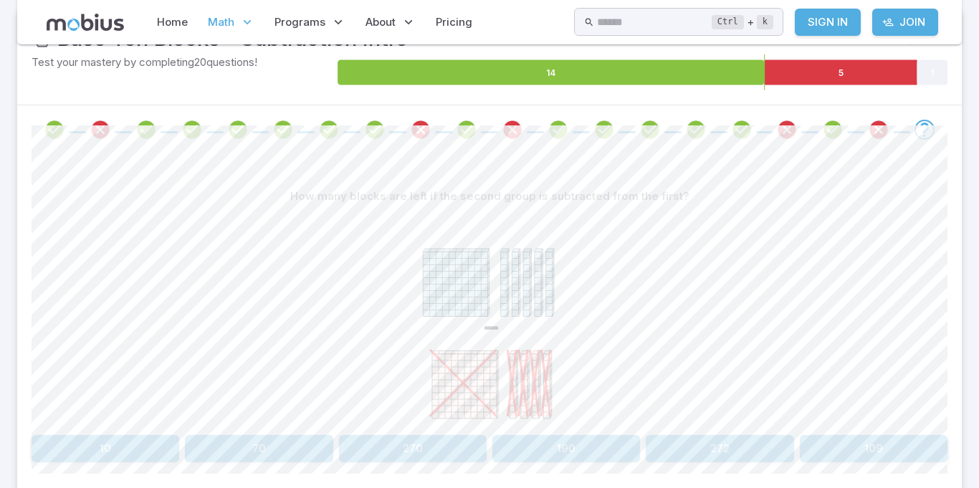
scroll to position [239, 0]
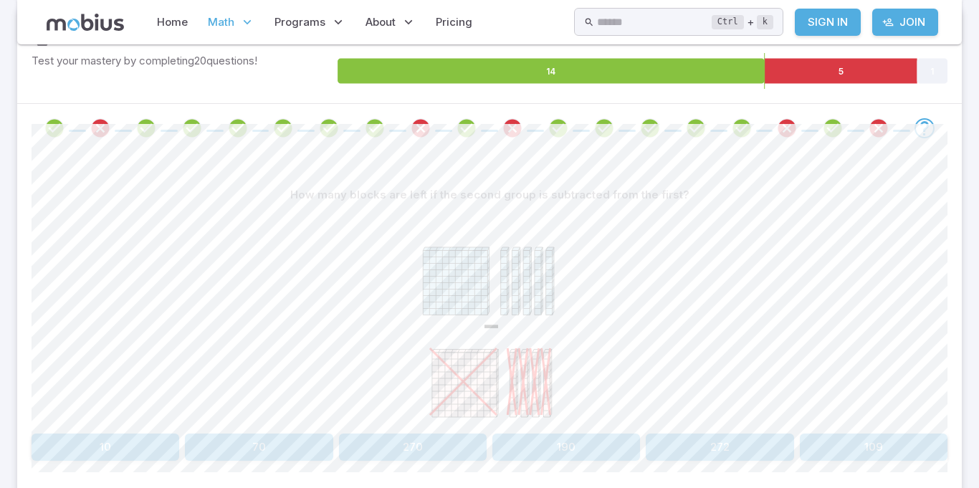
click at [120, 328] on div "-" at bounding box center [490, 318] width 916 height 219
click at [901, 124] on div at bounding box center [879, 128] width 46 height 20
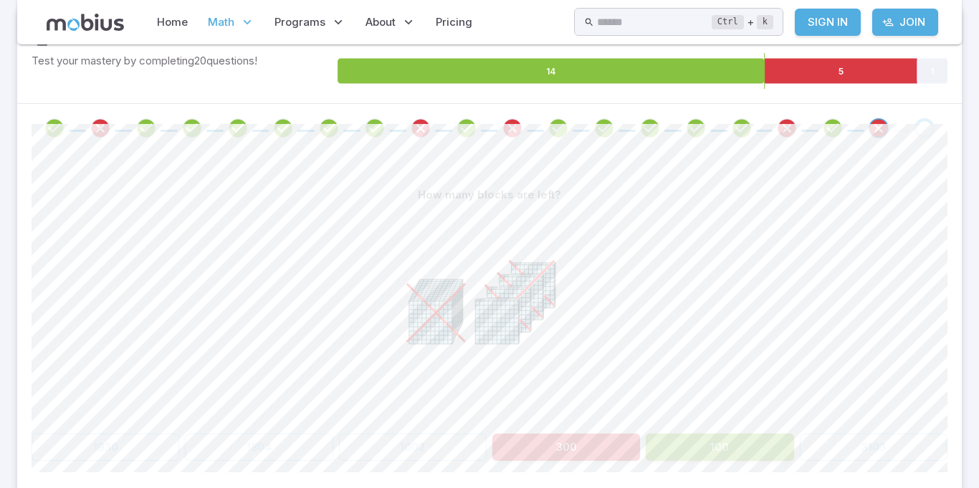
click at [922, 137] on div "Go to the next question" at bounding box center [925, 128] width 20 height 20
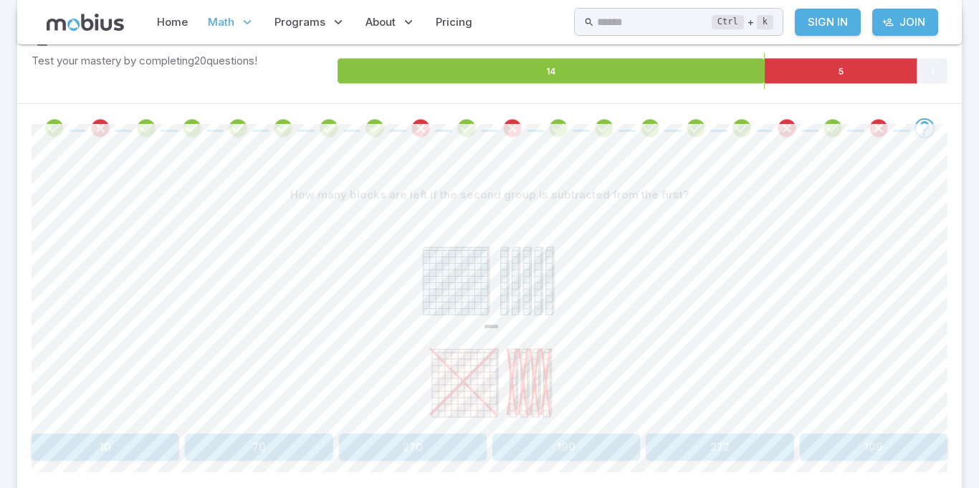
click at [934, 125] on div "Go to the next question" at bounding box center [925, 128] width 20 height 20
click at [938, 133] on span at bounding box center [925, 128] width 34 height 20
click at [927, 131] on icon "Go to the next question" at bounding box center [924, 128] width 17 height 17
click at [885, 130] on icon "Review your answer" at bounding box center [879, 129] width 22 height 22
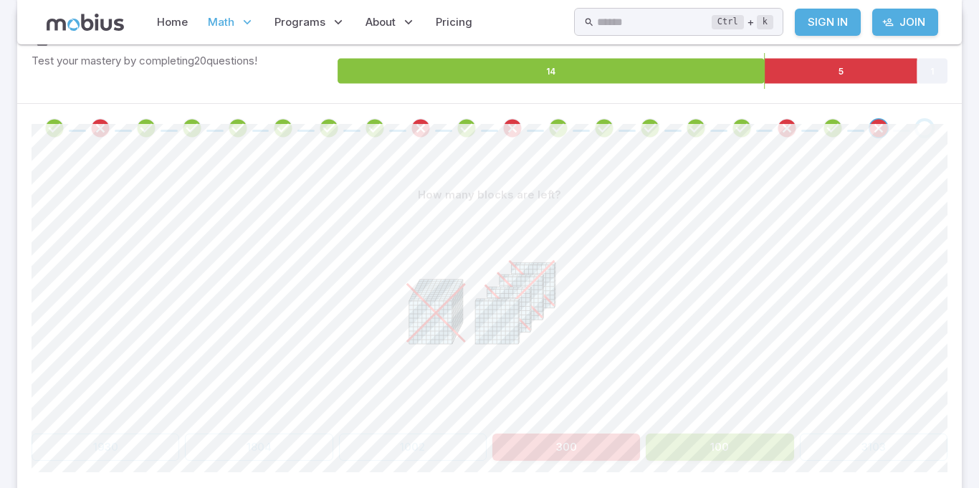
click at [927, 120] on div "Go to the next question" at bounding box center [925, 128] width 20 height 20
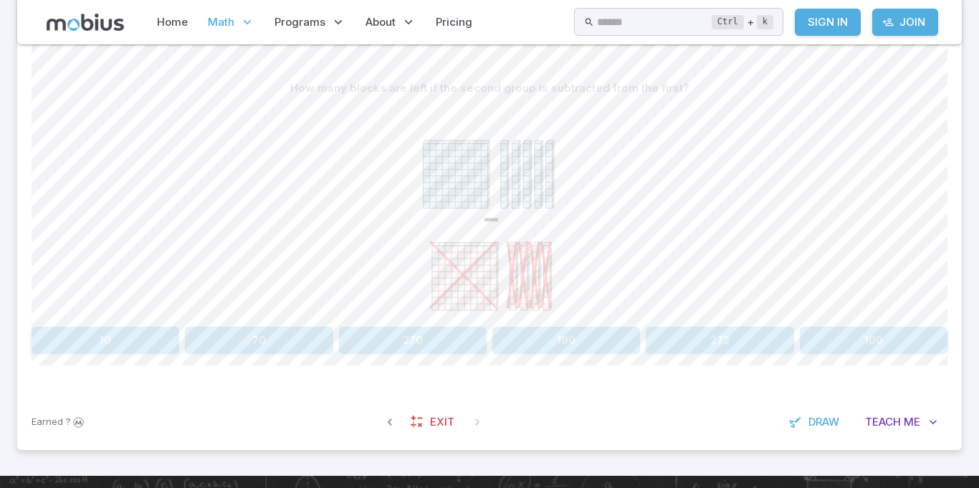
scroll to position [348, 0]
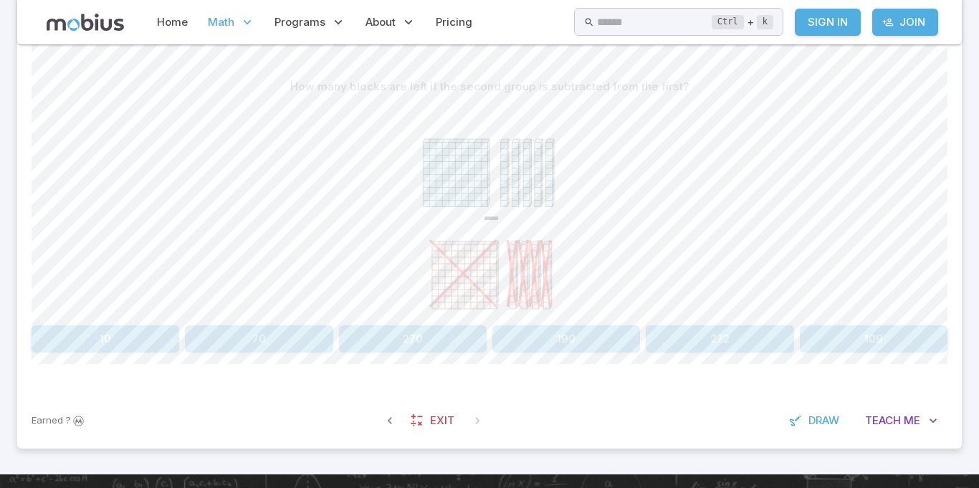
click at [961, 163] on div "How many blocks are left if the second group is subtracted from the first? - 10…" at bounding box center [489, 218] width 945 height 348
click at [567, 343] on button "190" at bounding box center [567, 338] width 148 height 27
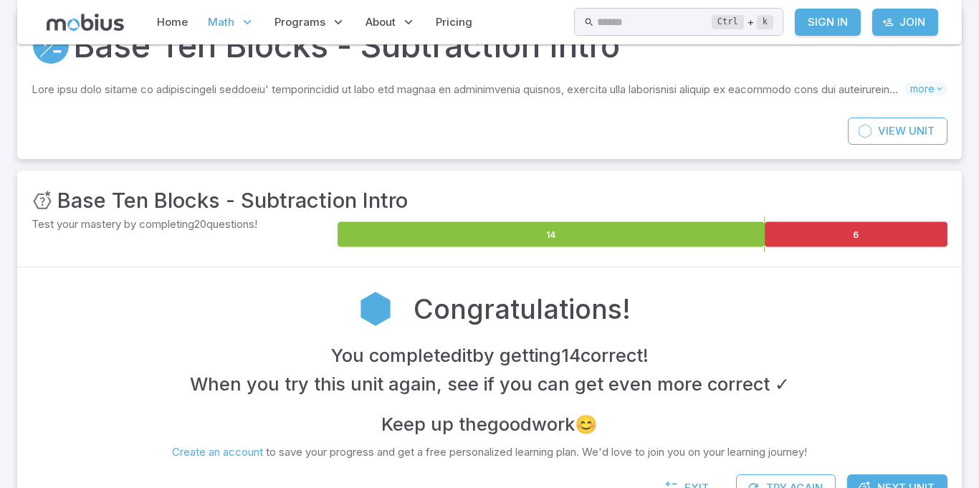
scroll to position [0, 0]
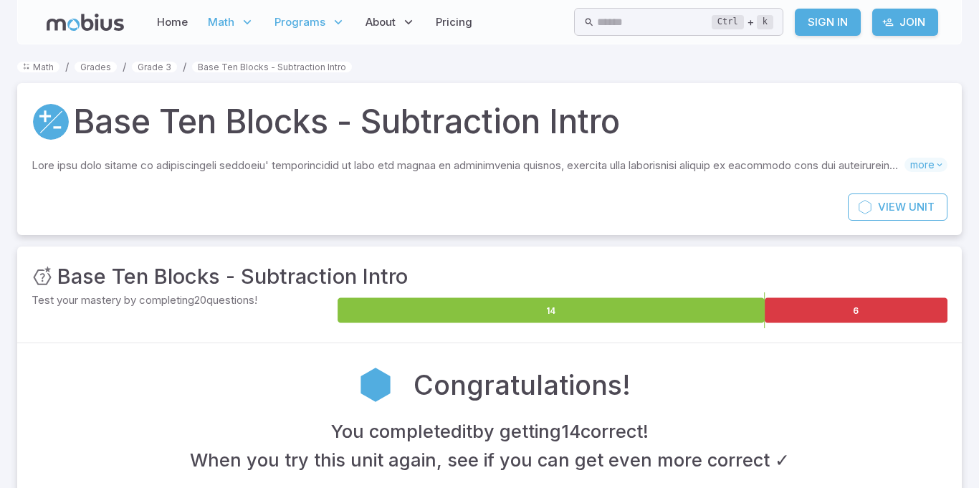
click at [295, 28] on span "Programs" at bounding box center [300, 22] width 51 height 16
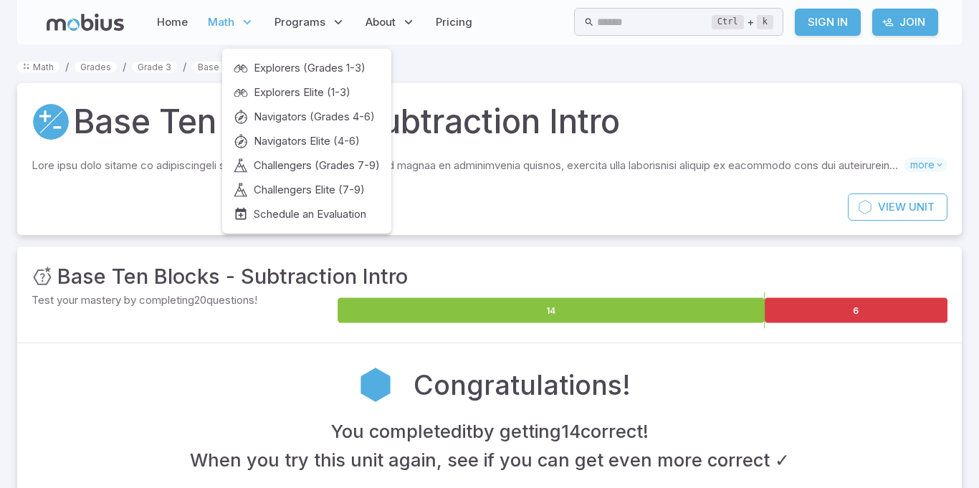
click at [486, 181] on div "Base Ten Blocks - Subtraction Intro Skills you will learn include: Base ten blo…" at bounding box center [489, 138] width 945 height 110
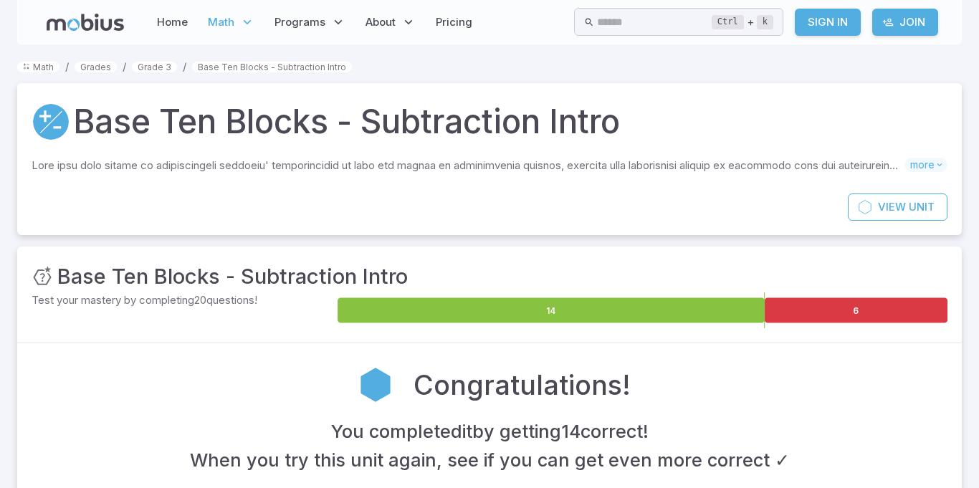
click at [937, 343] on div "Congratulations! You completed it by getting 14 correct ! When you try this uni…" at bounding box center [489, 446] width 945 height 207
click at [2, 449] on section "Math / Grades / Grade 3 / Base Ten Blocks - Subtraction Intro Base Ten Blocks -…" at bounding box center [489, 331] width 979 height 574
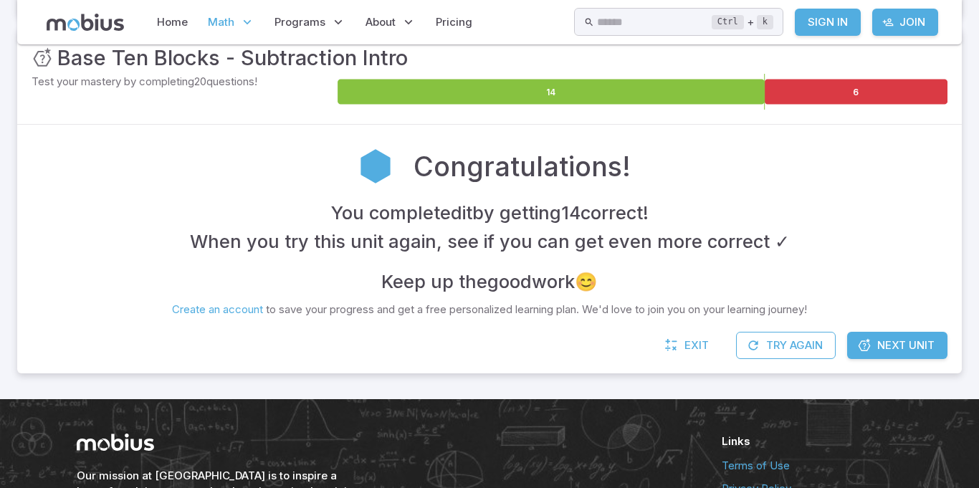
scroll to position [217, 0]
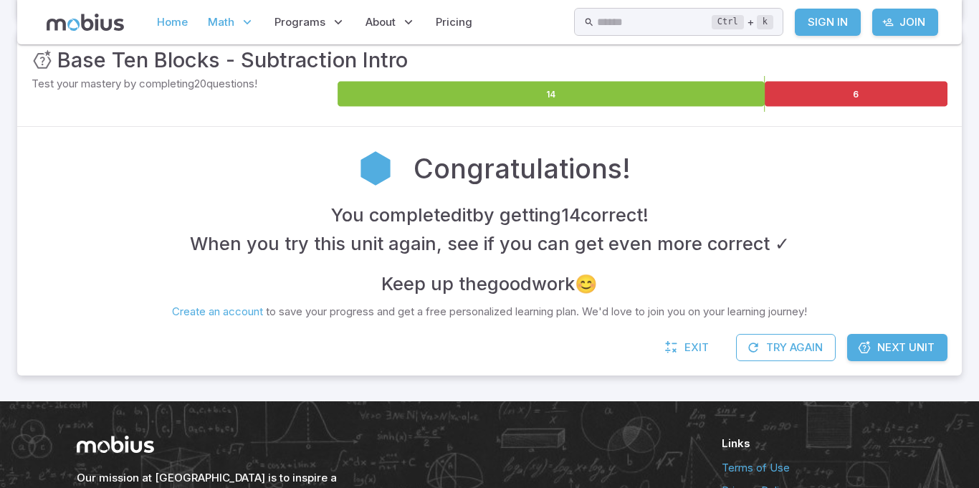
click at [176, 16] on link "Home" at bounding box center [172, 22] width 39 height 33
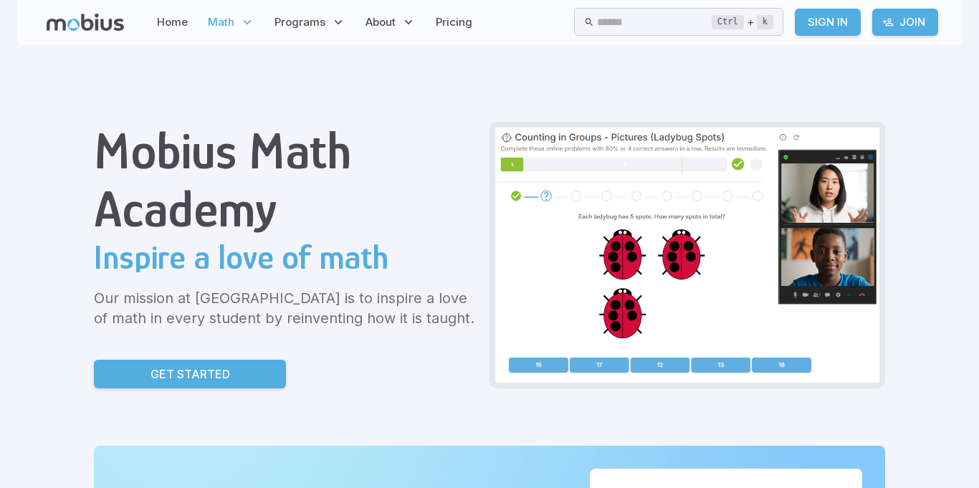
click at [224, 22] on span "Math" at bounding box center [221, 22] width 27 height 16
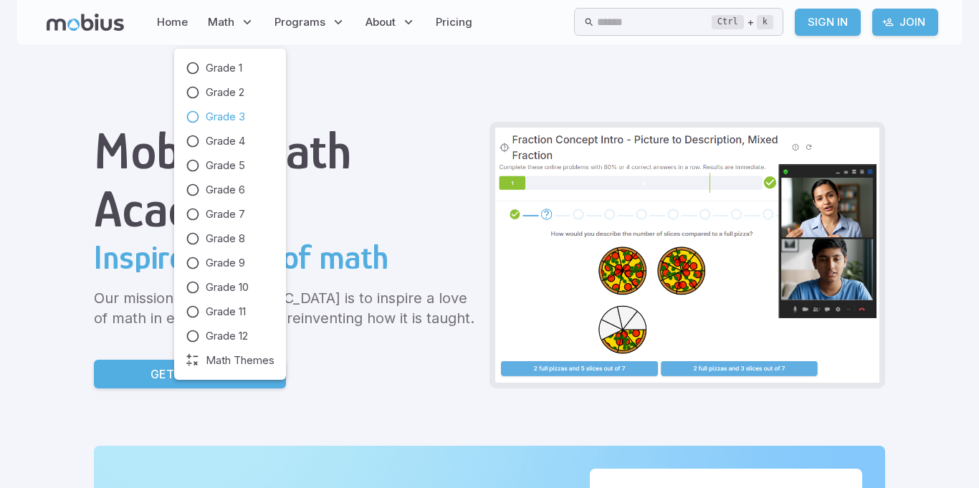
click at [189, 115] on icon at bounding box center [193, 117] width 14 height 14
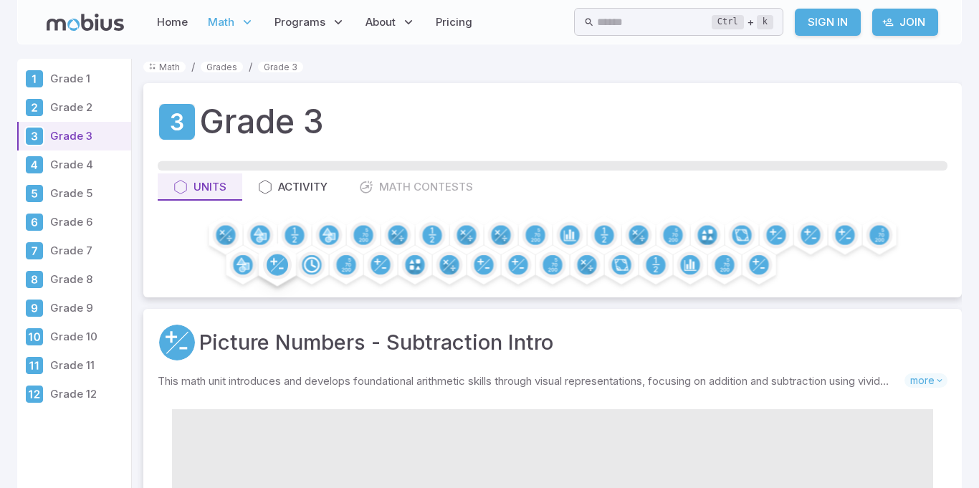
click at [275, 262] on icon at bounding box center [273, 261] width 7 height 1
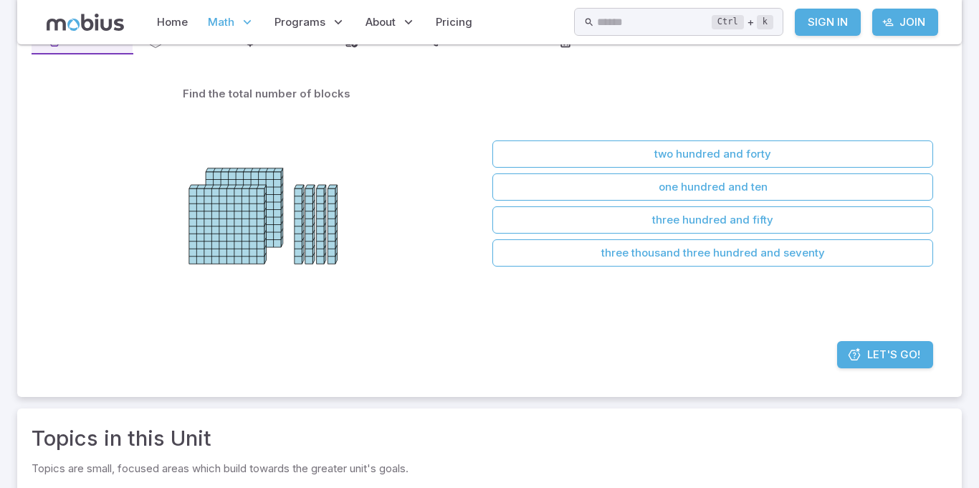
scroll to position [146, 0]
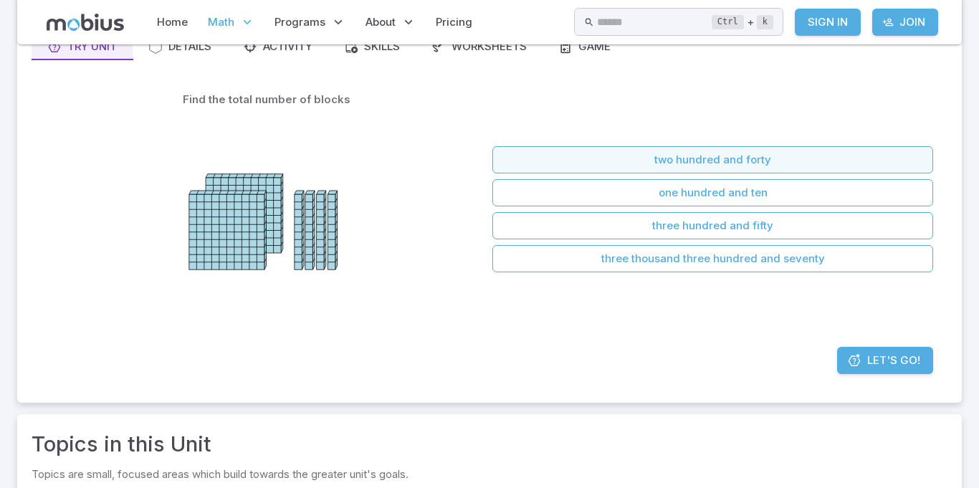
click at [495, 148] on button "two hundred and forty" at bounding box center [713, 159] width 441 height 27
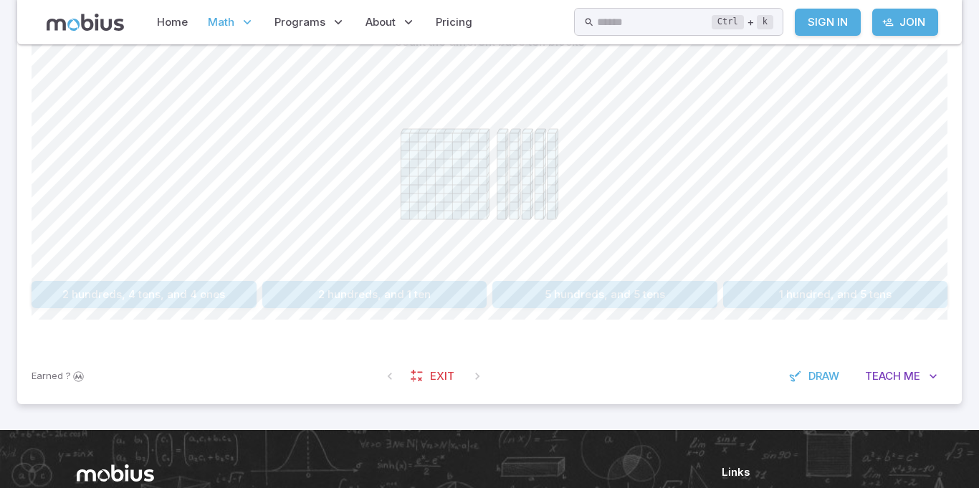
scroll to position [390, 0]
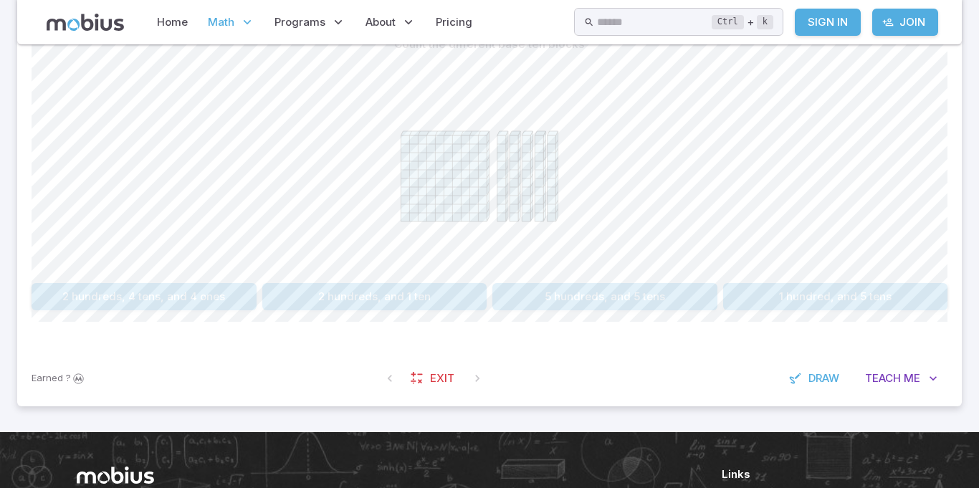
click at [773, 308] on button "1 hundred, and 5 tens" at bounding box center [835, 296] width 225 height 27
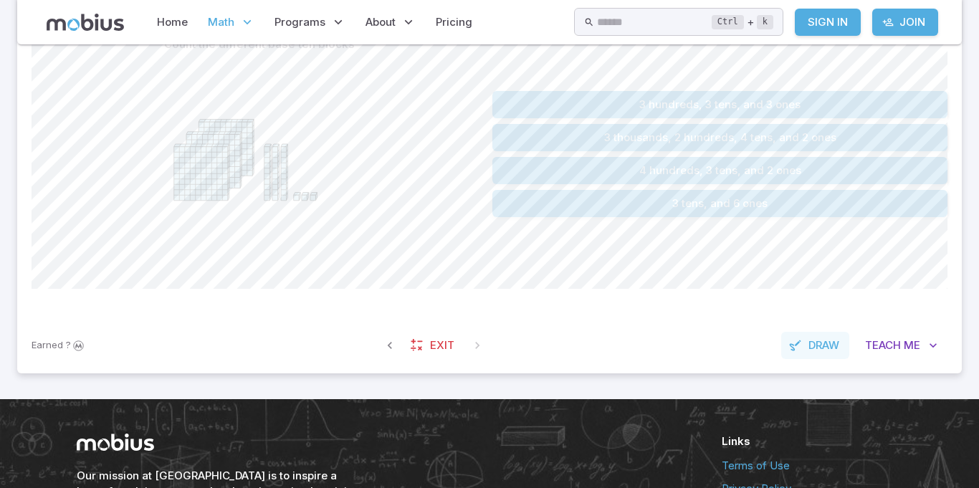
click at [819, 348] on span "Draw" at bounding box center [824, 346] width 31 height 16
drag, startPoint x: 305, startPoint y: 295, endPoint x: 309, endPoint y: 306, distance: 12.3
click at [309, 306] on div "Count the different base ten blocks 3 hundreds, 3 tens, and 3 ones 3 thousands,…" at bounding box center [490, 159] width 916 height 315
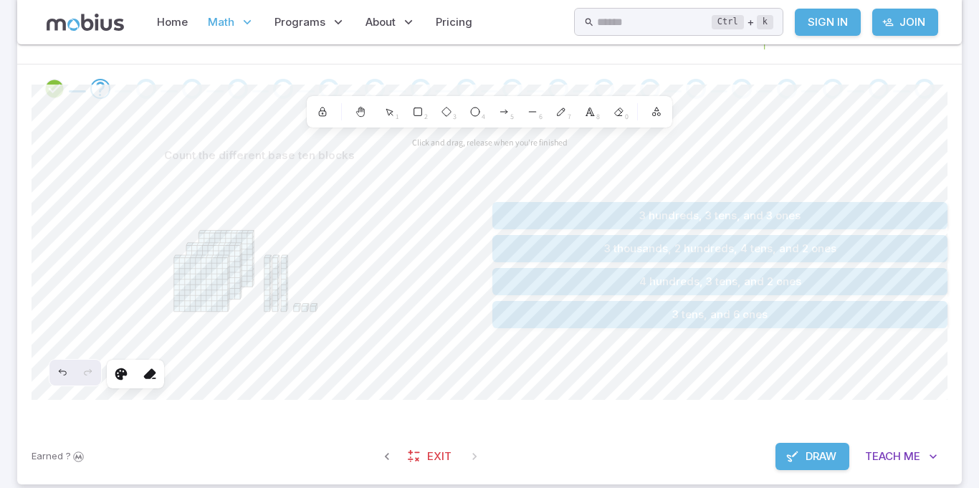
scroll to position [284, 0]
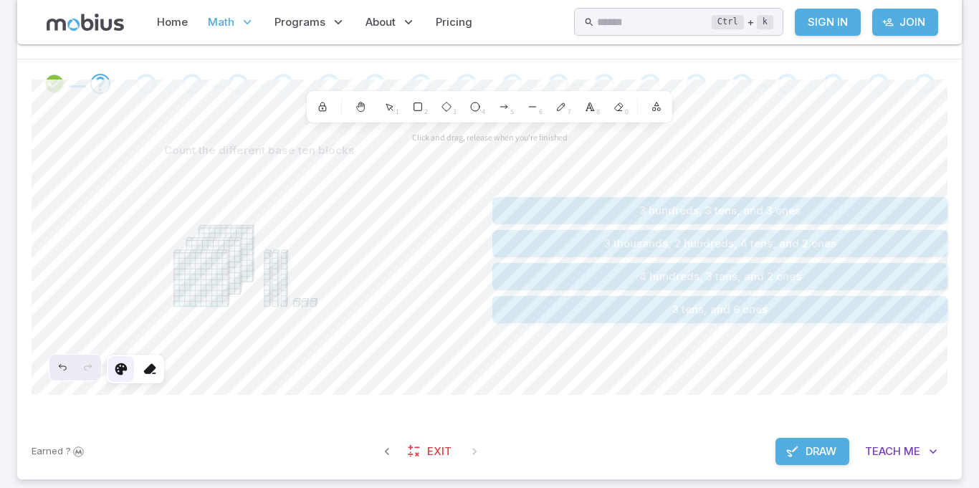
click at [123, 362] on icon at bounding box center [121, 369] width 14 height 14
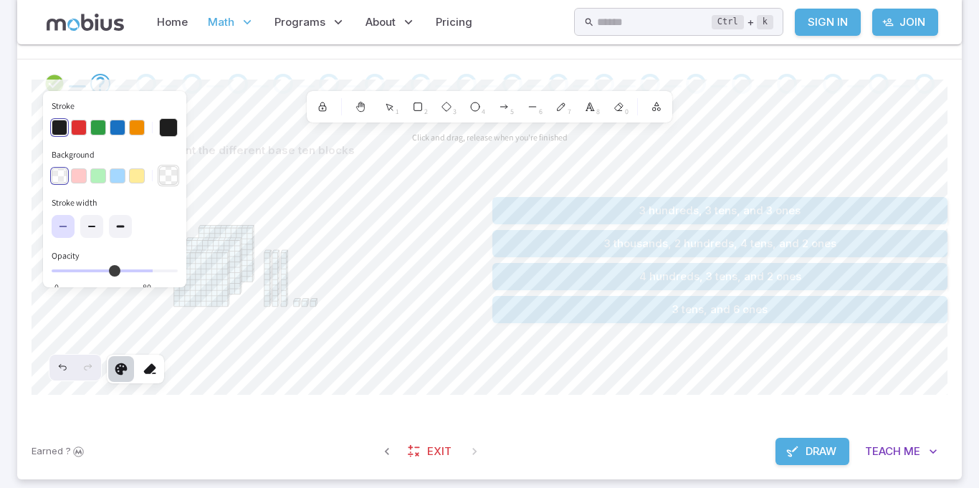
click at [159, 168] on button "Background" at bounding box center [168, 175] width 19 height 19
click at [152, 371] on icon at bounding box center [150, 369] width 14 height 14
click at [819, 456] on span "Draw" at bounding box center [821, 452] width 31 height 16
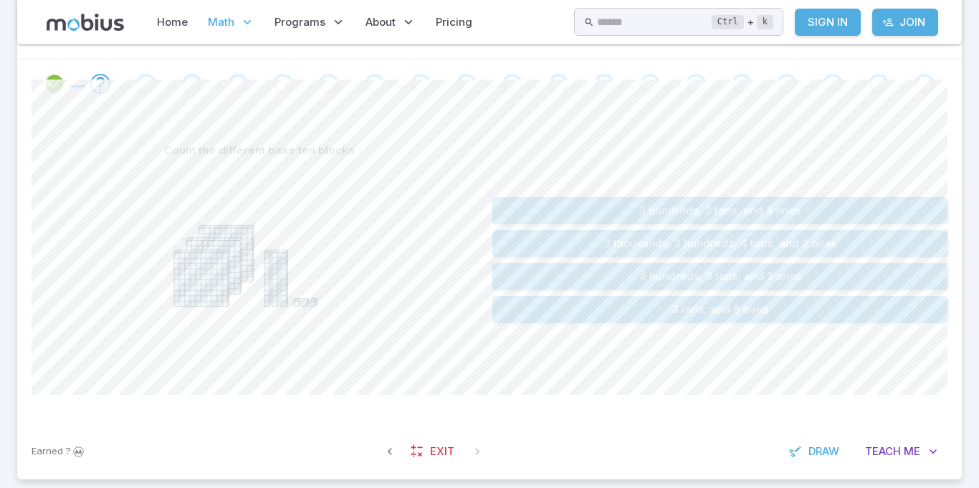
click at [710, 199] on button "3 hundreds, 3 tens, and 3 ones" at bounding box center [720, 210] width 455 height 27
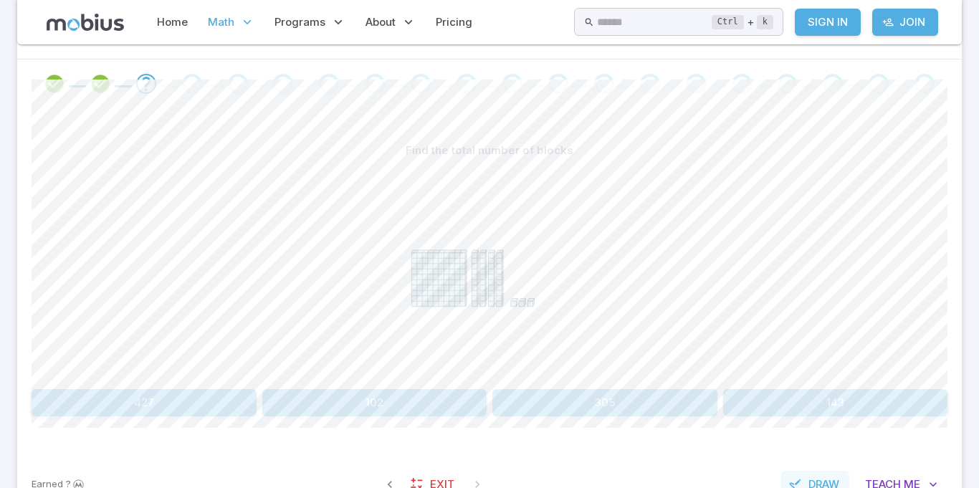
click at [816, 474] on button "Draw" at bounding box center [815, 484] width 68 height 27
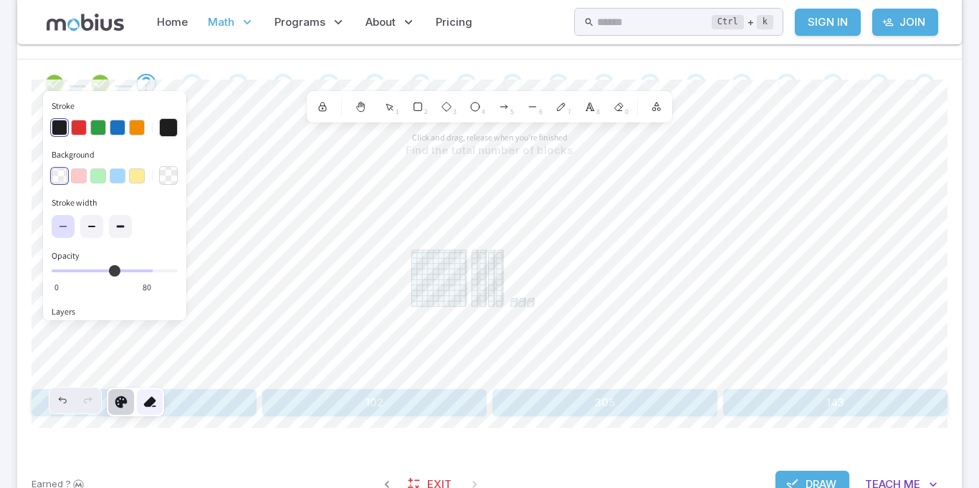
click at [157, 412] on div at bounding box center [150, 402] width 26 height 26
click at [838, 472] on button "Draw" at bounding box center [813, 484] width 74 height 27
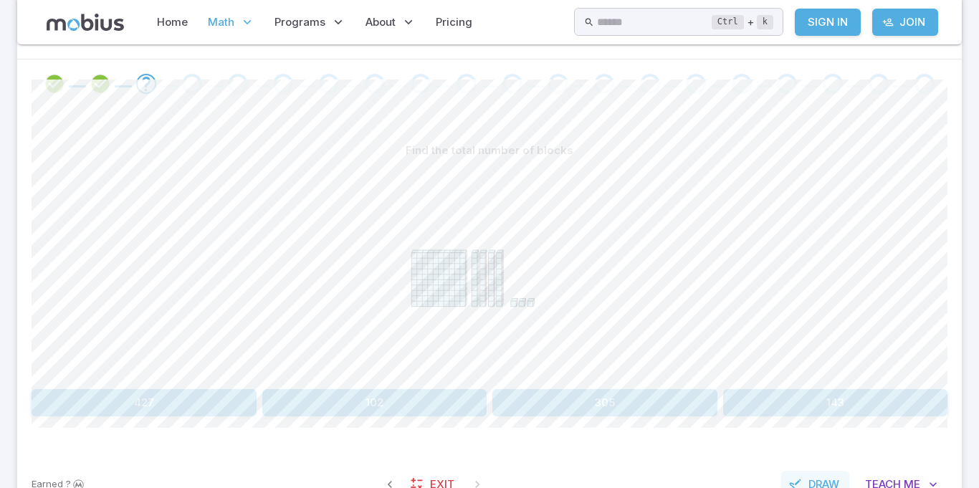
click at [832, 477] on span "Draw" at bounding box center [824, 485] width 31 height 16
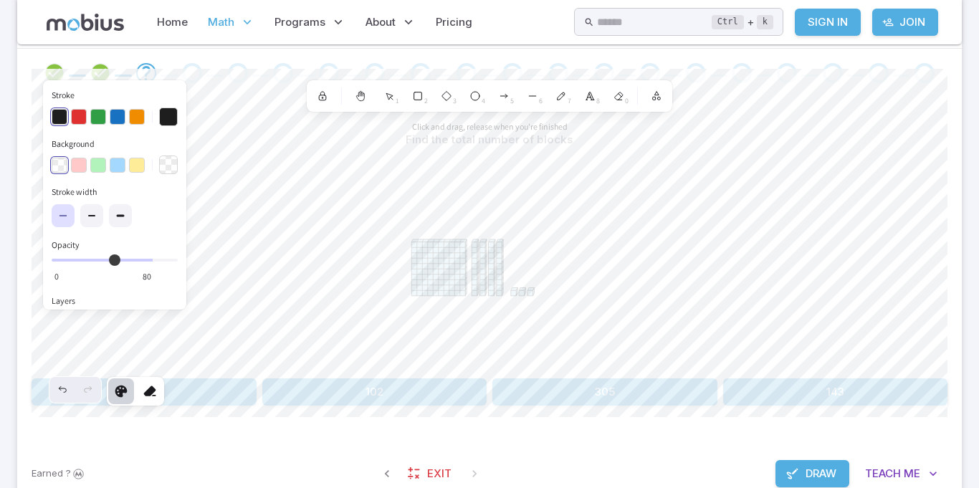
scroll to position [304, 0]
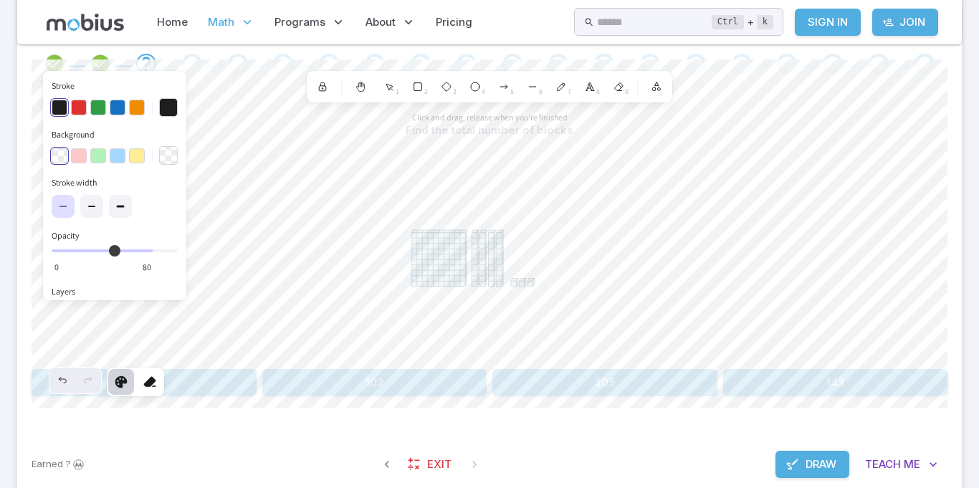
click at [968, 305] on section "Math / Grades / Grade 3 / Base Ten Blocks - Subtraction Intro Base Ten Blocks -…" at bounding box center [489, 129] width 979 height 778
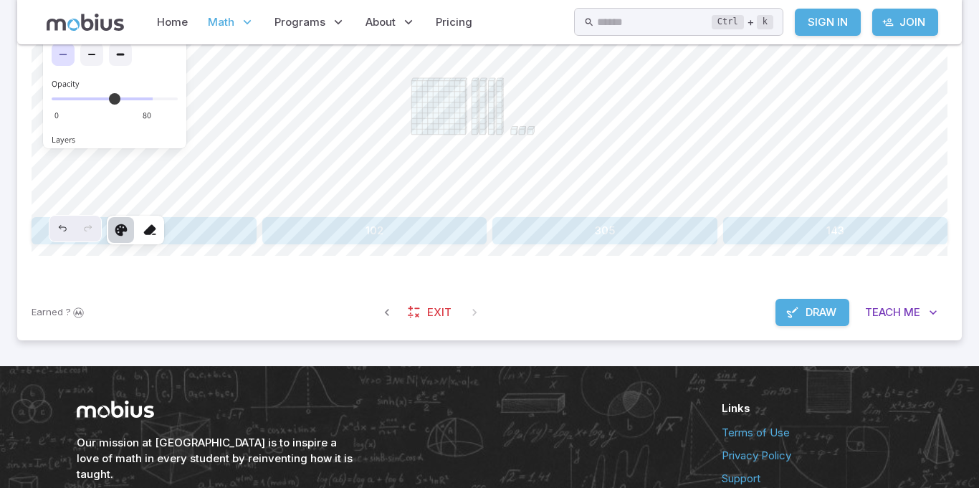
scroll to position [460, 0]
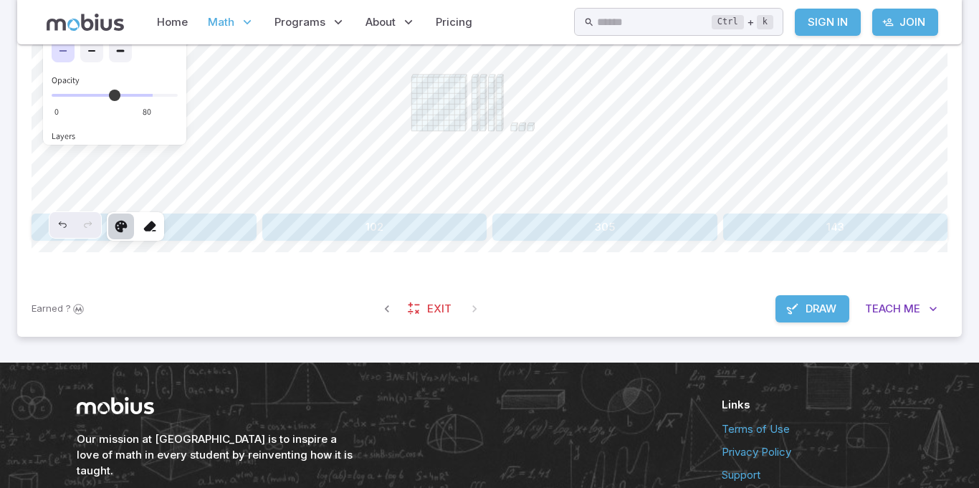
click at [807, 301] on span "Draw" at bounding box center [821, 309] width 31 height 16
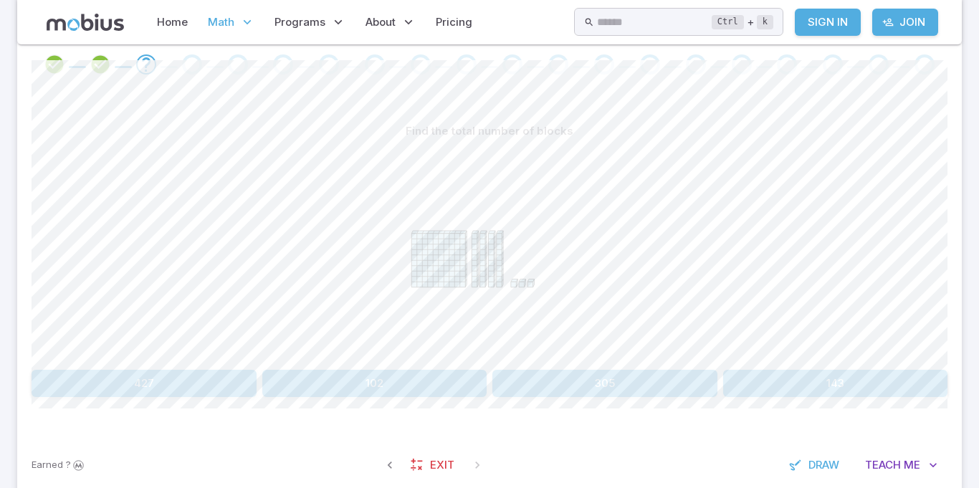
scroll to position [302, 0]
click at [0, 271] on section "Math / Grades / Grade 3 / Base Ten Blocks - Subtraction Intro Base Ten Blocks -…" at bounding box center [489, 132] width 979 height 778
click at [809, 467] on span "Draw" at bounding box center [824, 467] width 31 height 16
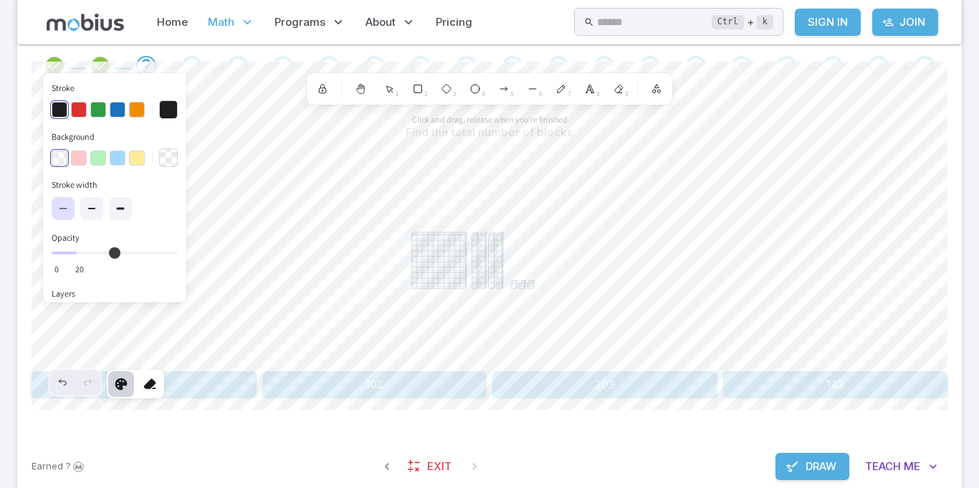
drag, startPoint x: 144, startPoint y: 257, endPoint x: 70, endPoint y: 249, distance: 74.9
click at [70, 252] on input "Opacity 20 0" at bounding box center [115, 253] width 126 height 3
drag, startPoint x: 67, startPoint y: 252, endPoint x: 236, endPoint y: 252, distance: 168.5
click at [178, 252] on input "Opacity 100 0" at bounding box center [115, 253] width 126 height 3
type input "***"
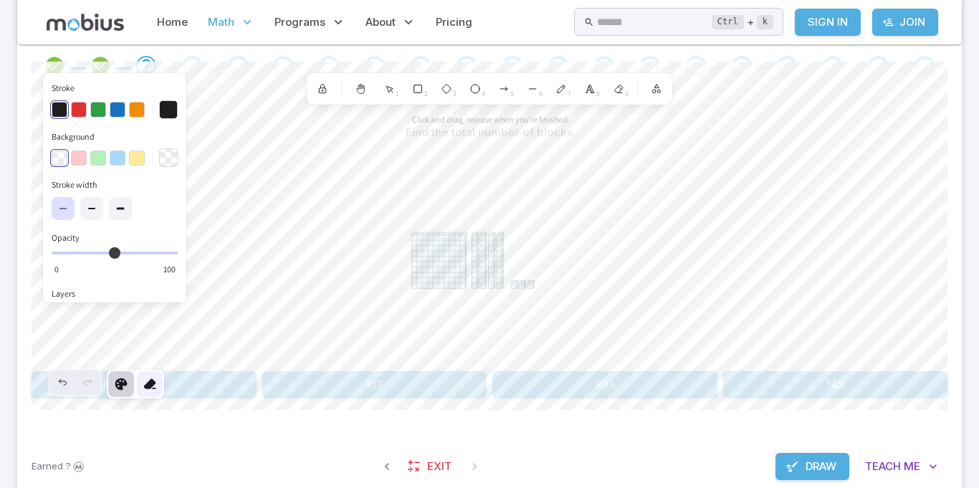
click at [141, 378] on div at bounding box center [150, 384] width 26 height 26
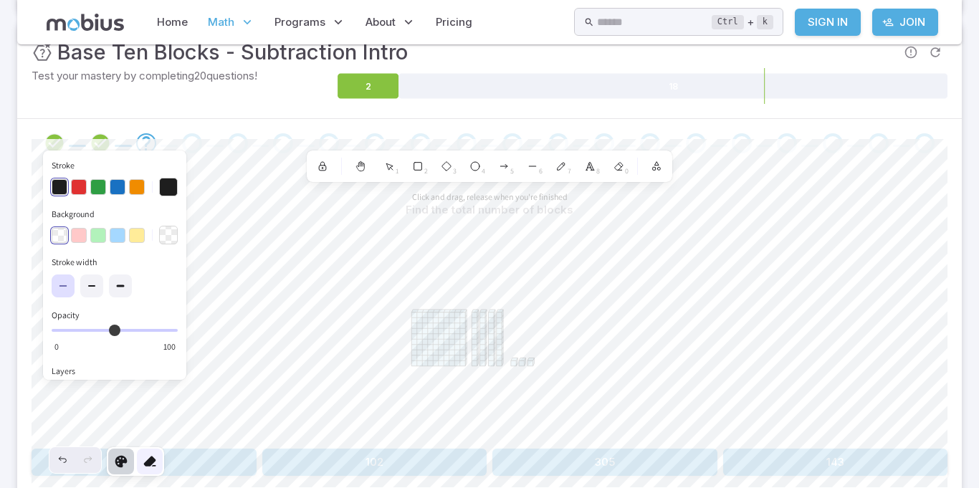
scroll to position [223, 0]
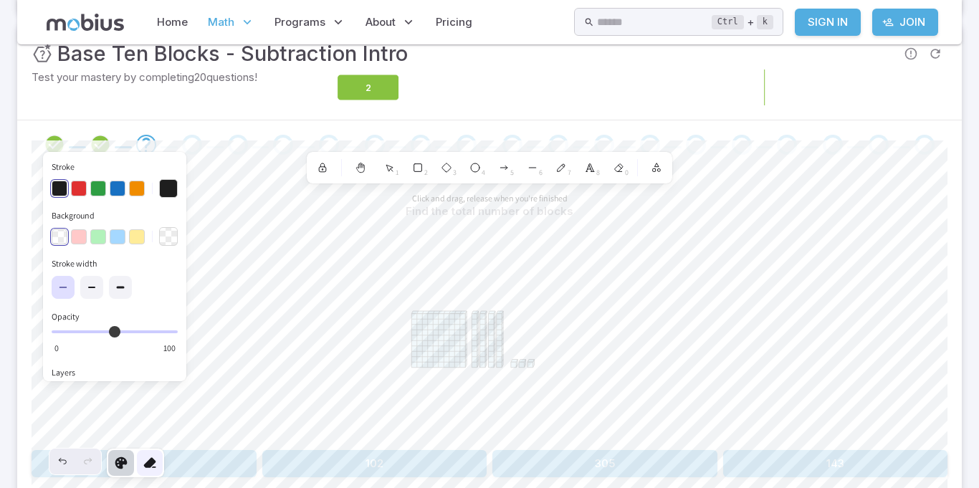
click at [155, 468] on icon at bounding box center [150, 463] width 14 height 14
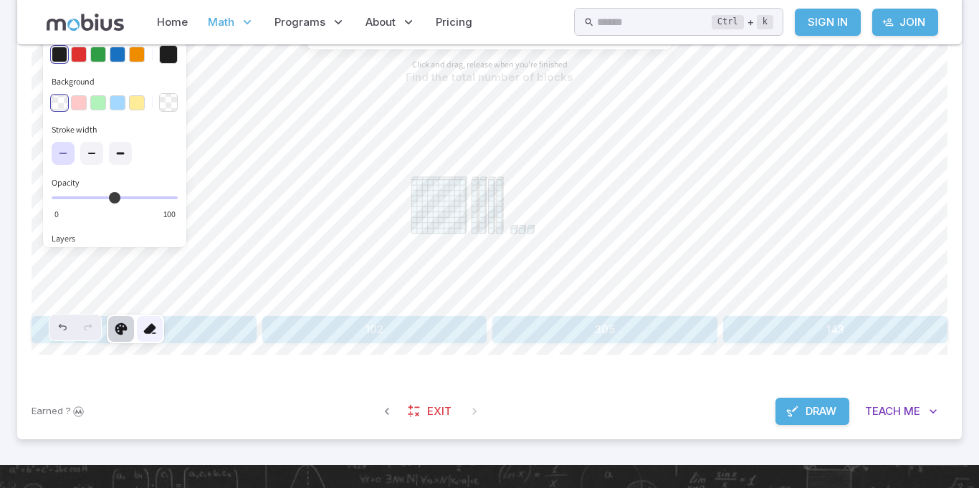
scroll to position [358, 0]
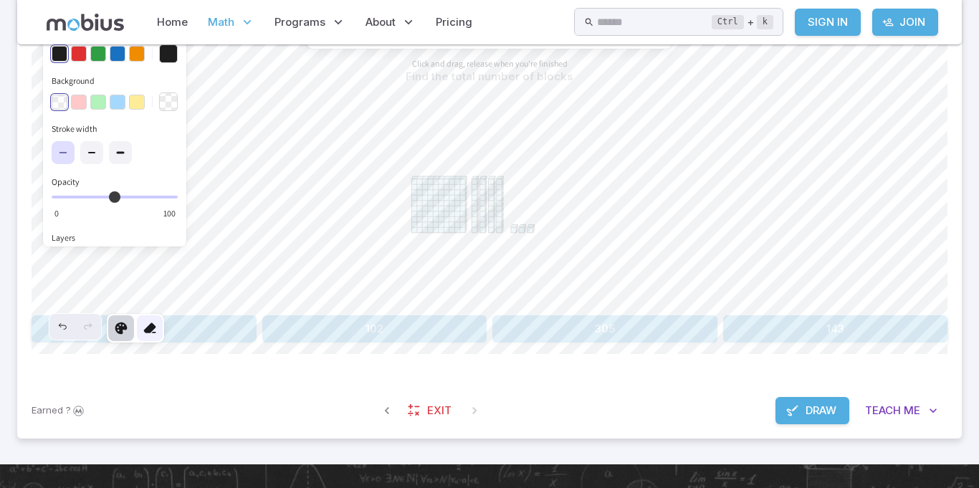
click at [156, 324] on icon at bounding box center [150, 328] width 14 height 14
click at [156, 329] on icon at bounding box center [150, 328] width 14 height 14
click at [120, 59] on button "button" at bounding box center [118, 54] width 16 height 16
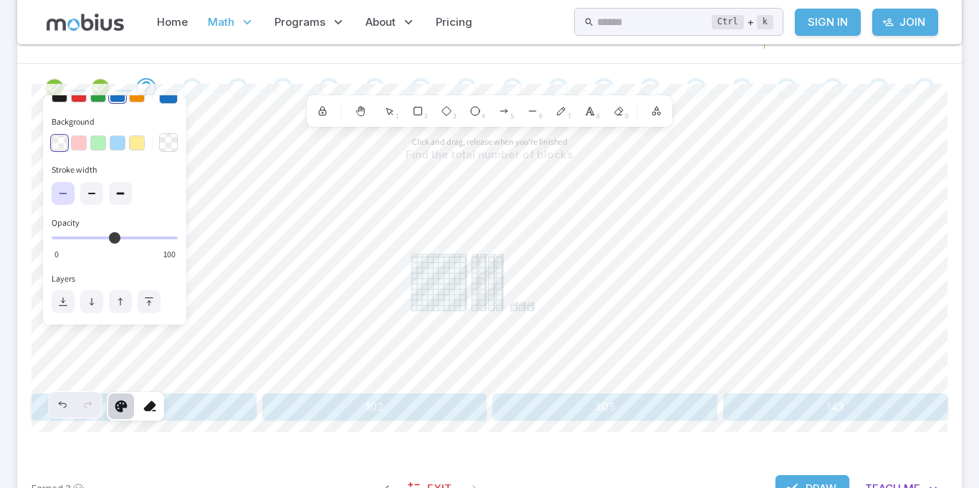
scroll to position [279, 0]
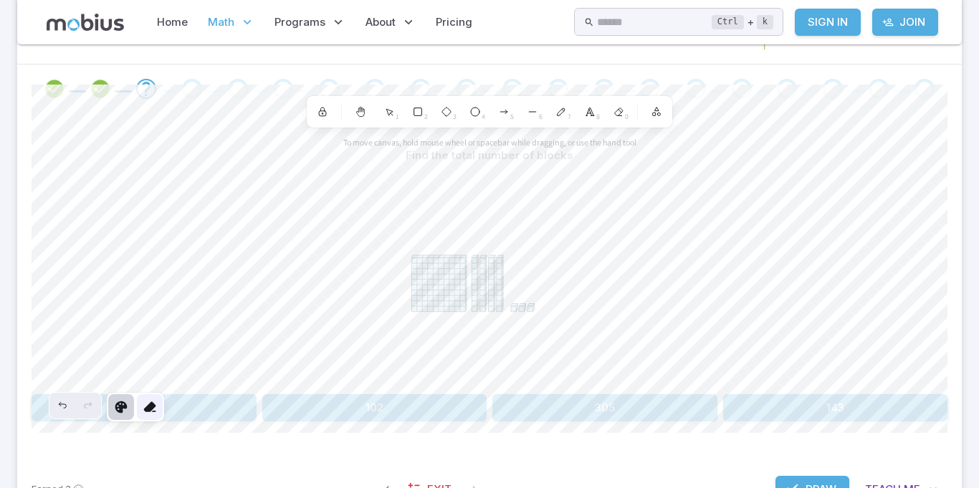
click at [151, 411] on icon at bounding box center [150, 407] width 14 height 14
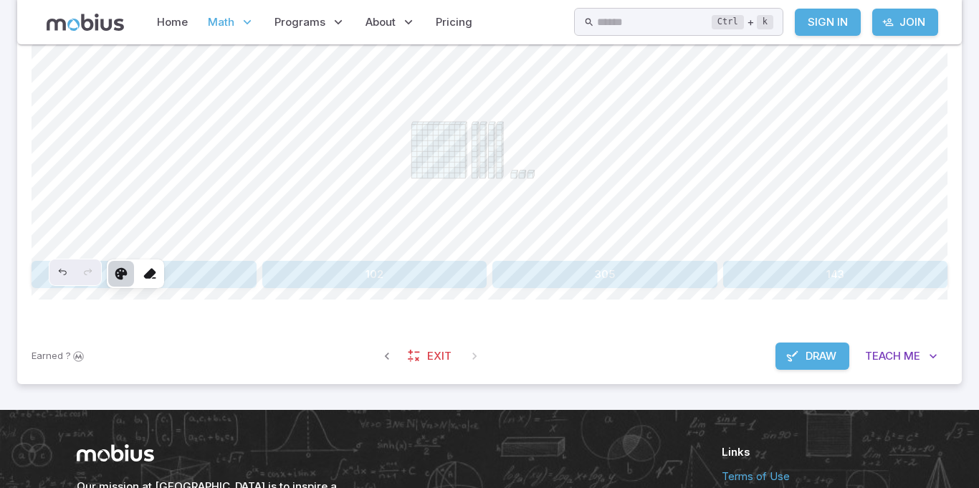
click at [806, 361] on span "Draw" at bounding box center [821, 356] width 31 height 16
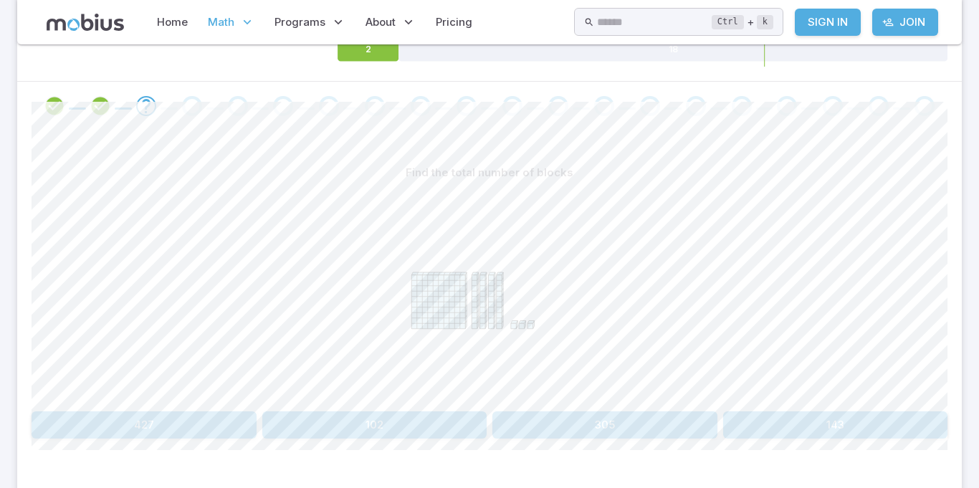
scroll to position [264, 0]
click at [811, 424] on button "143" at bounding box center [835, 422] width 225 height 27
click at [775, 430] on button "two hundred and fifty-four" at bounding box center [835, 422] width 225 height 27
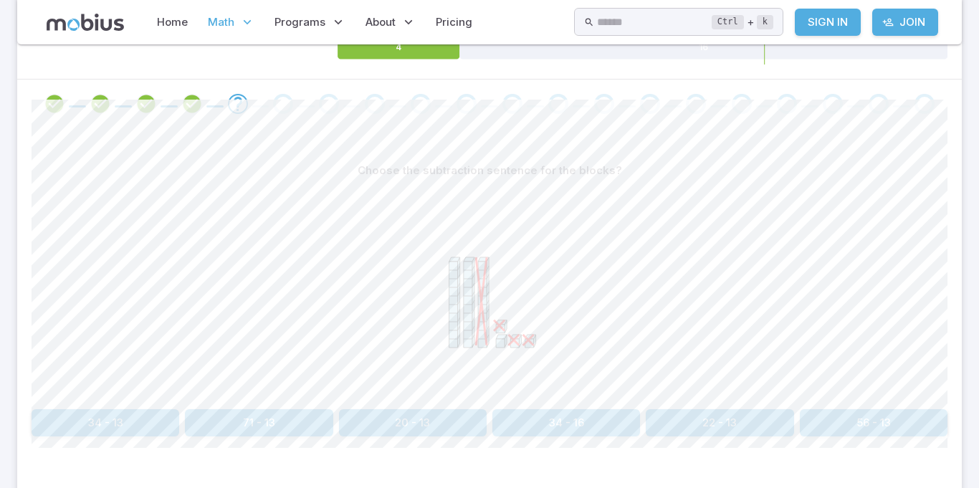
click at [394, 424] on button "20 - 13" at bounding box center [413, 422] width 148 height 27
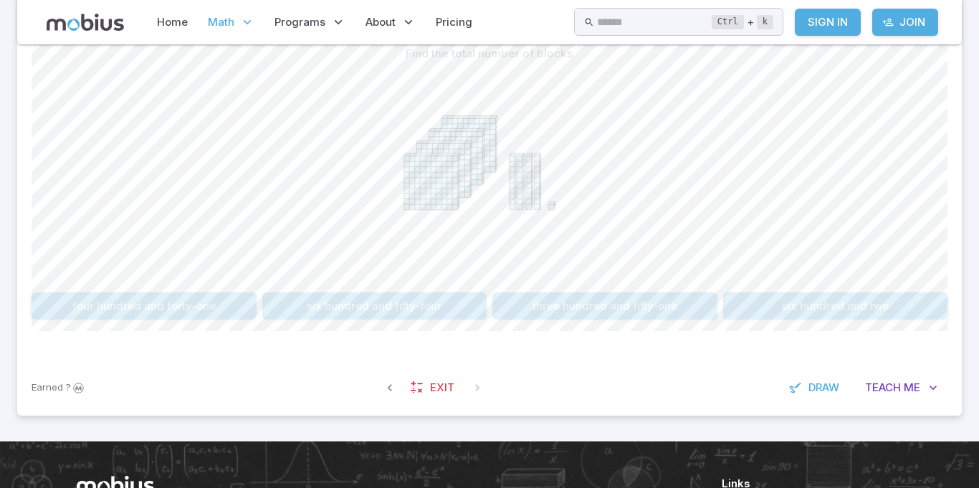
scroll to position [379, 0]
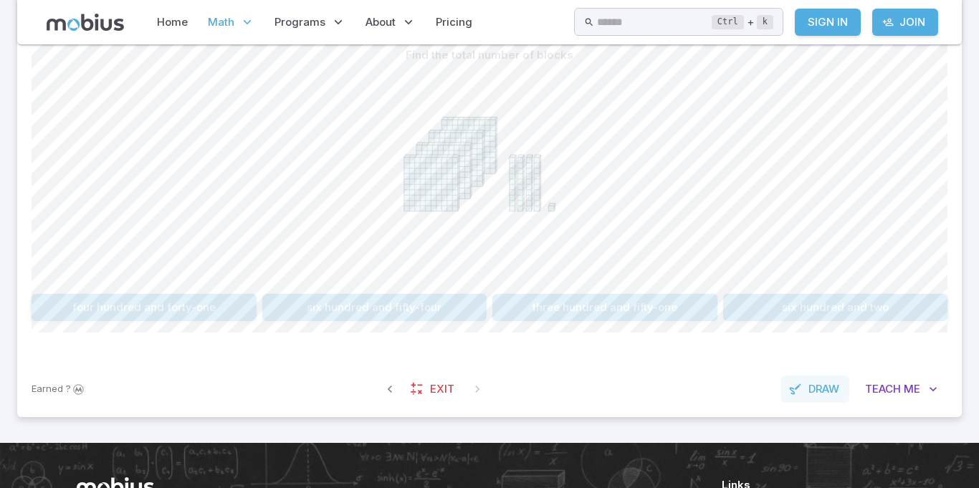
click at [805, 394] on button "Draw" at bounding box center [815, 389] width 68 height 27
click at [123, 313] on icon at bounding box center [121, 307] width 14 height 14
click at [801, 386] on button "Draw" at bounding box center [813, 389] width 74 height 27
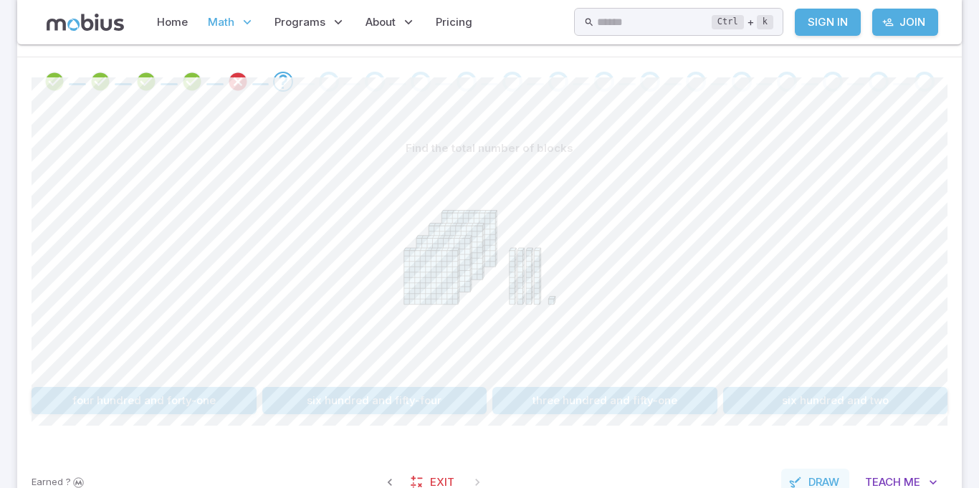
scroll to position [285, 0]
click at [828, 470] on button "Draw" at bounding box center [815, 483] width 68 height 27
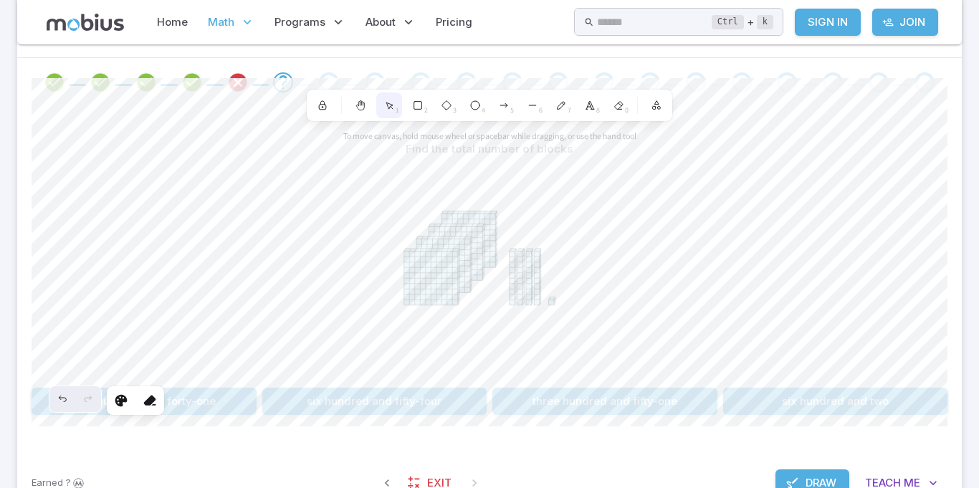
click at [381, 112] on div "1" at bounding box center [389, 105] width 26 height 26
click at [320, 100] on icon at bounding box center [322, 105] width 11 height 11
click at [807, 472] on button "Draw" at bounding box center [813, 483] width 74 height 27
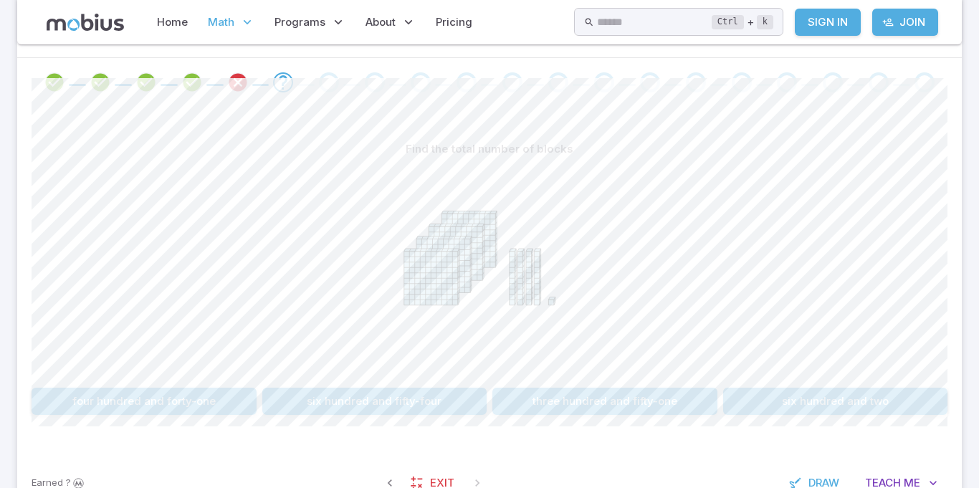
click at [158, 418] on div "Find the total number of blocks four hundred and forty-one six hundred and fift…" at bounding box center [490, 281] width 916 height 348
click at [155, 402] on button "four hundred and forty-one" at bounding box center [144, 401] width 225 height 27
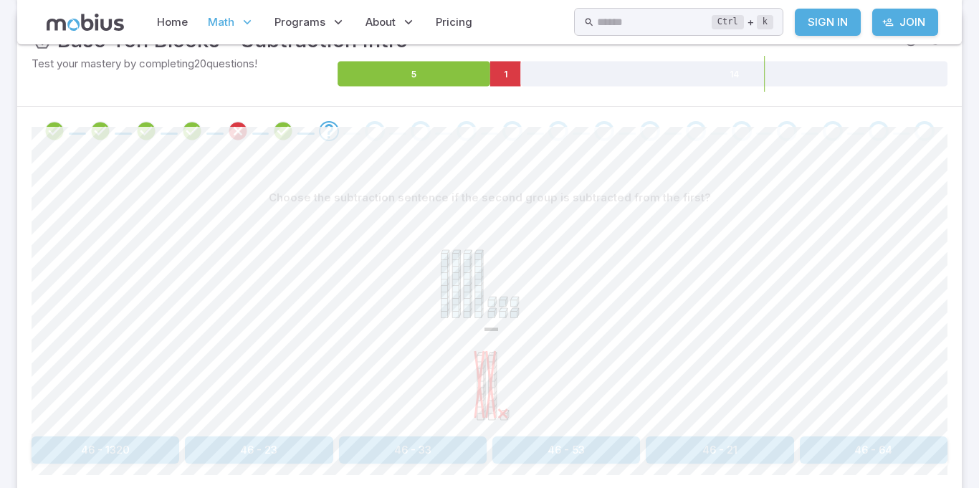
scroll to position [238, 0]
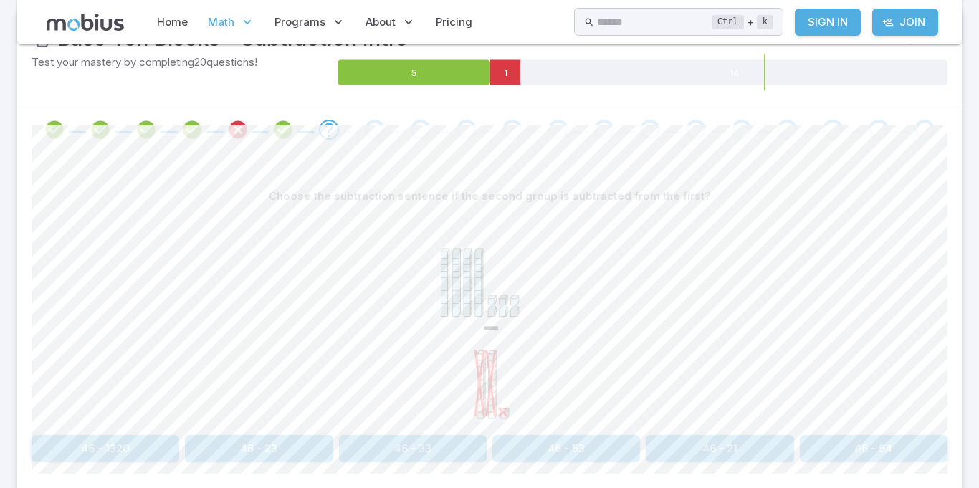
click at [723, 447] on button "46 - 21" at bounding box center [720, 448] width 148 height 27
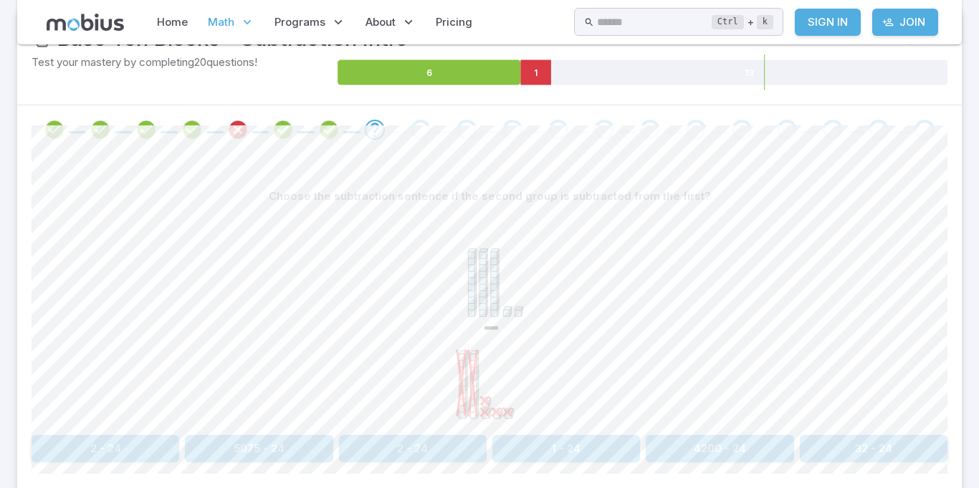
click at [553, 265] on icon "-" at bounding box center [489, 317] width 215 height 215
click at [229, 120] on icon "Review your answer" at bounding box center [238, 130] width 22 height 22
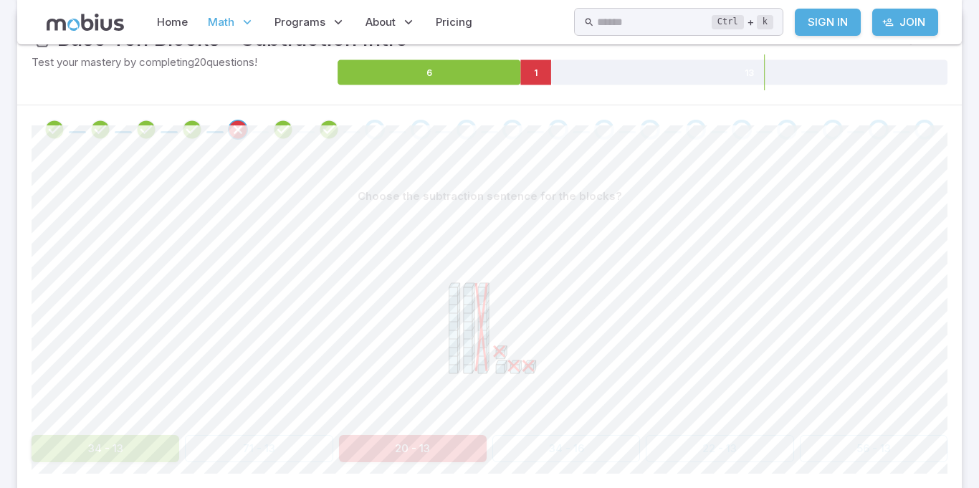
click at [218, 133] on span at bounding box center [214, 132] width 17 height 2
click at [345, 29] on p "Programs" at bounding box center [310, 22] width 80 height 33
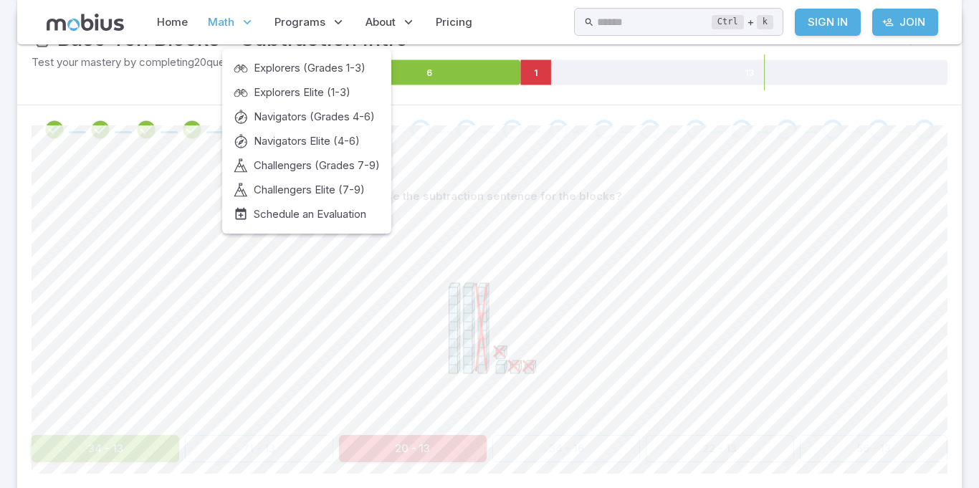
click at [187, 222] on div at bounding box center [490, 319] width 916 height 219
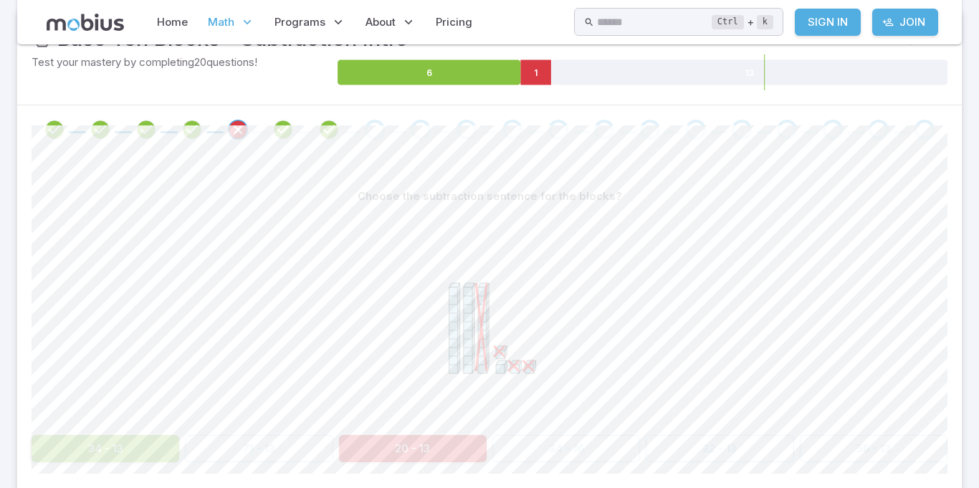
click at [241, 125] on icon "Review your answer" at bounding box center [238, 130] width 22 height 22
click at [285, 120] on icon "Review your answer" at bounding box center [283, 130] width 22 height 22
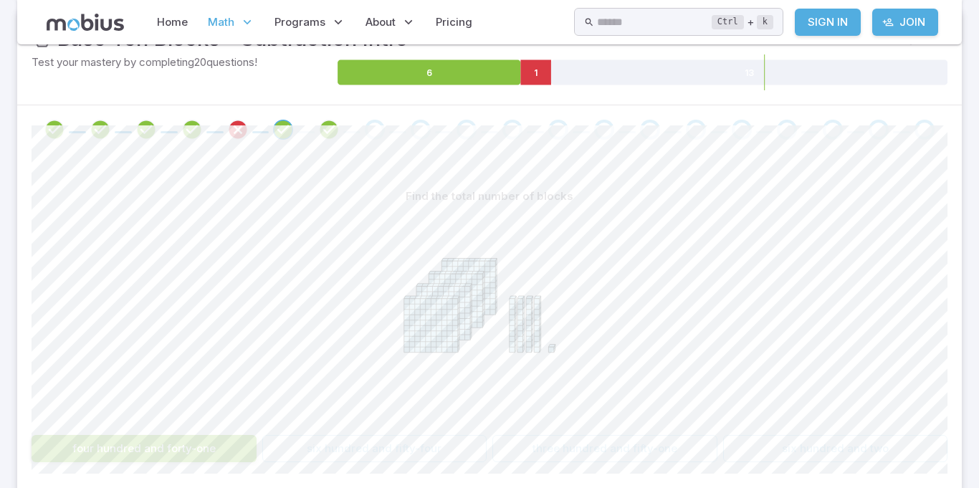
click at [70, 128] on span at bounding box center [54, 130] width 34 height 20
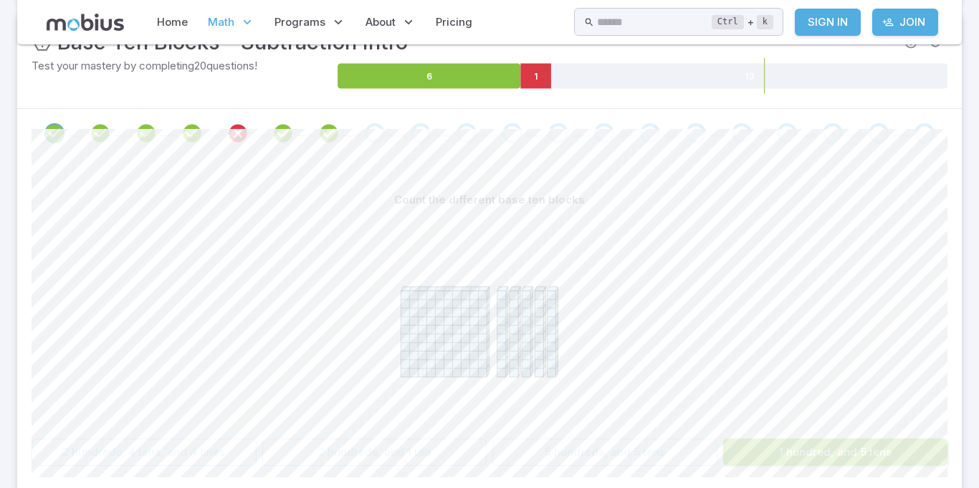
scroll to position [234, 0]
click at [333, 143] on icon "Review your answer" at bounding box center [329, 134] width 22 height 22
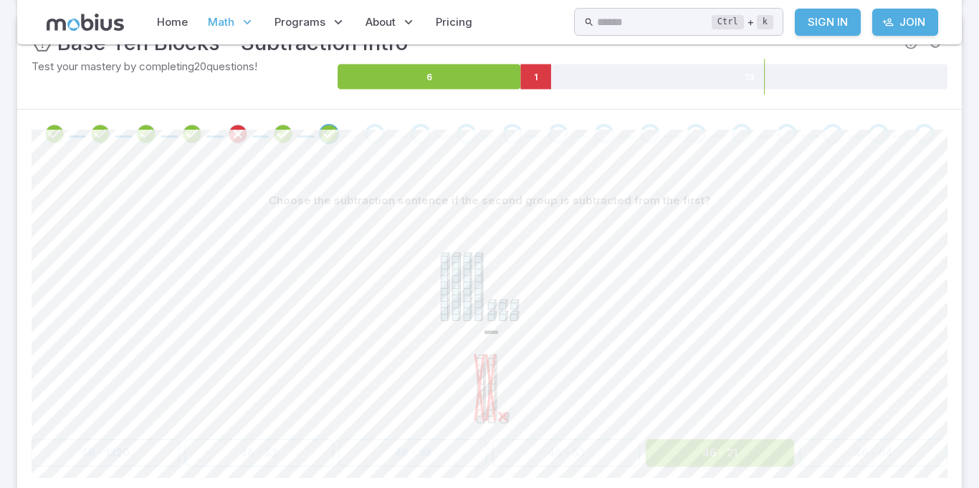
click at [379, 129] on div "Go to the next question" at bounding box center [375, 134] width 20 height 20
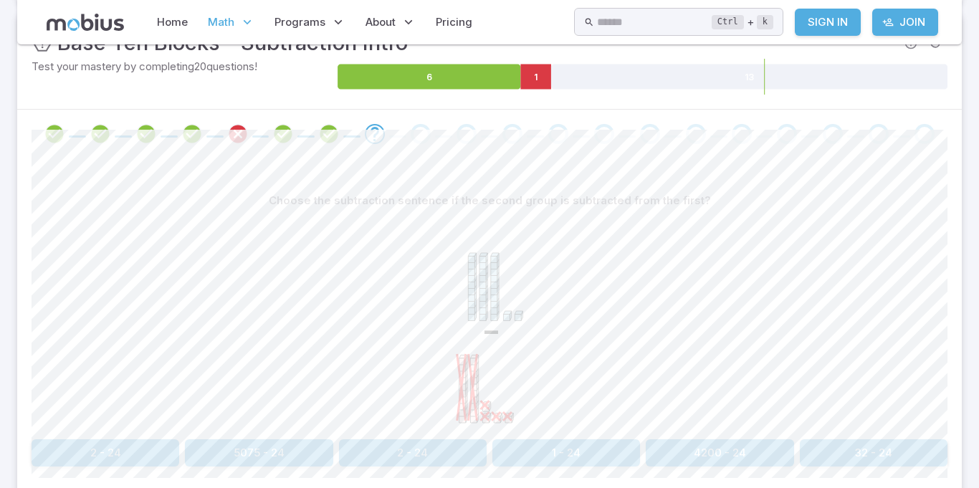
click at [857, 464] on button "32 - 24" at bounding box center [874, 452] width 148 height 27
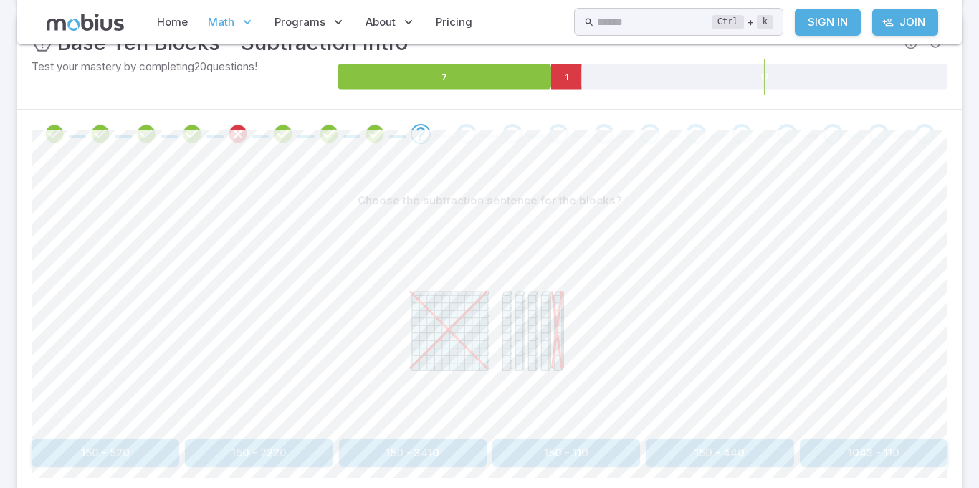
click at [381, 458] on button "150 - 3410" at bounding box center [413, 452] width 148 height 27
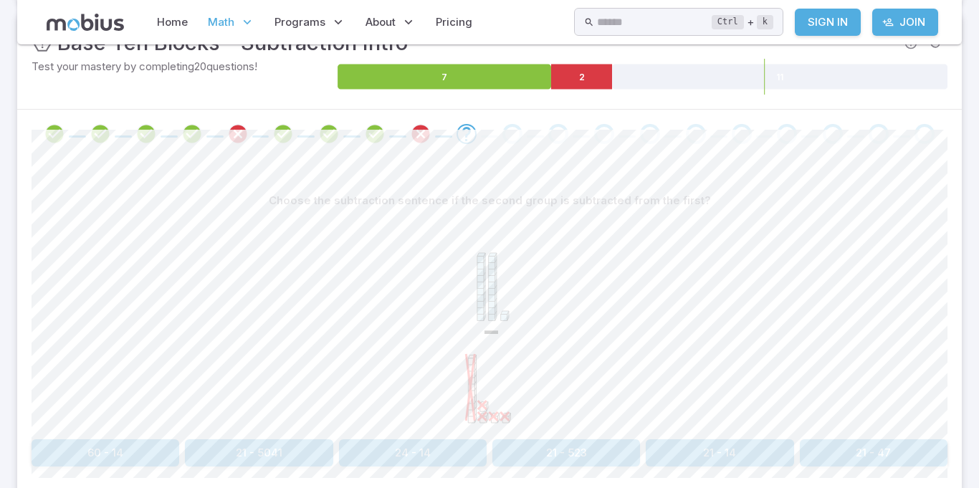
click at [417, 135] on icon "Review your answer" at bounding box center [421, 134] width 22 height 22
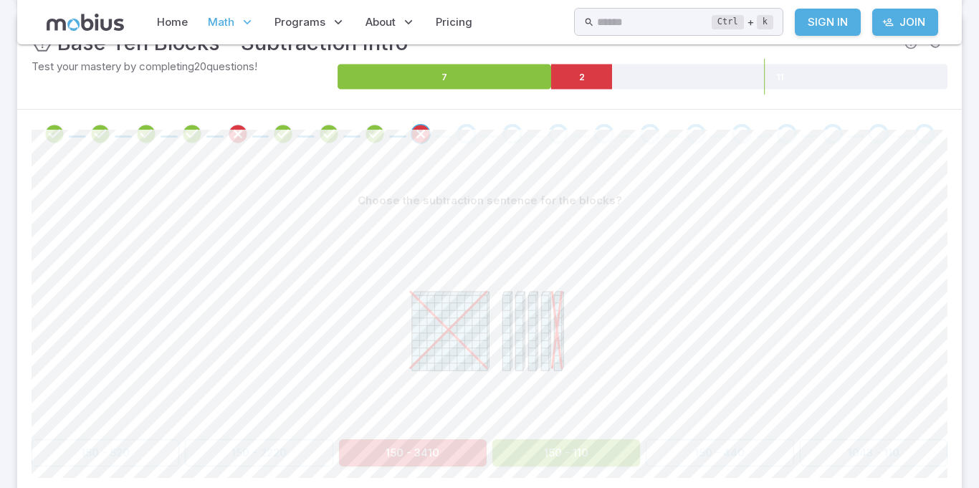
click at [541, 448] on button "150 - 110" at bounding box center [567, 452] width 148 height 27
click at [546, 427] on icon at bounding box center [489, 321] width 215 height 215
click at [528, 444] on button "150 - 110" at bounding box center [567, 452] width 148 height 27
click at [572, 450] on button "150 - 110" at bounding box center [567, 452] width 148 height 27
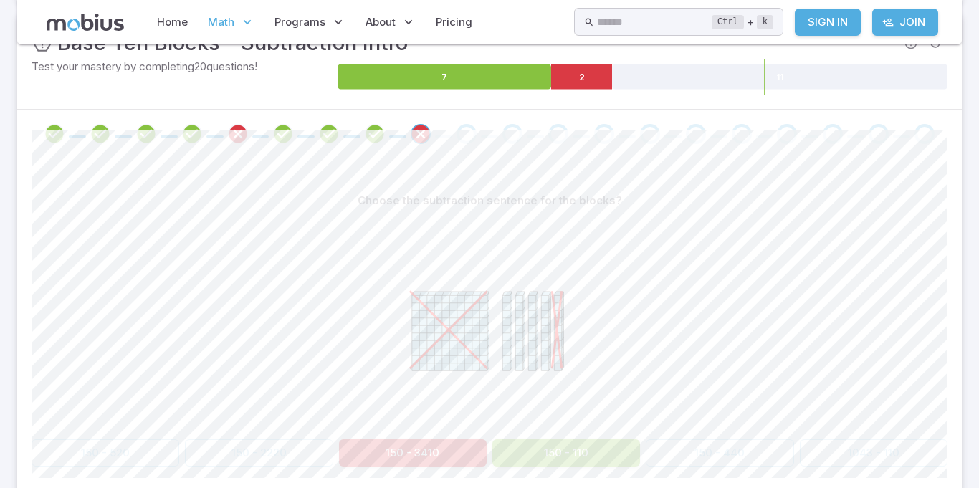
click at [572, 450] on button "150 - 110" at bounding box center [567, 452] width 148 height 27
click at [453, 131] on span at bounding box center [466, 134] width 34 height 20
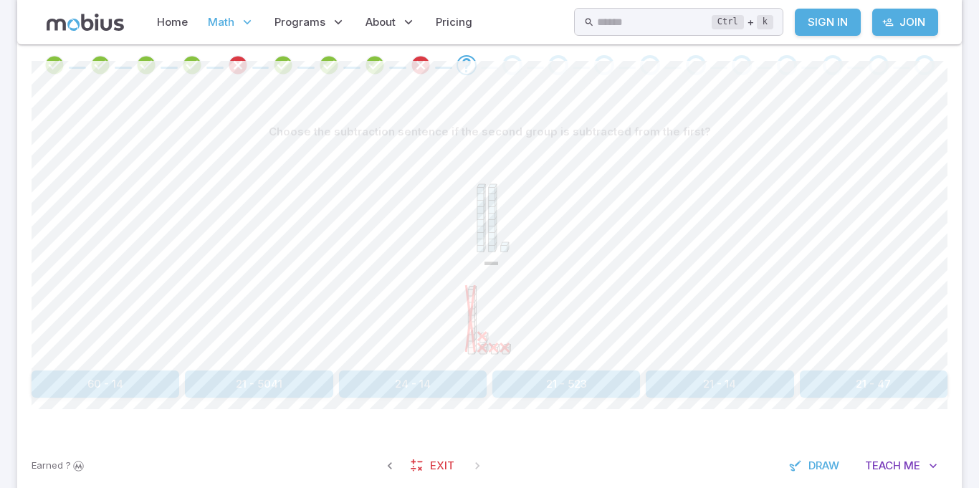
scroll to position [298, 0]
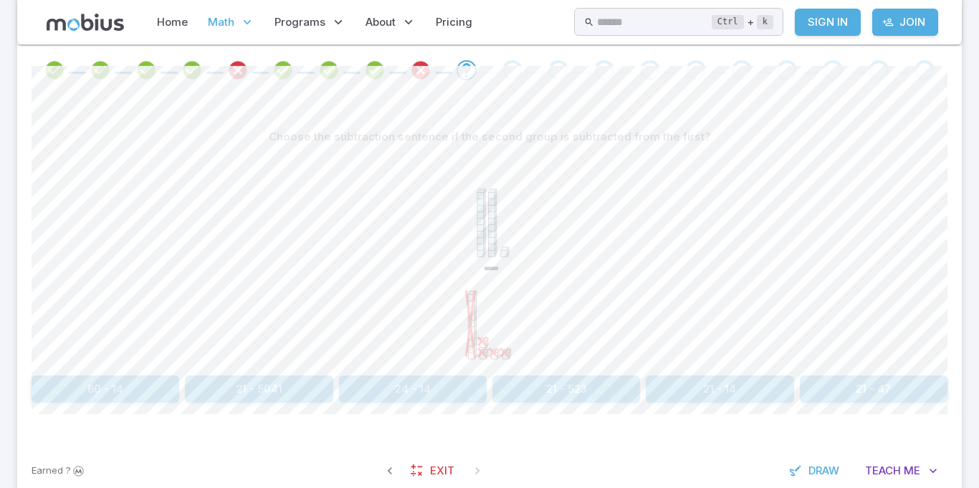
click at [689, 393] on button "21 - 14" at bounding box center [720, 389] width 148 height 27
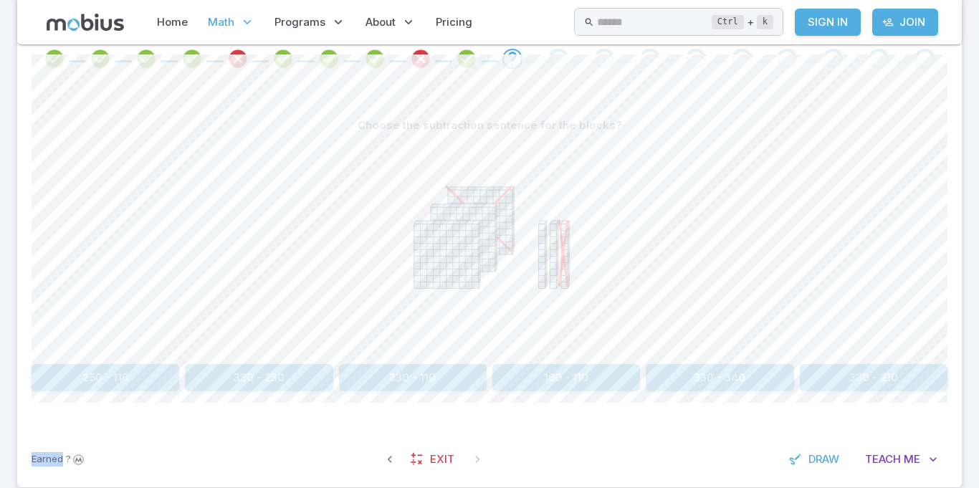
scroll to position [310, 0]
click at [151, 391] on button "250 - 110" at bounding box center [106, 376] width 148 height 27
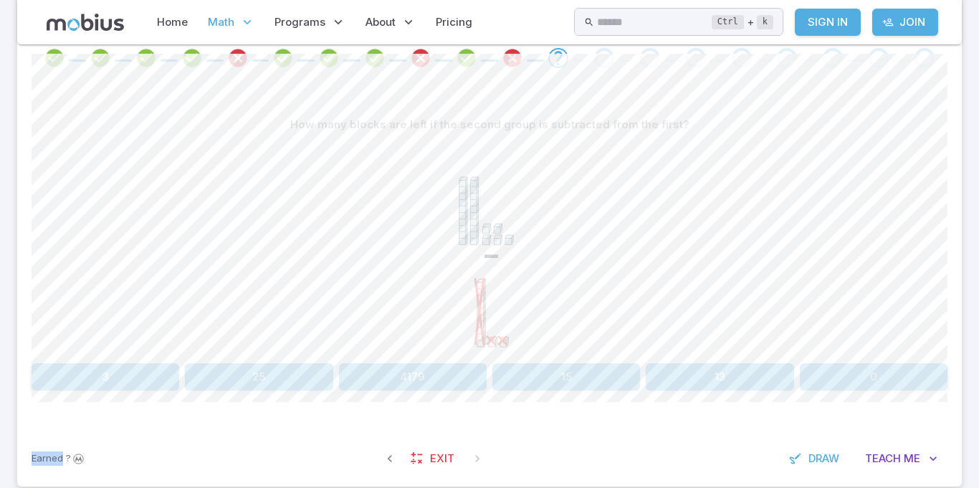
scroll to position [368, 0]
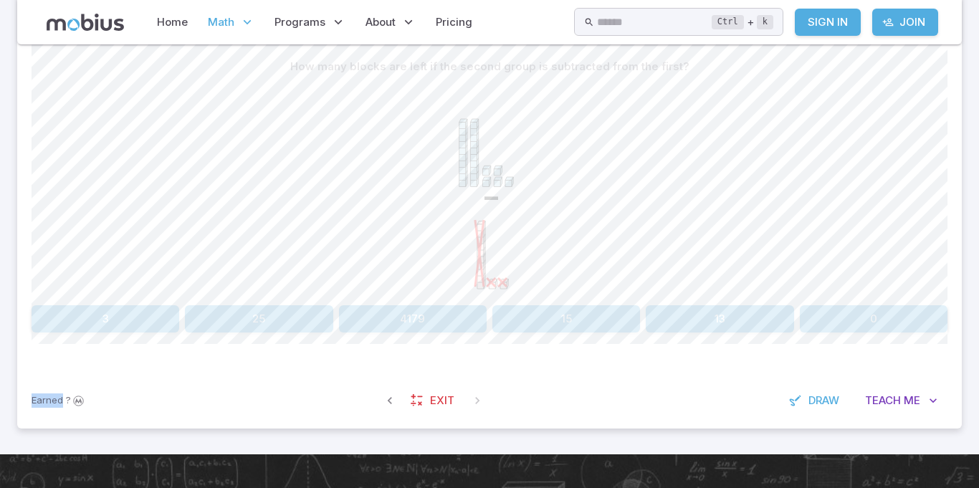
click at [163, 190] on div "-" at bounding box center [490, 189] width 916 height 219
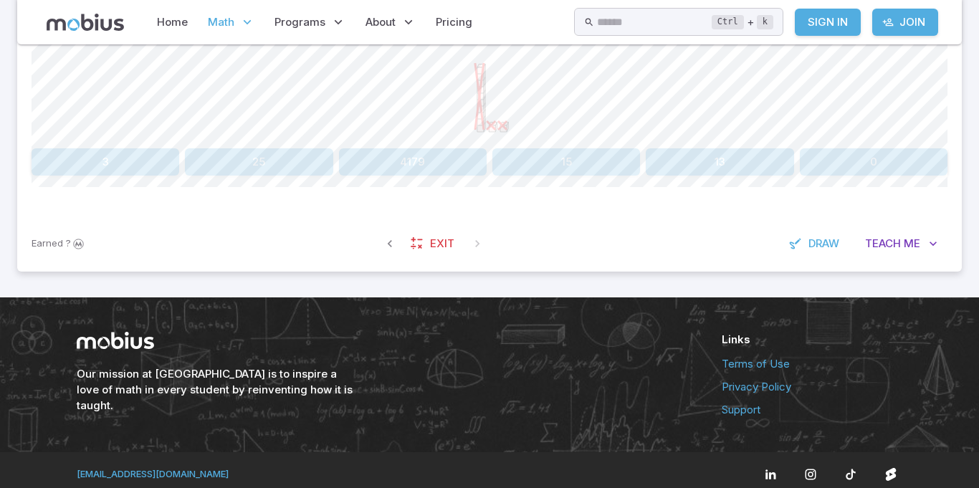
scroll to position [533, 0]
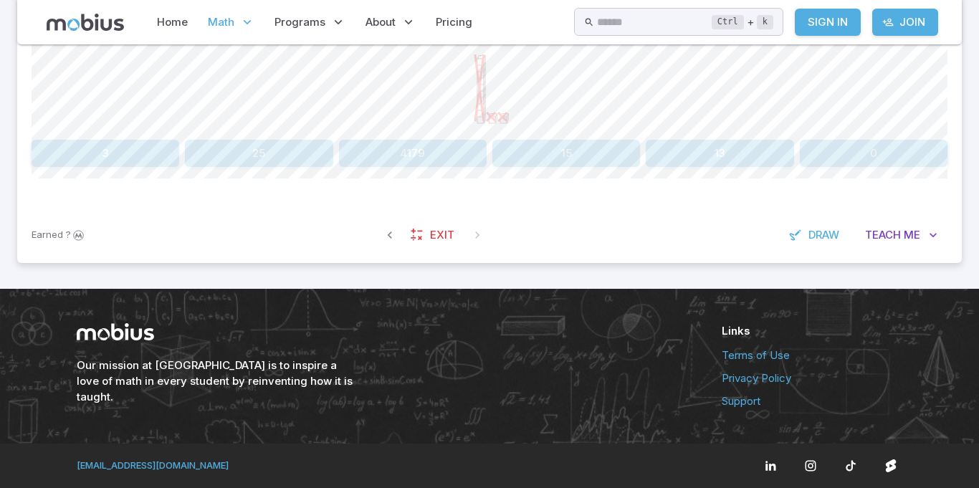
click at [643, 427] on div "Our mission at [GEOGRAPHIC_DATA] is to inspire a love of math in every student …" at bounding box center [490, 366] width 860 height 155
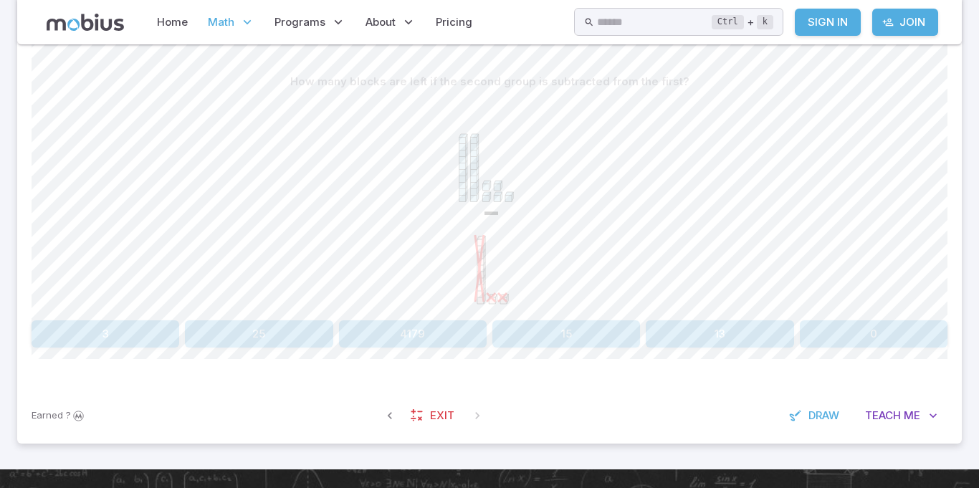
scroll to position [351, 0]
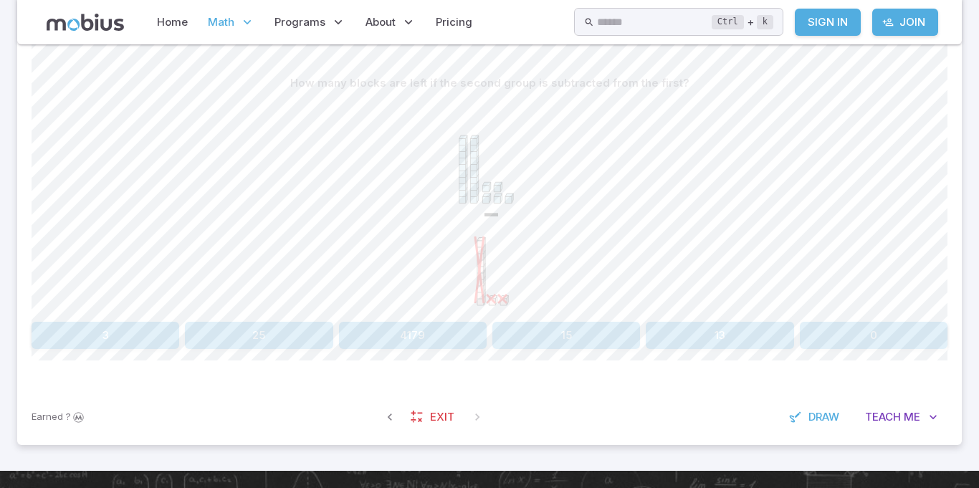
click at [695, 348] on button "13" at bounding box center [720, 335] width 148 height 27
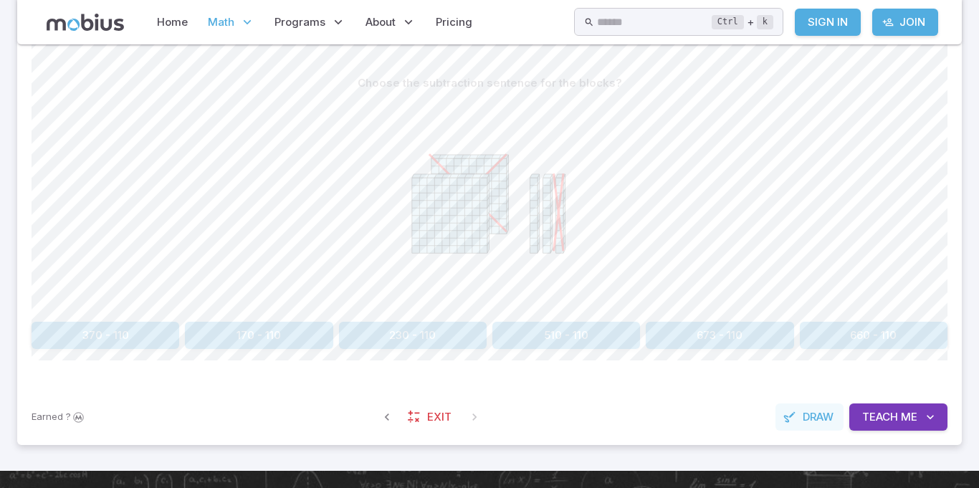
click at [815, 417] on span "Draw" at bounding box center [818, 417] width 31 height 16
click at [808, 422] on span "Draw" at bounding box center [815, 417] width 31 height 16
click at [898, 427] on button "Teach Me" at bounding box center [899, 417] width 98 height 27
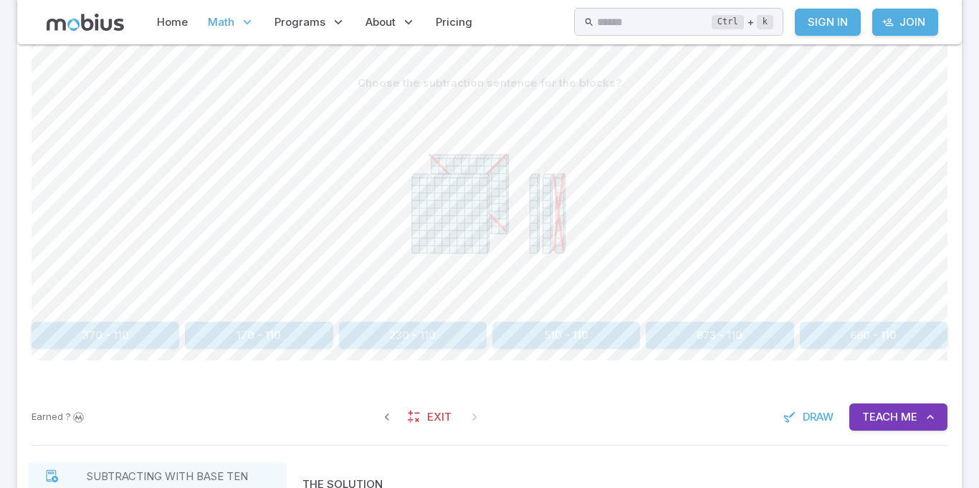
click at [890, 414] on span "Teach" at bounding box center [880, 417] width 36 height 16
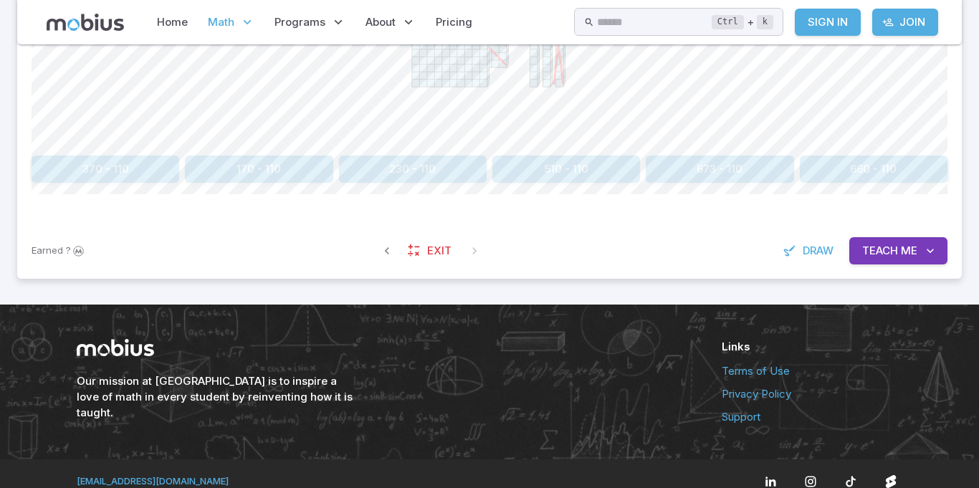
scroll to position [533, 0]
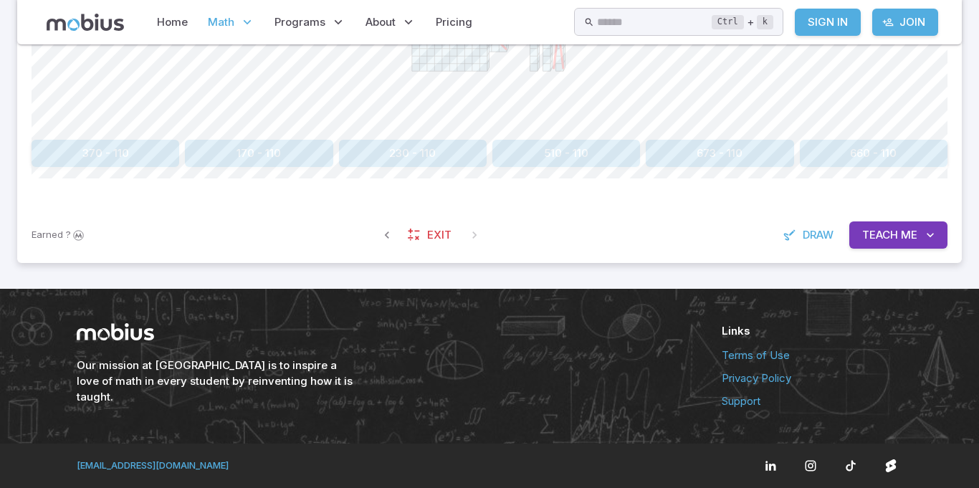
click at [895, 237] on span "Teach" at bounding box center [880, 235] width 36 height 16
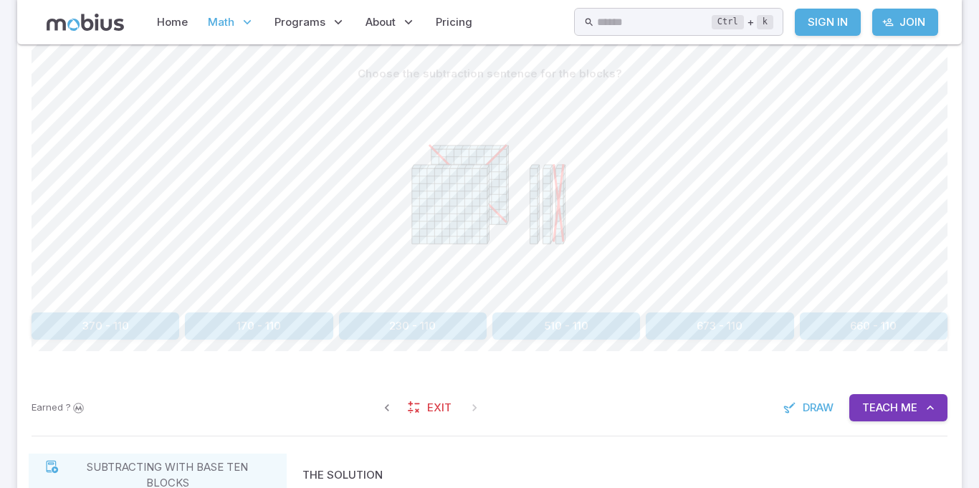
scroll to position [342, 0]
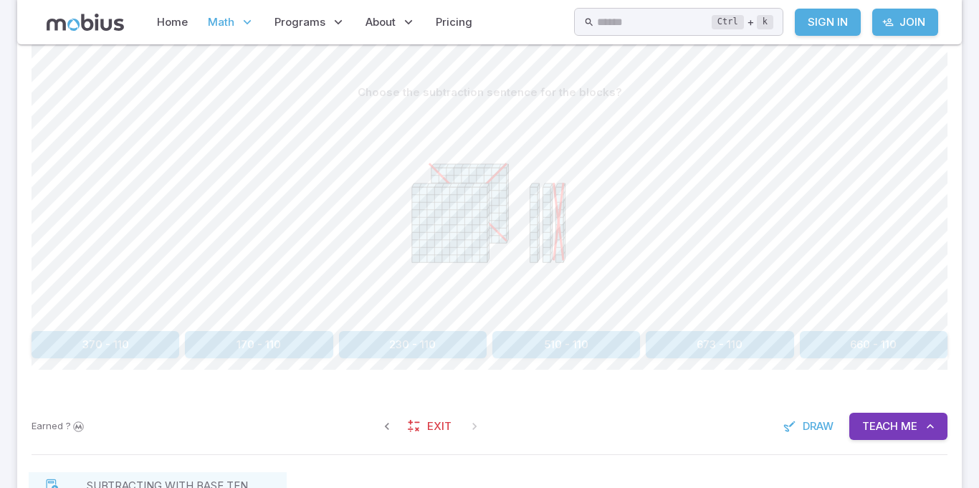
click at [423, 355] on button "230 - 110" at bounding box center [413, 344] width 148 height 27
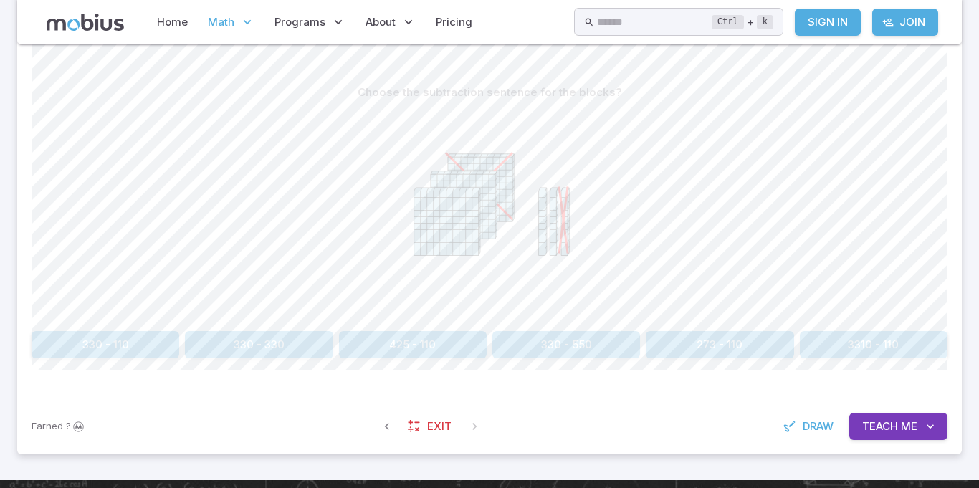
click at [246, 353] on button "330 - 330" at bounding box center [259, 344] width 148 height 27
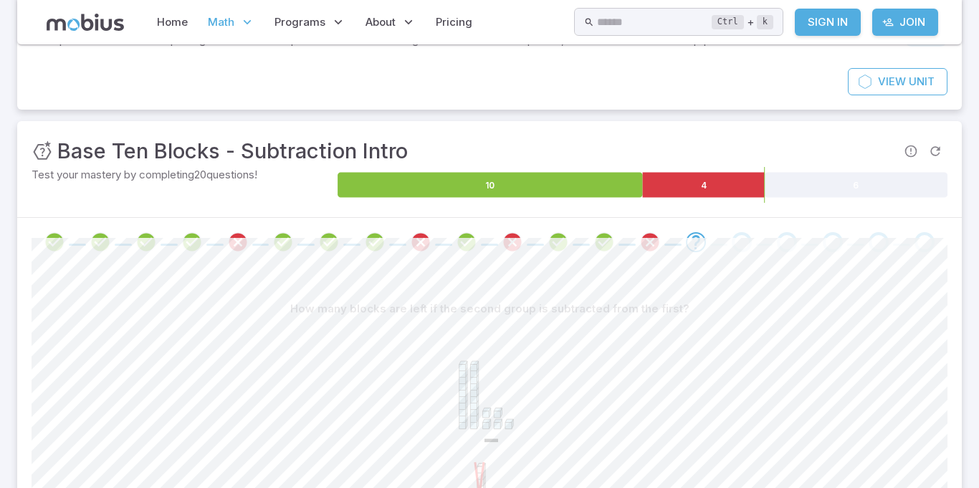
scroll to position [123, 0]
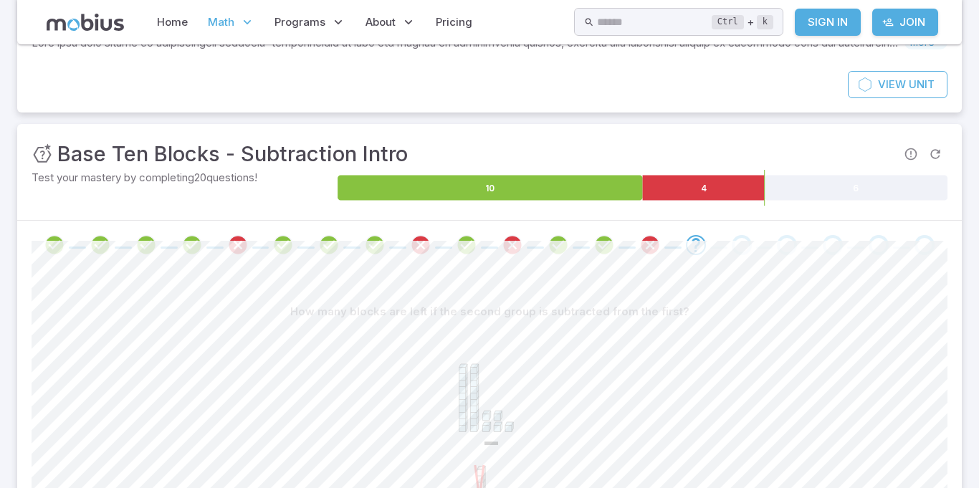
click at [966, 472] on section "Math / Grades / Grade 3 / Base Ten Blocks - Subtraction Intro Base Ten Blocks -…" at bounding box center [489, 311] width 979 height 778
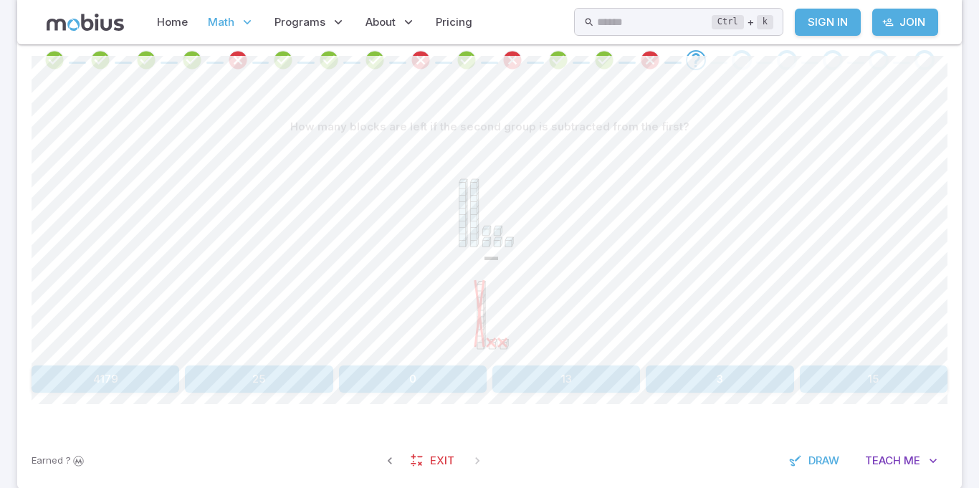
scroll to position [309, 0]
click at [257, 366] on button "25" at bounding box center [259, 377] width 148 height 27
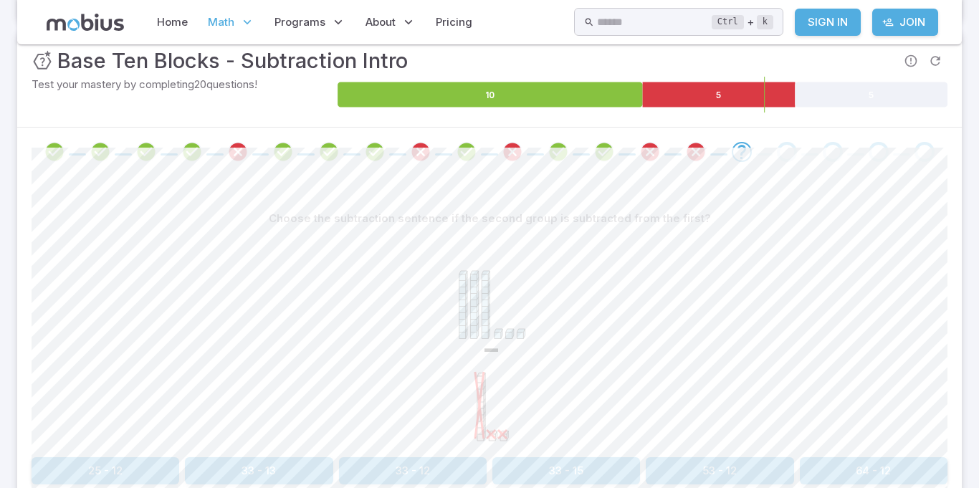
scroll to position [220, 0]
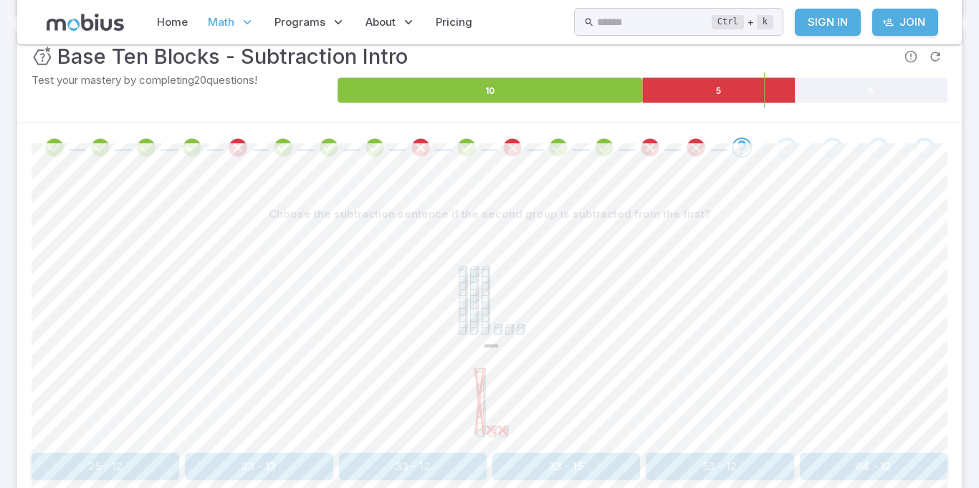
click at [1, 28] on section "Math / Grades / Grade 3 / Base Ten Blocks - Subtraction Intro Base Ten Blocks -…" at bounding box center [489, 213] width 979 height 778
